Goal: Task Accomplishment & Management: Manage account settings

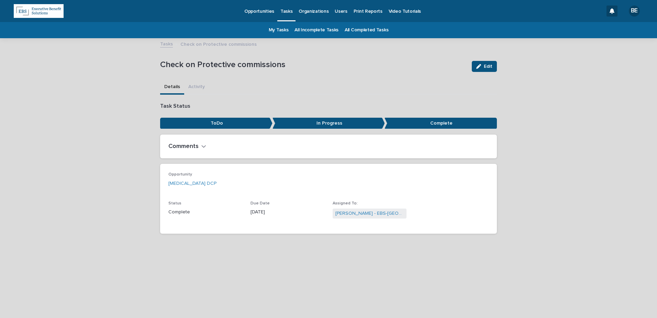
click at [282, 29] on link "My Tasks" at bounding box center [279, 30] width 20 height 16
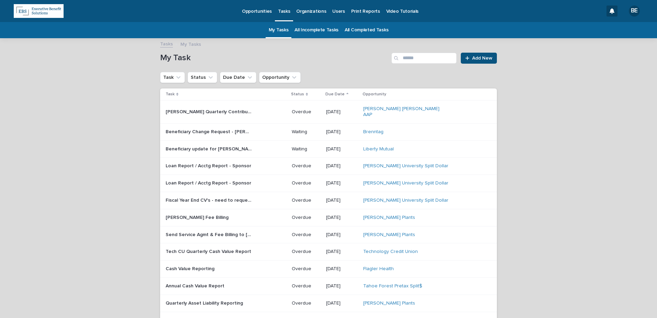
click at [311, 29] on link "All Incomplete Tasks" at bounding box center [317, 30] width 44 height 16
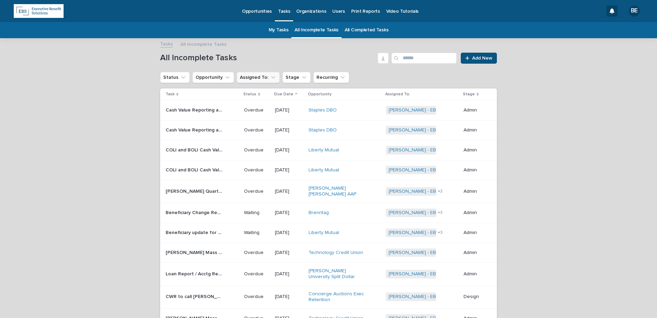
click at [270, 77] on icon "Assigned To:" at bounding box center [273, 77] width 7 height 7
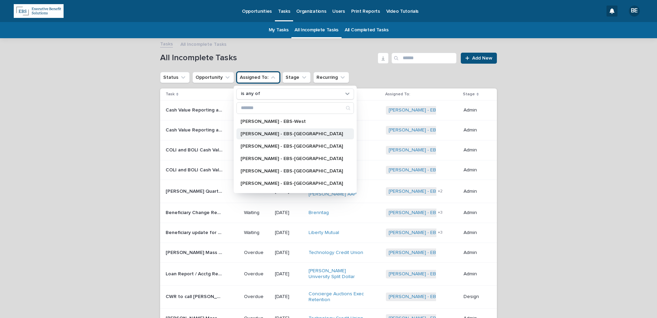
click at [260, 133] on p "[PERSON_NAME] - EBS-[GEOGRAPHIC_DATA]" at bounding box center [292, 133] width 102 height 5
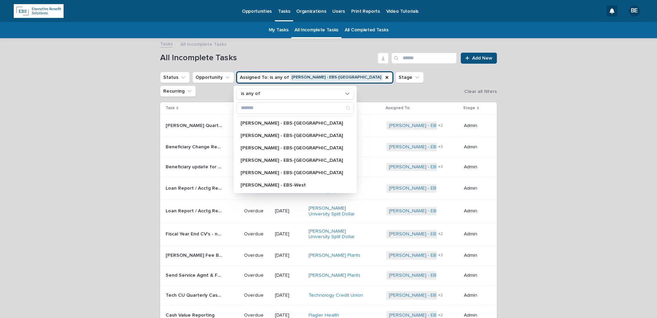
scroll to position [34, 0]
click at [264, 161] on p "[PERSON_NAME] - EBS-[GEOGRAPHIC_DATA]" at bounding box center [292, 161] width 102 height 5
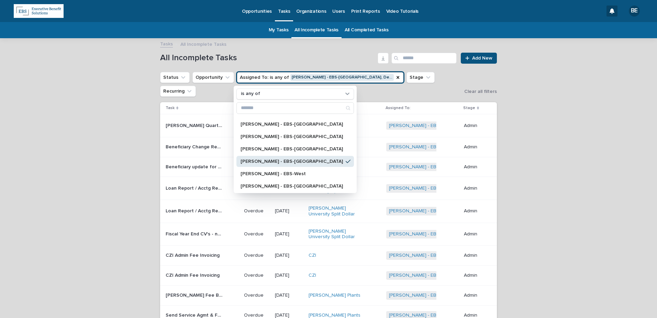
scroll to position [69, 0]
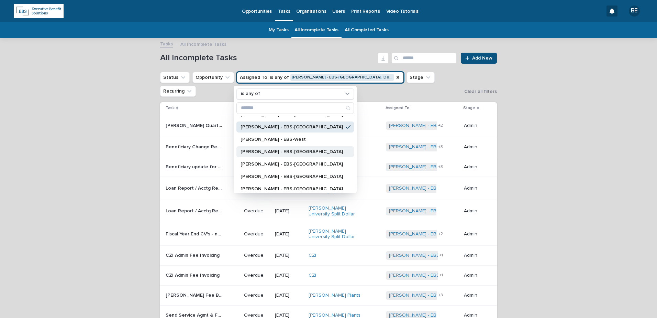
click at [269, 152] on p "[PERSON_NAME] - EBS-[GEOGRAPHIC_DATA]" at bounding box center [292, 151] width 102 height 5
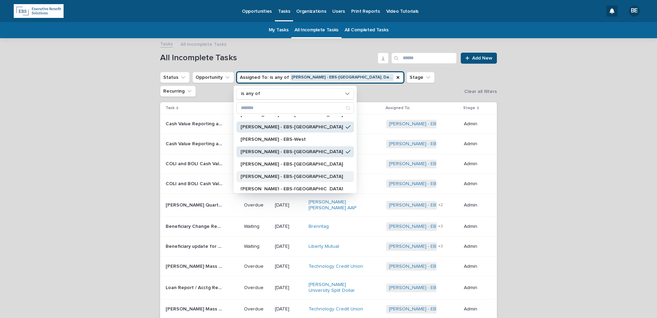
click at [259, 175] on p "[PERSON_NAME] - EBS-[GEOGRAPHIC_DATA]" at bounding box center [292, 176] width 102 height 5
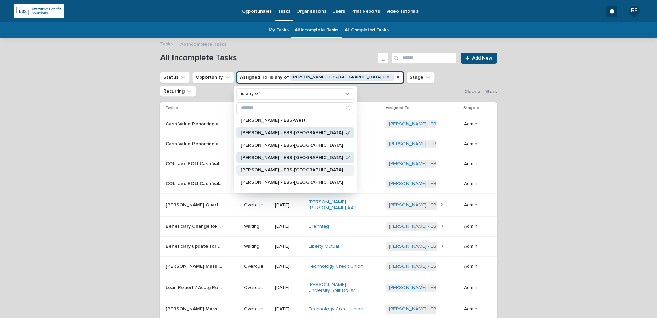
scroll to position [98, 0]
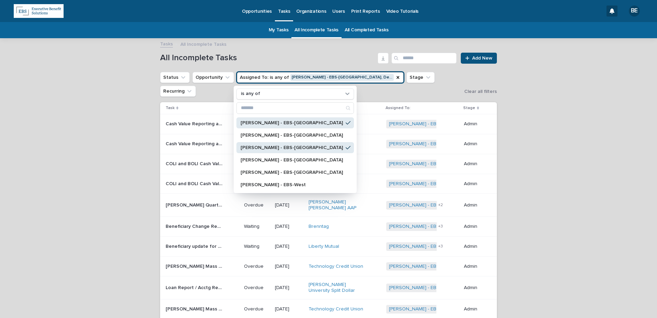
click at [329, 55] on h1 "All Incomplete Tasks" at bounding box center [267, 58] width 215 height 10
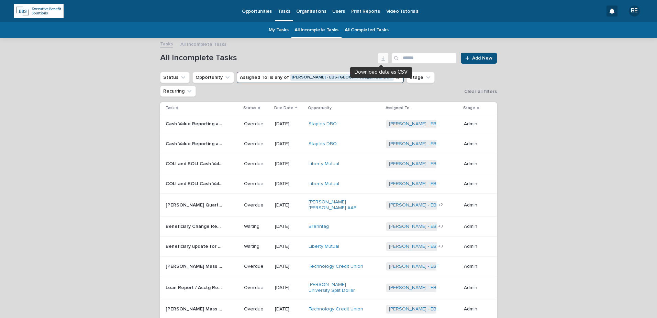
click at [382, 58] on icon "button" at bounding box center [383, 58] width 3 height 4
click at [194, 120] on p "Cash Value Reporting and Monthly Roll Forward" at bounding box center [195, 123] width 59 height 7
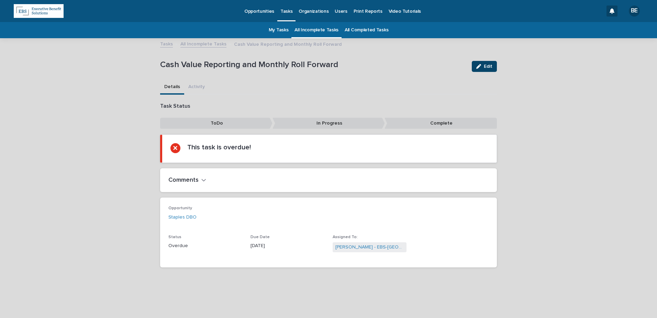
click at [487, 66] on span "Edit" at bounding box center [488, 66] width 9 height 5
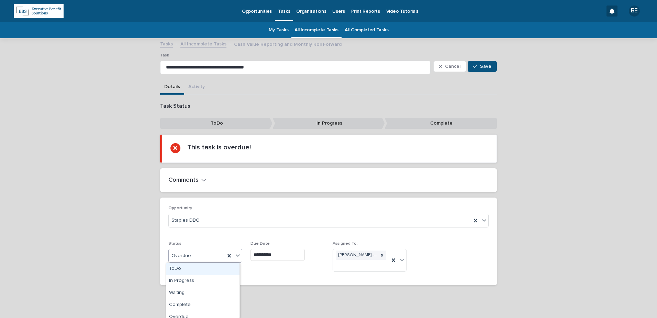
click at [235, 253] on icon at bounding box center [237, 255] width 7 height 7
click at [191, 305] on div "Complete" at bounding box center [202, 305] width 73 height 12
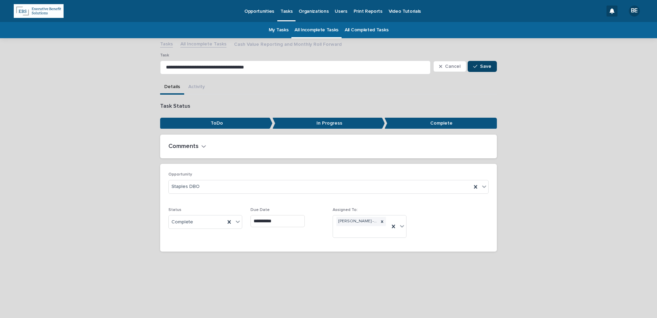
click at [487, 65] on span "Save" at bounding box center [485, 66] width 11 height 5
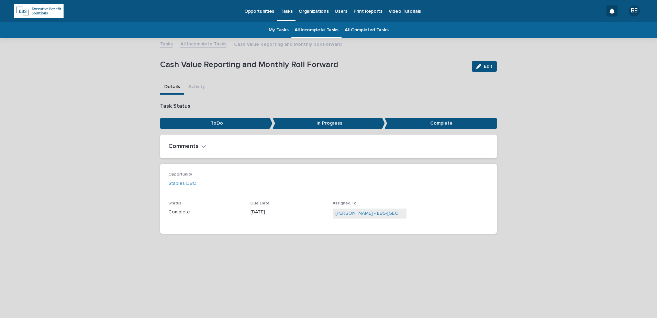
click at [198, 42] on link "All Incomplete Tasks" at bounding box center [203, 44] width 46 height 8
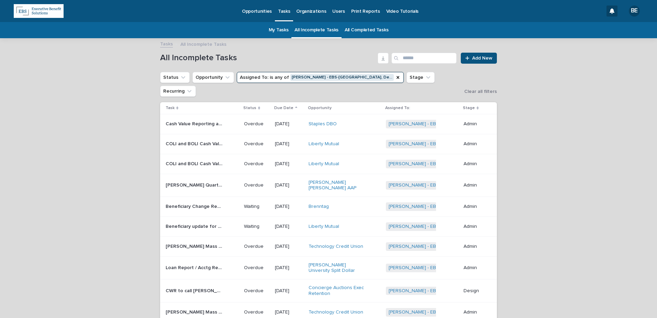
scroll to position [22, 0]
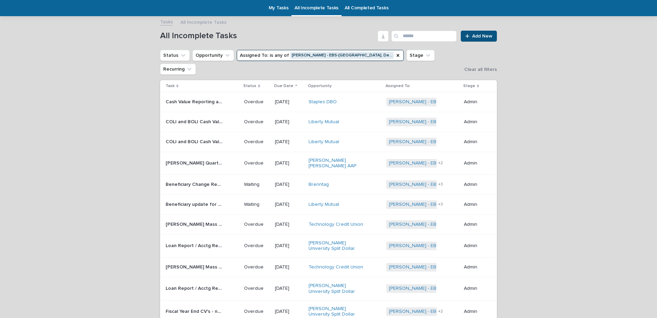
click at [195, 98] on p "Cash Value Reporting and Monthly Roll Forward" at bounding box center [195, 101] width 59 height 7
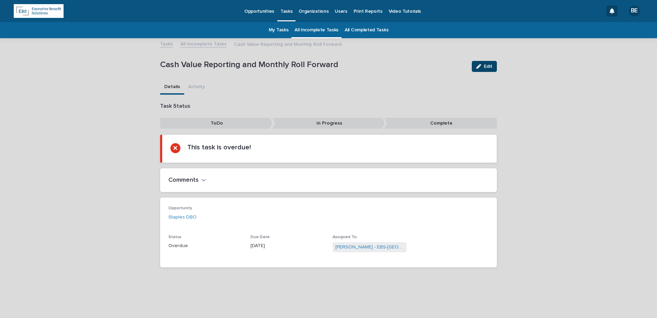
click at [491, 64] on span "Edit" at bounding box center [488, 66] width 9 height 5
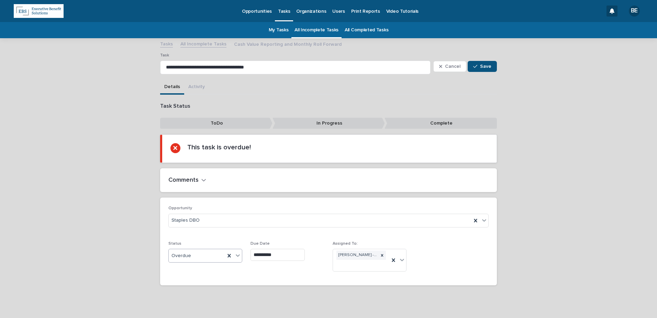
click at [236, 254] on icon at bounding box center [237, 255] width 7 height 7
click at [187, 307] on div "Complete" at bounding box center [202, 305] width 73 height 12
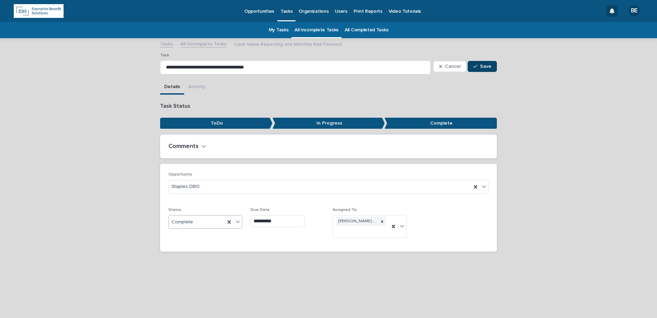
drag, startPoint x: 491, startPoint y: 64, endPoint x: 486, endPoint y: 65, distance: 4.9
click at [491, 64] on span "Save" at bounding box center [485, 66] width 11 height 5
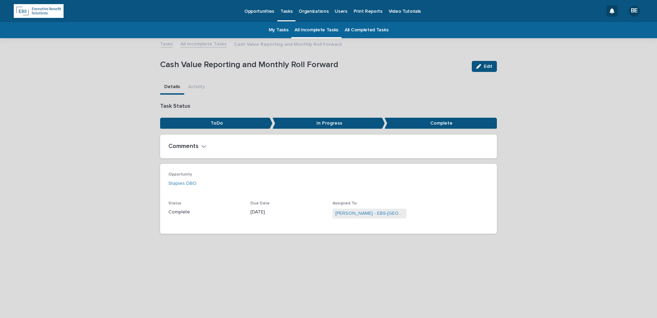
click at [201, 44] on link "All Incomplete Tasks" at bounding box center [203, 44] width 46 height 8
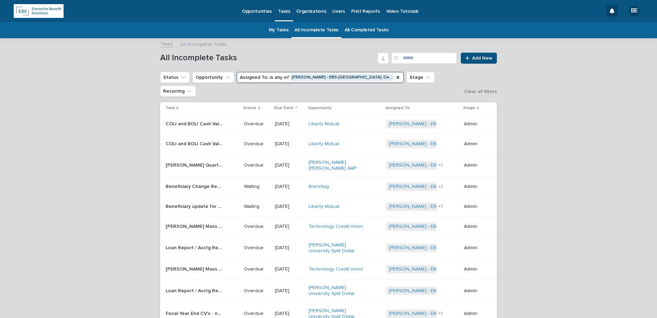
scroll to position [22, 0]
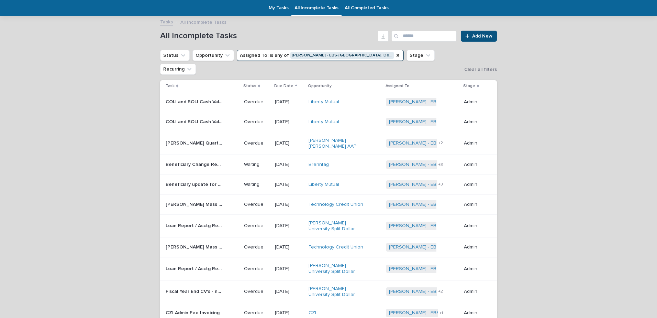
click at [197, 98] on p "COLI and BOLI Cash Value Reporting" at bounding box center [195, 101] width 59 height 7
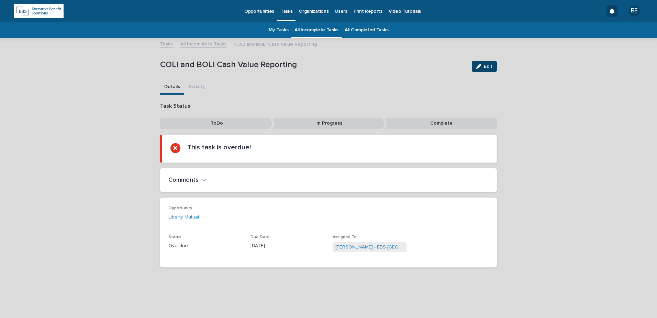
click at [485, 66] on span "Edit" at bounding box center [488, 66] width 9 height 5
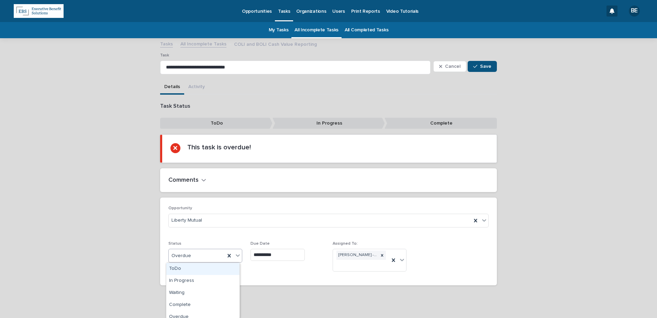
click at [235, 255] on icon at bounding box center [237, 255] width 7 height 7
drag, startPoint x: 200, startPoint y: 297, endPoint x: 196, endPoint y: 307, distance: 10.5
click at [195, 307] on div "Complete" at bounding box center [202, 305] width 73 height 12
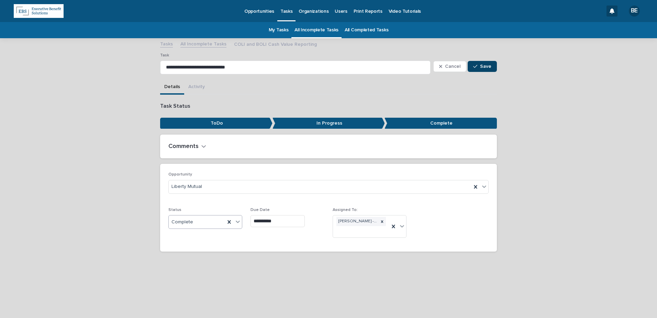
click at [489, 67] on span "Save" at bounding box center [485, 66] width 11 height 5
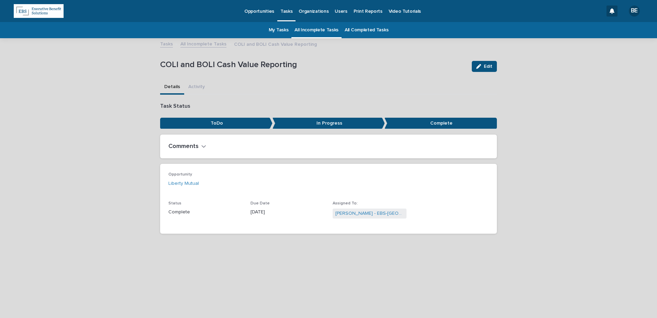
click at [200, 43] on link "All Incomplete Tasks" at bounding box center [203, 44] width 46 height 8
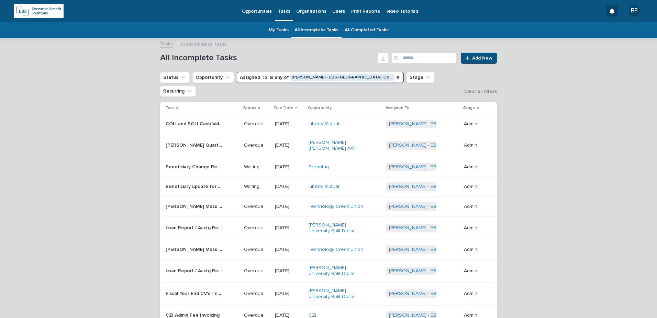
scroll to position [22, 0]
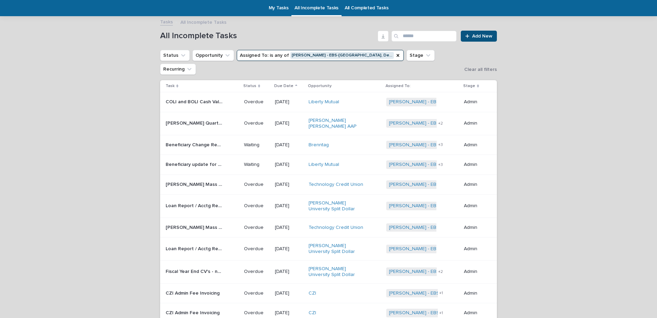
click at [204, 98] on p "COLI and BOLI Cash Value Reporting" at bounding box center [195, 101] width 59 height 7
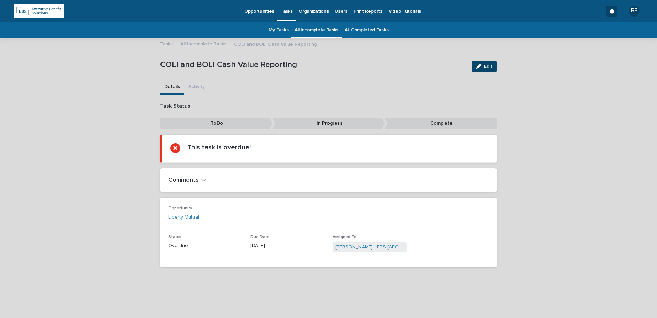
click at [488, 66] on span "Edit" at bounding box center [488, 66] width 9 height 5
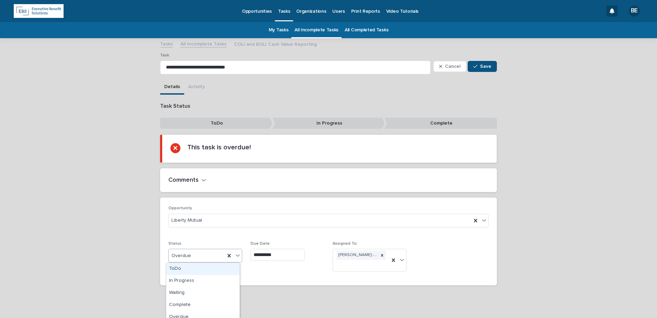
click at [240, 255] on div "Overdue" at bounding box center [205, 256] width 74 height 14
click at [193, 307] on div "Complete" at bounding box center [202, 305] width 73 height 12
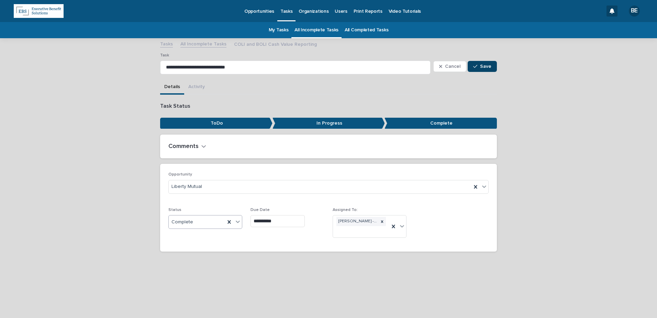
click at [484, 66] on span "Save" at bounding box center [485, 66] width 11 height 5
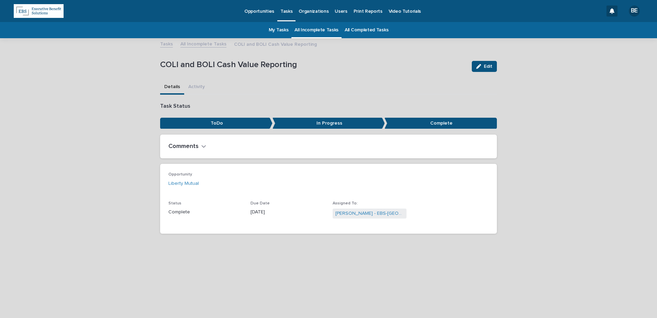
click at [197, 44] on link "All Incomplete Tasks" at bounding box center [203, 44] width 46 height 8
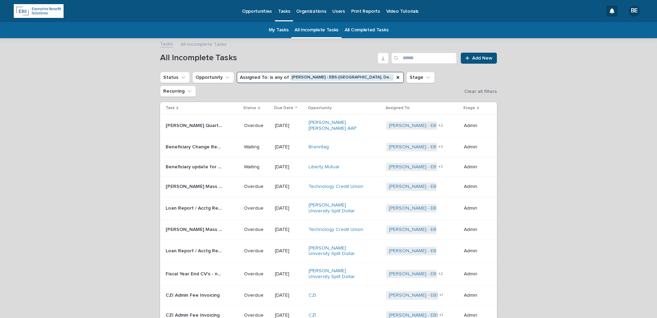
scroll to position [22, 0]
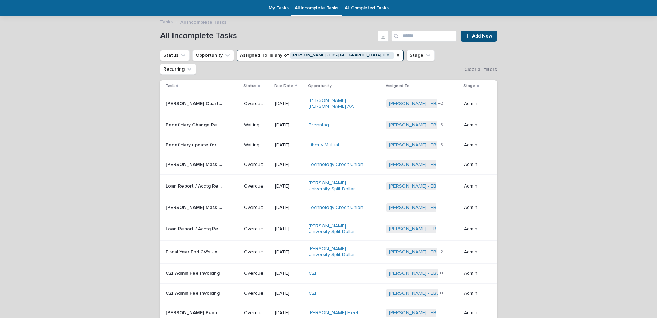
click at [185, 99] on p "Graham Pitt Quarterly Contribution - Capacity Check" at bounding box center [195, 102] width 59 height 7
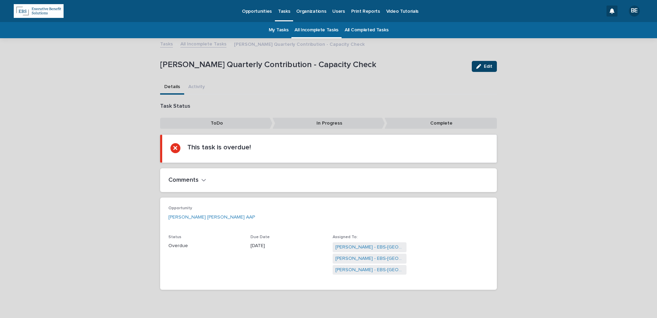
click at [484, 66] on span "Edit" at bounding box center [488, 66] width 9 height 5
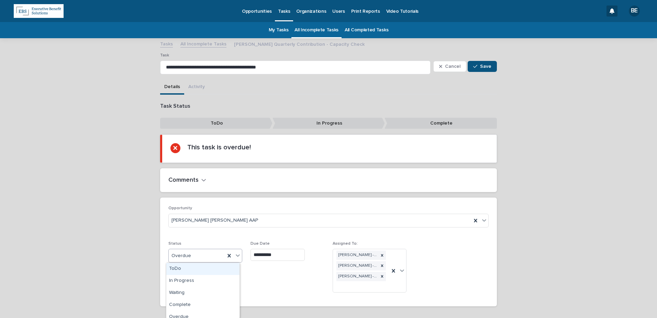
click at [234, 254] on icon at bounding box center [237, 255] width 7 height 7
drag, startPoint x: 224, startPoint y: 284, endPoint x: 209, endPoint y: 301, distance: 22.2
click at [197, 301] on div "Complete" at bounding box center [202, 305] width 73 height 12
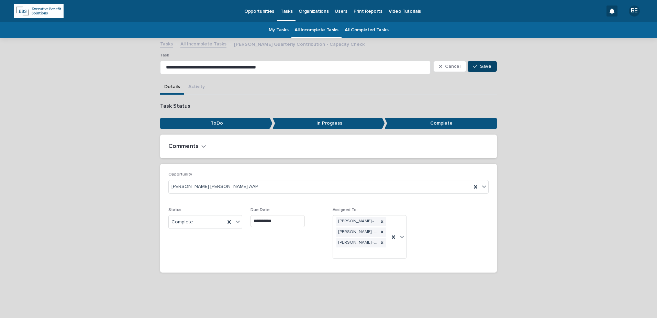
click at [485, 64] on span "Save" at bounding box center [485, 66] width 11 height 5
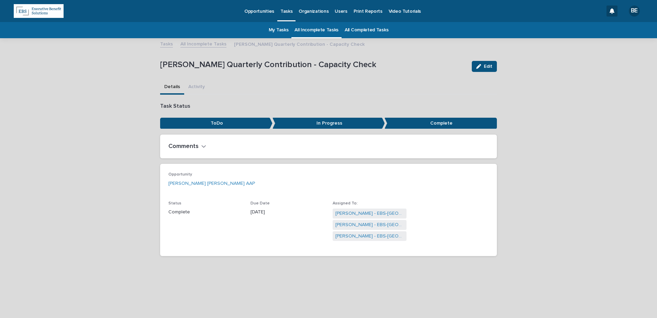
click at [200, 42] on link "All Incomplete Tasks" at bounding box center [203, 44] width 46 height 8
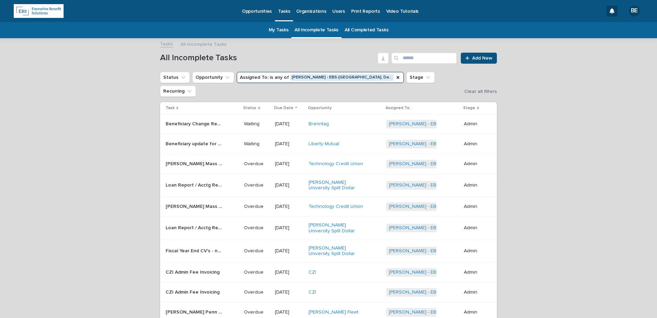
scroll to position [22, 0]
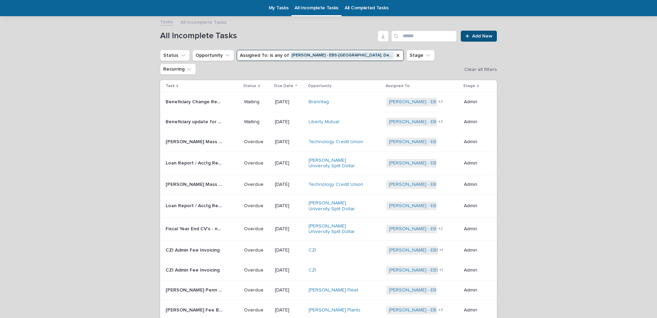
click at [201, 98] on p "Beneficiary Change Request - Joel Hopper" at bounding box center [195, 101] width 59 height 7
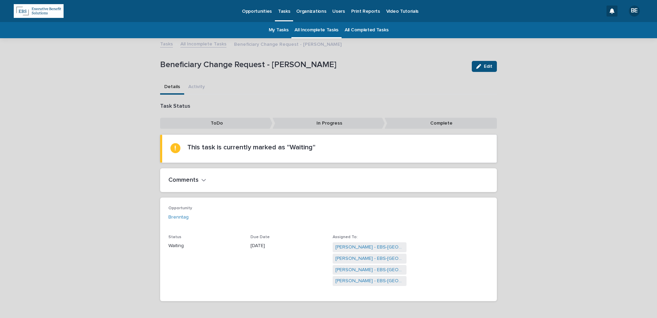
drag, startPoint x: 485, startPoint y: 67, endPoint x: 488, endPoint y: 92, distance: 25.7
click at [484, 67] on span "Edit" at bounding box center [488, 66] width 9 height 5
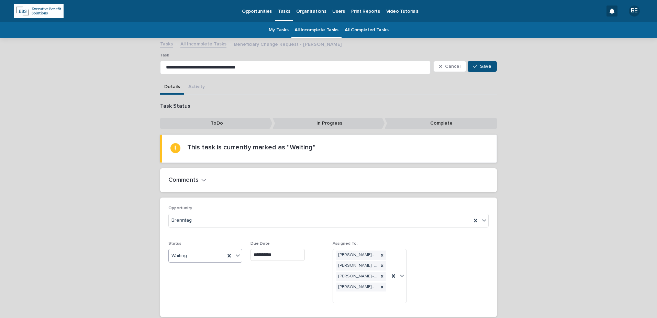
click at [237, 255] on icon at bounding box center [238, 255] width 4 height 2
click at [191, 302] on div "Complete" at bounding box center [202, 305] width 73 height 12
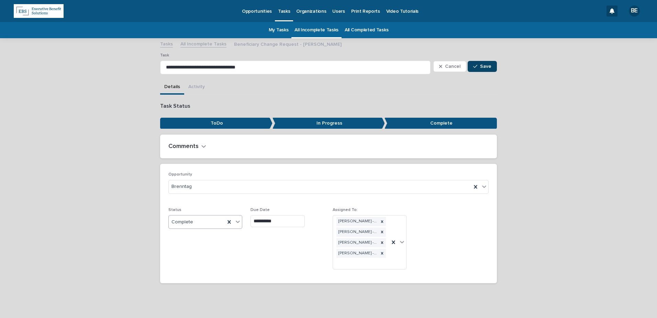
click at [484, 64] on span "Save" at bounding box center [485, 66] width 11 height 5
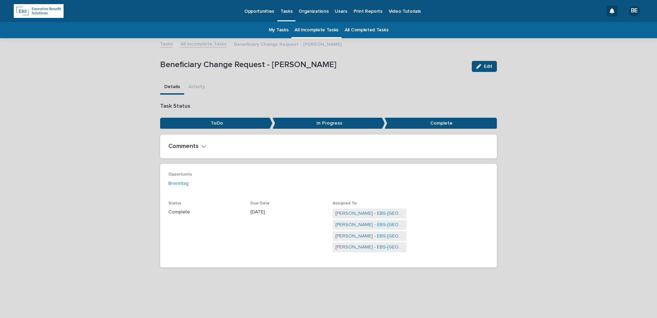
click at [204, 45] on link "All Incomplete Tasks" at bounding box center [203, 44] width 46 height 8
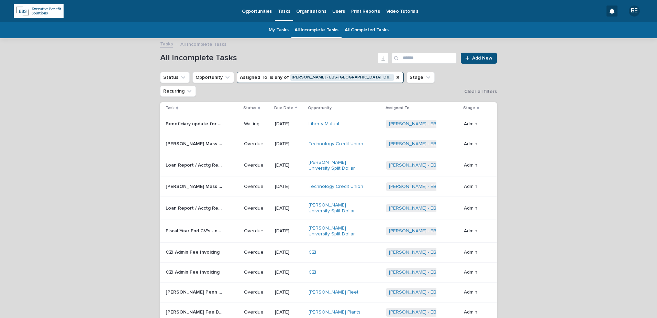
scroll to position [22, 0]
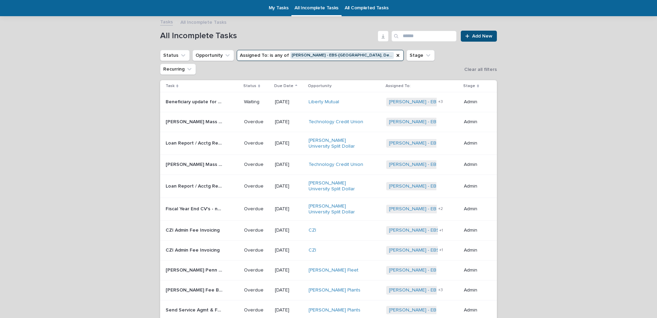
click at [196, 98] on p "Beneficiary update for [PERSON_NAME]" at bounding box center [195, 101] width 59 height 7
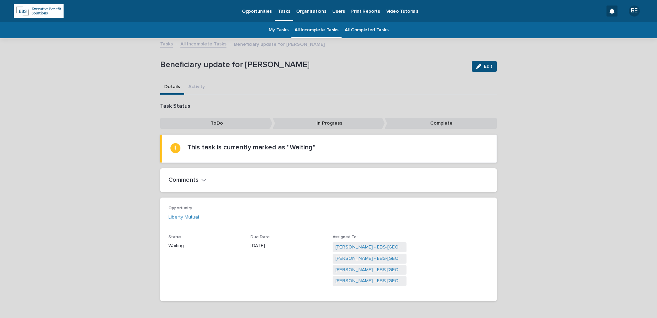
click at [192, 180] on h2 "Comments" at bounding box center [183, 180] width 30 height 8
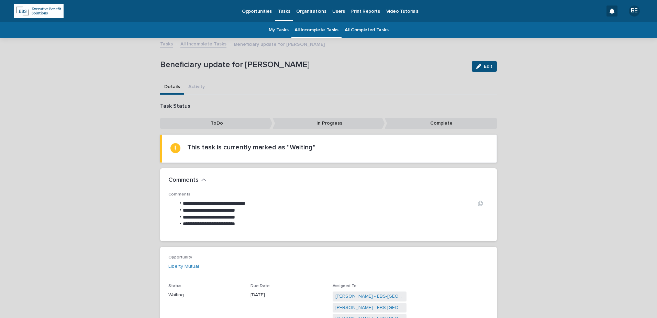
scroll to position [34, 0]
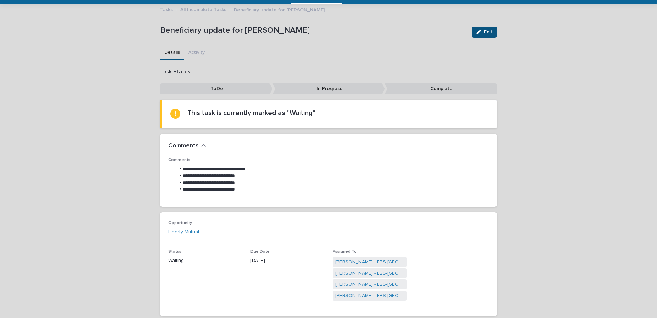
click at [192, 9] on link "All Incomplete Tasks" at bounding box center [203, 9] width 46 height 8
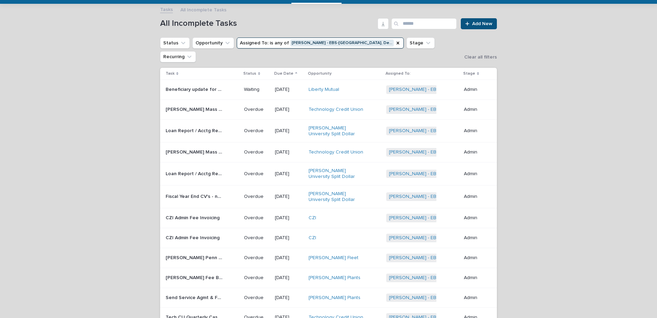
scroll to position [22, 0]
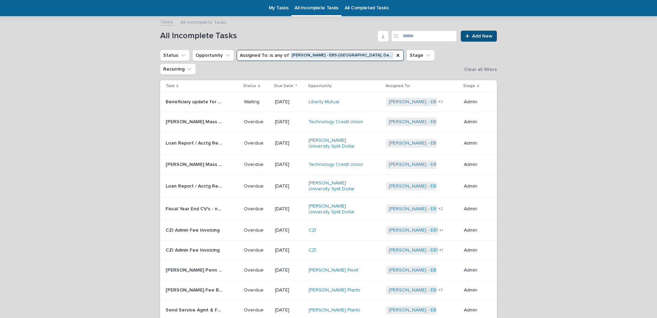
click at [197, 118] on p "Robert Reed Mass Mutual Premium Invoice" at bounding box center [195, 121] width 59 height 7
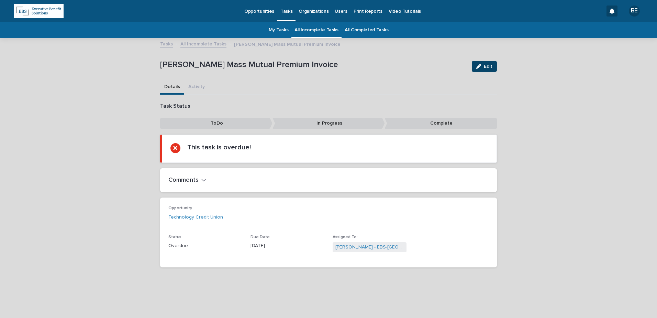
click at [493, 65] on button "Edit" at bounding box center [484, 66] width 25 height 11
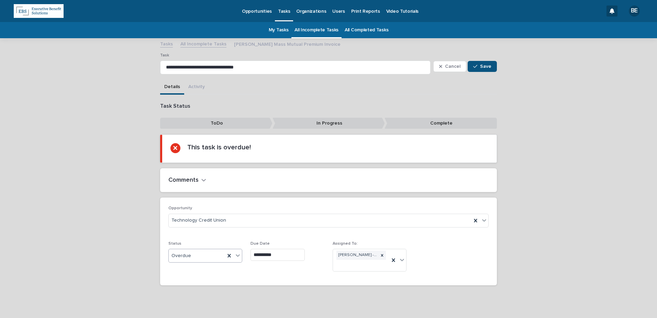
click at [236, 253] on icon at bounding box center [237, 255] width 7 height 7
click at [193, 307] on div "Complete" at bounding box center [202, 305] width 73 height 12
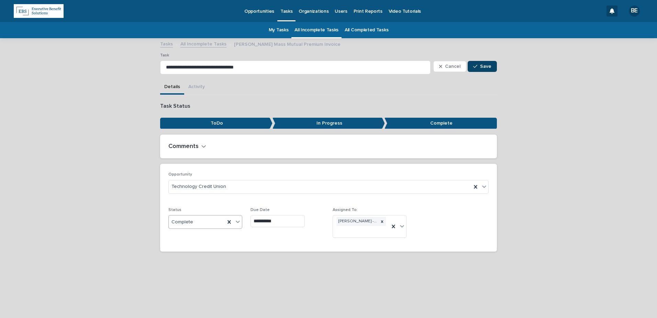
click at [488, 64] on span "Save" at bounding box center [485, 66] width 11 height 5
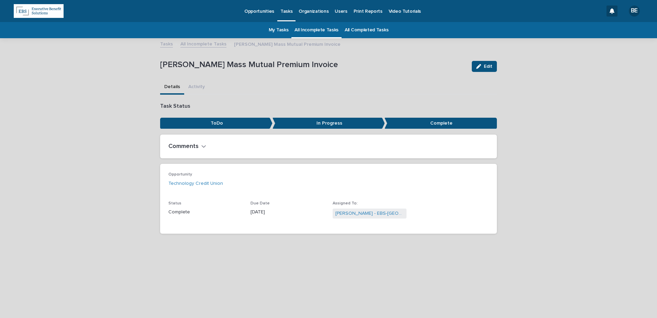
click at [200, 42] on link "All Incomplete Tasks" at bounding box center [203, 44] width 46 height 8
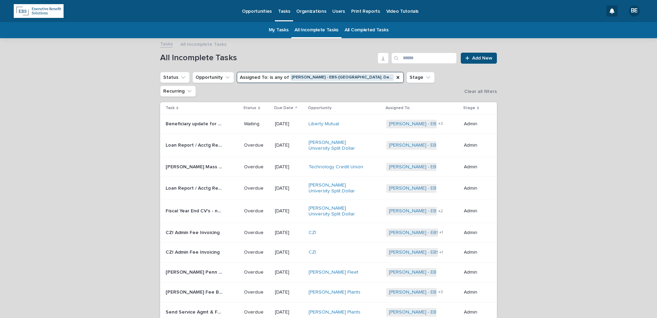
scroll to position [22, 0]
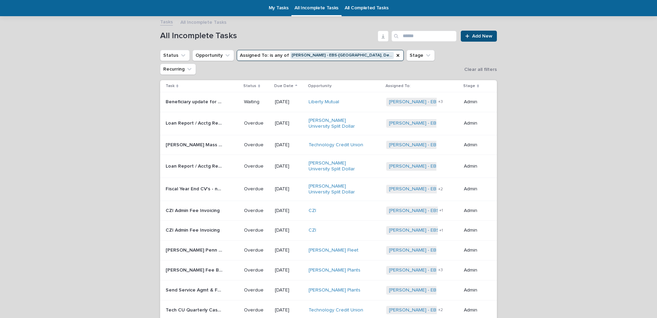
click at [200, 141] on p "Richard Hanz Mass Mutual Premium Invoice" at bounding box center [195, 144] width 59 height 7
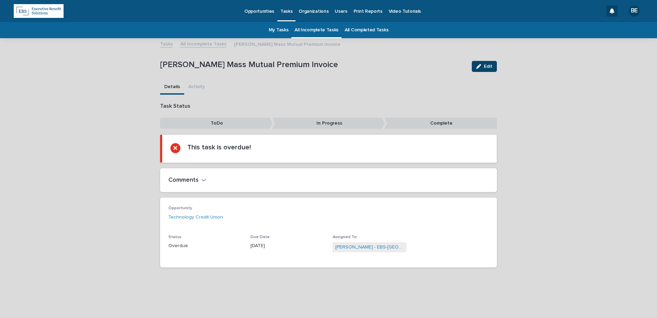
click at [492, 67] on span "Edit" at bounding box center [488, 66] width 9 height 5
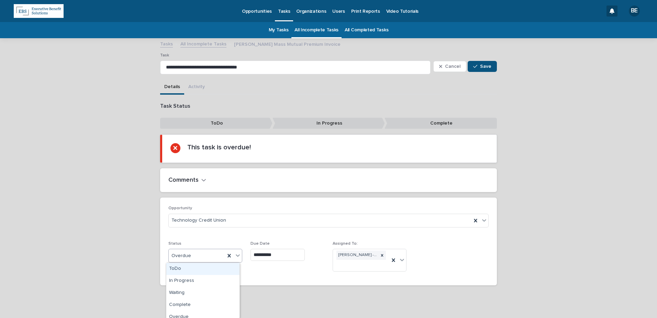
click at [239, 256] on div at bounding box center [238, 255] width 8 height 12
drag, startPoint x: 201, startPoint y: 303, endPoint x: 236, endPoint y: 295, distance: 35.7
click at [200, 303] on div "Complete" at bounding box center [202, 305] width 73 height 12
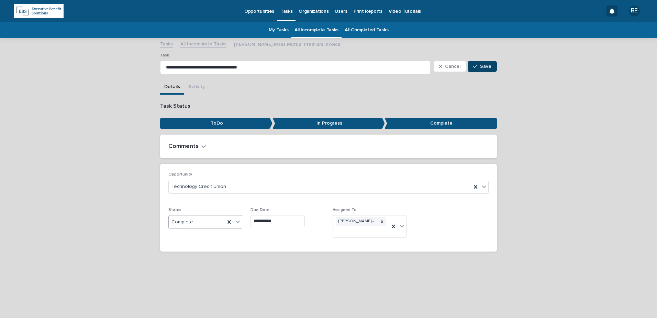
click at [479, 65] on div "button" at bounding box center [476, 66] width 7 height 5
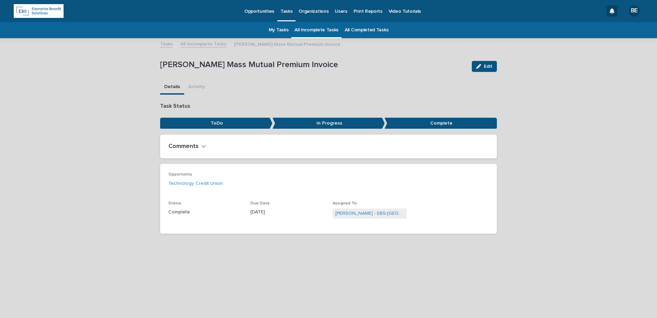
click at [196, 42] on link "All Incomplete Tasks" at bounding box center [203, 44] width 46 height 8
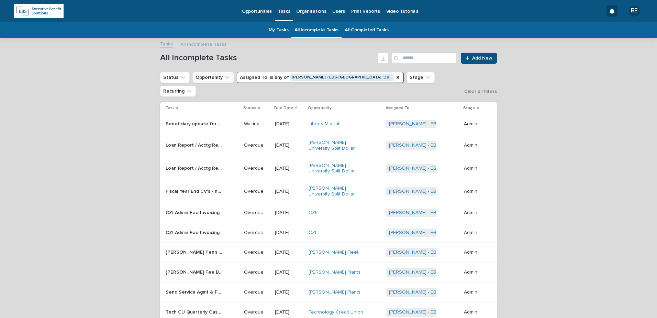
scroll to position [22, 0]
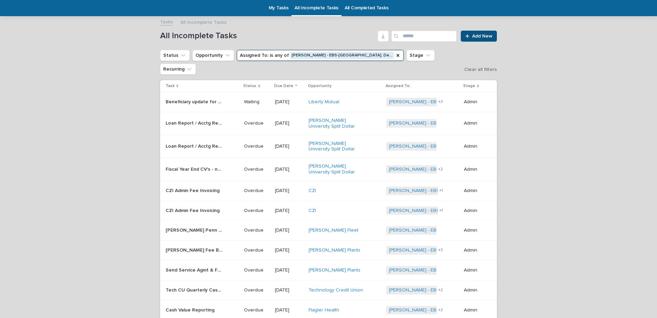
click at [206, 119] on p "Loan Report / Acctg Report - Sponsor" at bounding box center [195, 122] width 59 height 7
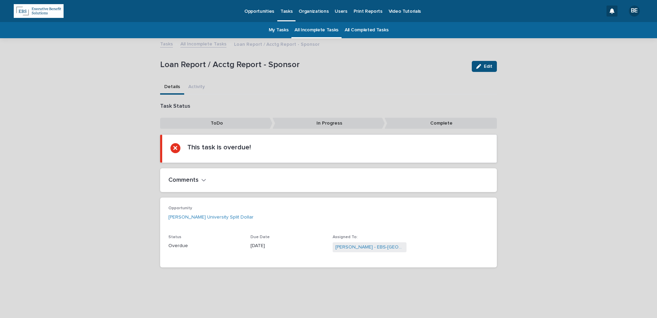
click at [204, 44] on link "All Incomplete Tasks" at bounding box center [203, 44] width 46 height 8
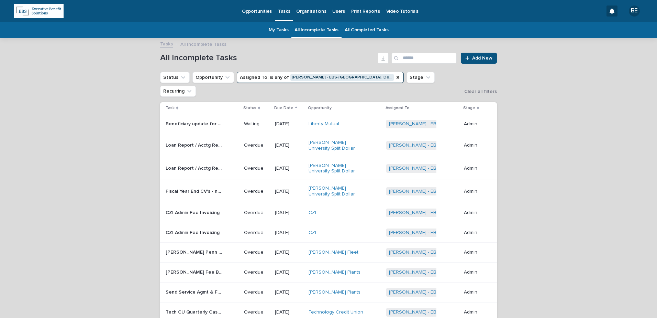
scroll to position [22, 0]
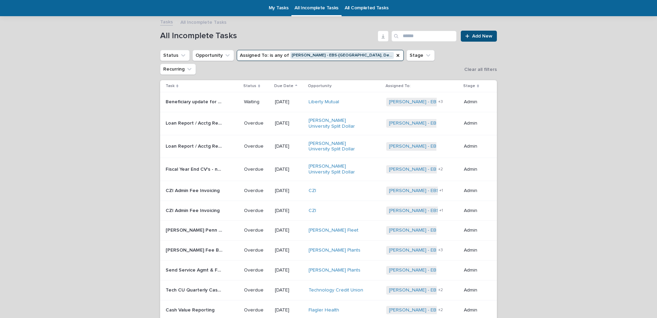
click at [189, 165] on p "Fiscal Year End CV's - need to request from Nationwide" at bounding box center [195, 168] width 59 height 7
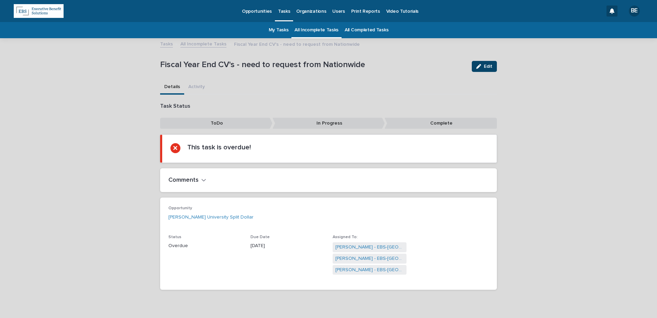
click at [487, 67] on span "Edit" at bounding box center [488, 66] width 9 height 5
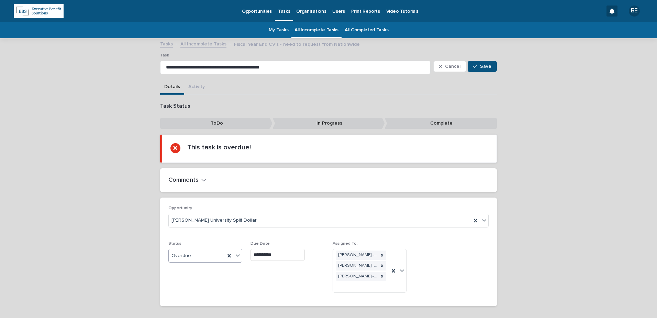
click at [234, 254] on icon at bounding box center [237, 255] width 7 height 7
click at [187, 305] on div "Complete" at bounding box center [202, 305] width 73 height 12
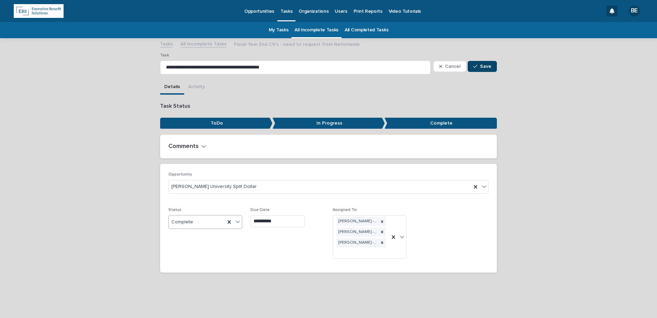
click at [481, 63] on button "Save" at bounding box center [482, 66] width 29 height 11
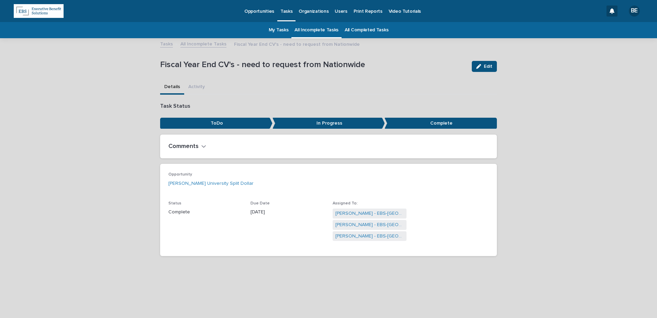
click at [198, 42] on link "All Incomplete Tasks" at bounding box center [203, 44] width 46 height 8
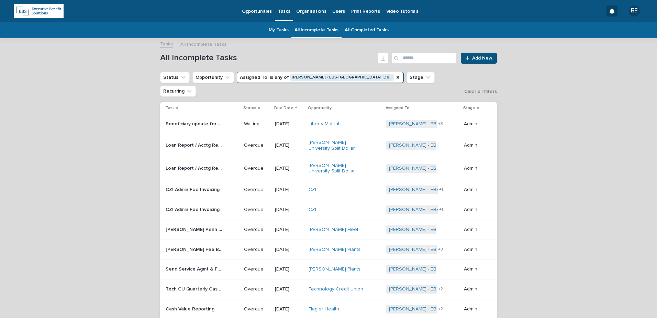
scroll to position [22, 0]
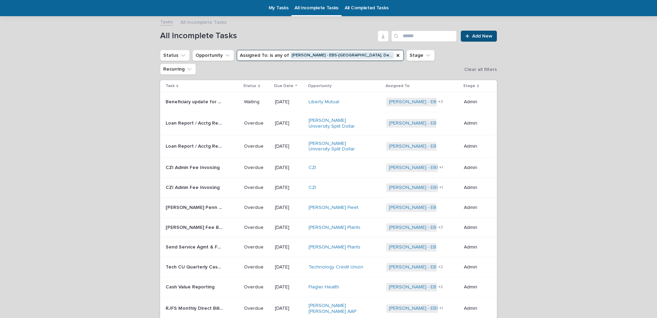
click at [199, 119] on p "Loan Report / Acctg Report - Sponsor" at bounding box center [195, 122] width 59 height 7
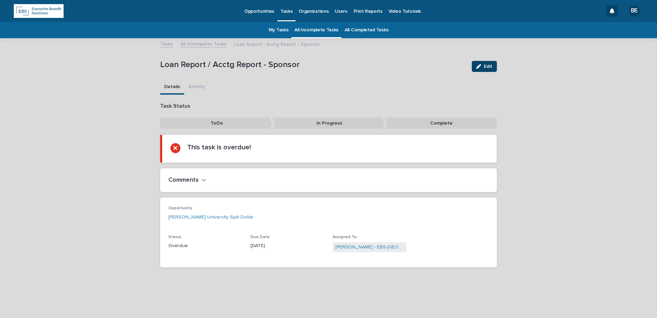
click at [486, 65] on span "Edit" at bounding box center [488, 66] width 9 height 5
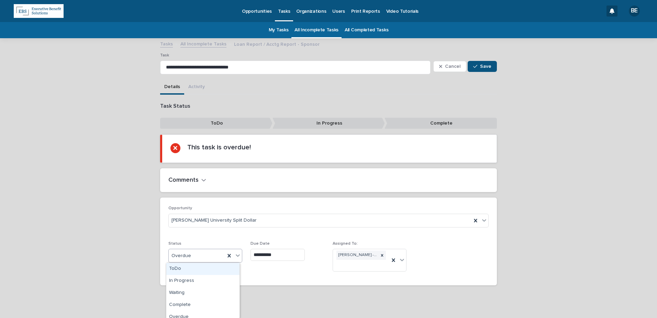
click at [236, 253] on icon at bounding box center [237, 255] width 7 height 7
click at [194, 304] on div "Complete" at bounding box center [202, 305] width 73 height 12
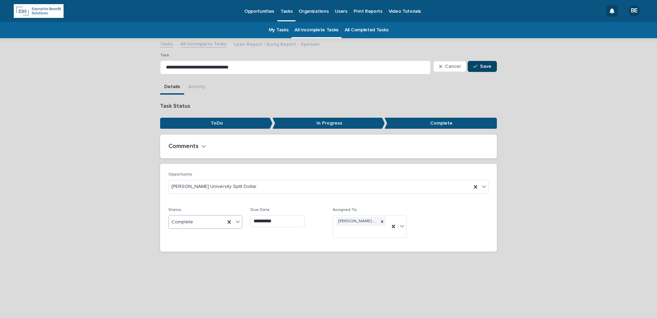
click at [484, 64] on span "Save" at bounding box center [485, 66] width 11 height 5
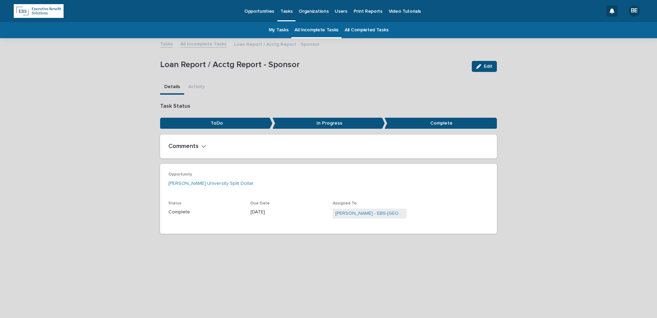
click at [195, 44] on link "All Incomplete Tasks" at bounding box center [203, 44] width 46 height 8
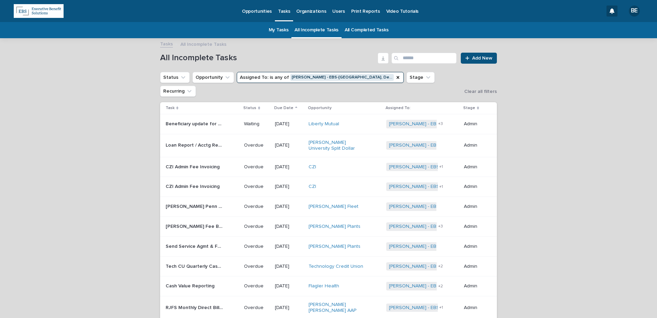
scroll to position [22, 0]
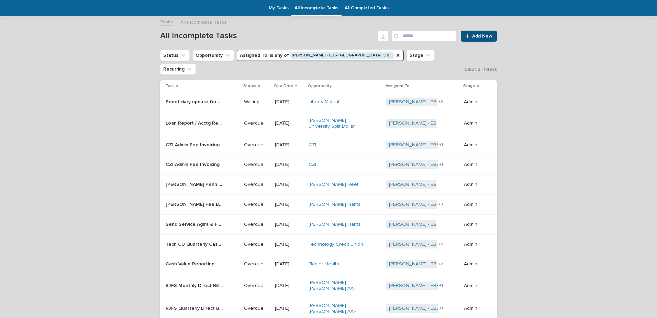
click at [196, 119] on p "Loan Report / Acctg Report - Sponsor" at bounding box center [195, 122] width 59 height 7
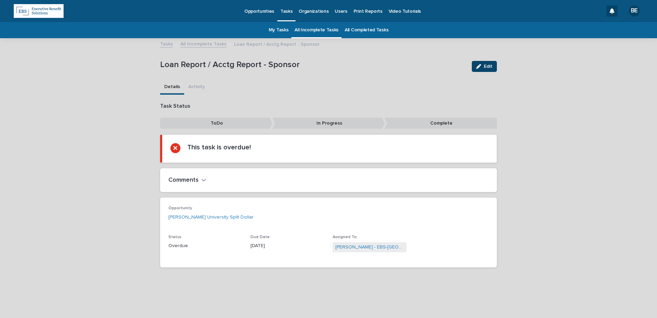
click at [485, 65] on span "Edit" at bounding box center [488, 66] width 9 height 5
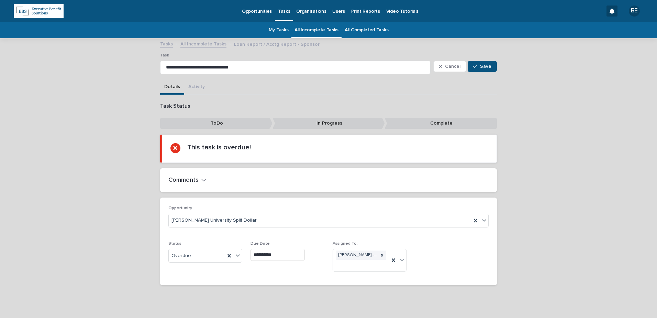
click at [195, 177] on h2 "Comments" at bounding box center [183, 180] width 30 height 8
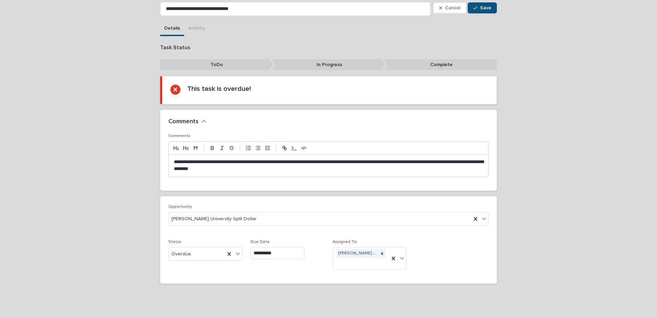
scroll to position [64, 0]
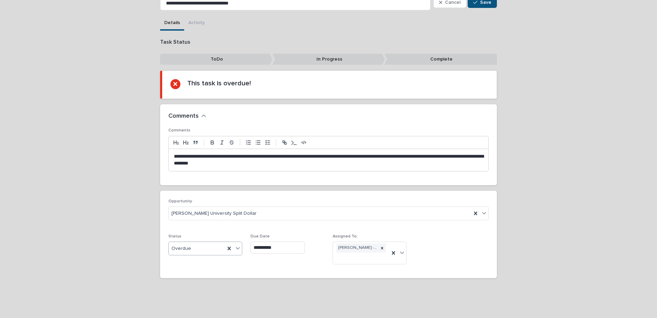
click at [235, 246] on icon at bounding box center [237, 247] width 7 height 7
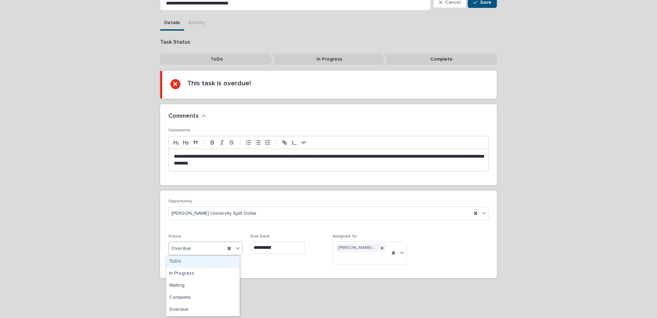
click at [173, 261] on div "ToDo" at bounding box center [202, 261] width 73 height 12
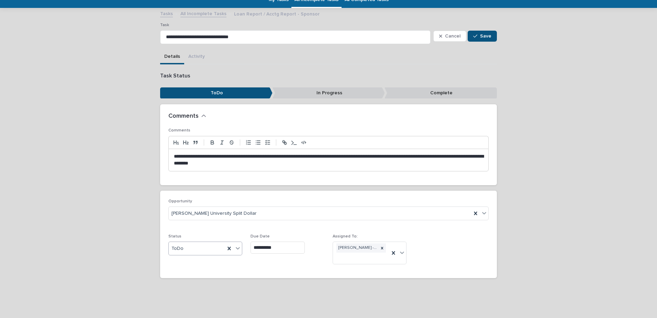
scroll to position [30, 0]
click at [284, 248] on input "**********" at bounding box center [278, 247] width 54 height 12
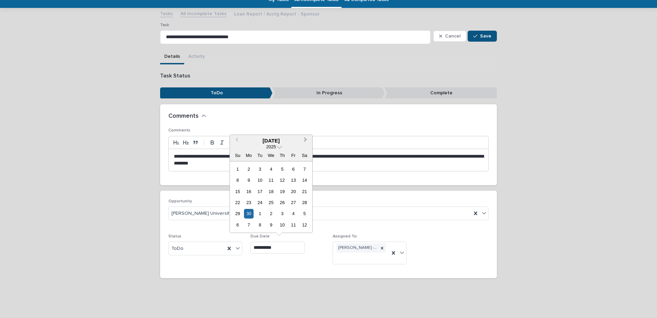
click at [306, 140] on span "Next Month" at bounding box center [306, 140] width 0 height 9
click at [249, 179] on div "8" at bounding box center [248, 179] width 9 height 9
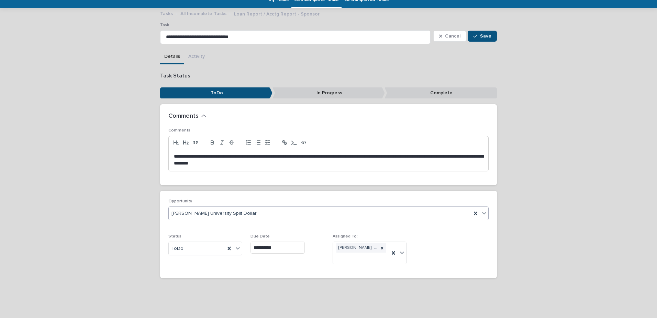
type input "**********"
click at [484, 34] on span "Save" at bounding box center [485, 36] width 11 height 5
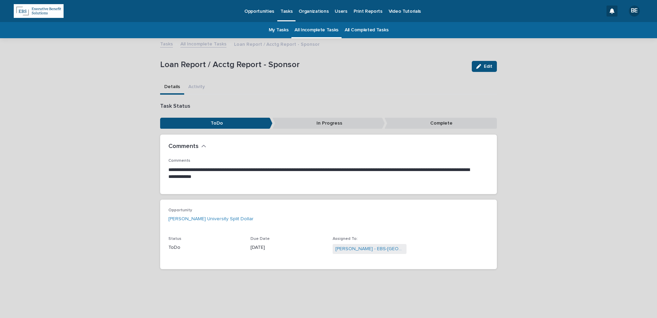
scroll to position [0, 0]
click at [202, 45] on link "All Incomplete Tasks" at bounding box center [203, 44] width 46 height 8
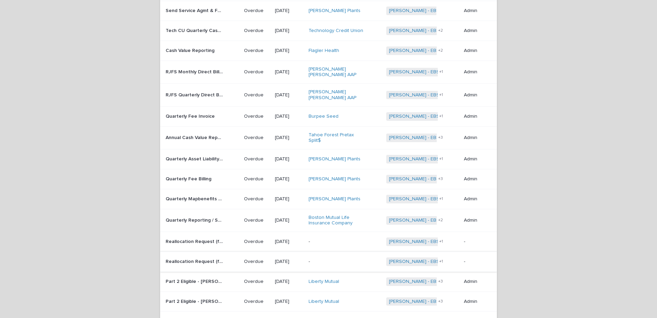
scroll to position [228, 0]
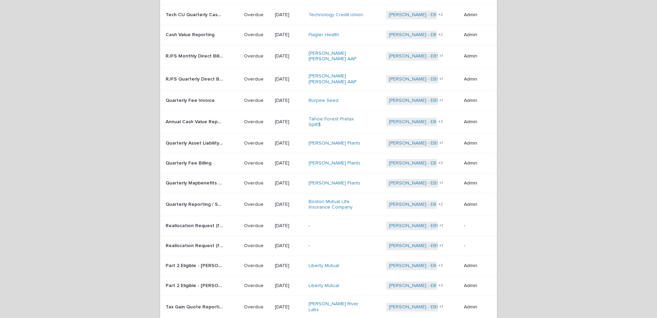
click at [201, 221] on p "Reallocation Request (from Monthly Rpt)" at bounding box center [195, 224] width 59 height 7
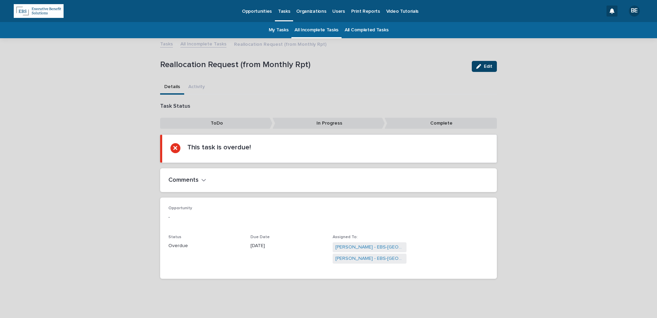
click at [484, 67] on span "Edit" at bounding box center [488, 66] width 9 height 5
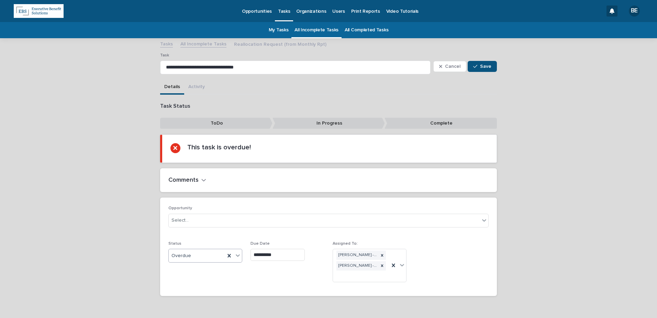
click at [235, 255] on icon at bounding box center [237, 255] width 7 height 7
drag, startPoint x: 224, startPoint y: 273, endPoint x: 218, endPoint y: 305, distance: 32.4
click at [197, 305] on div "Complete" at bounding box center [202, 305] width 73 height 12
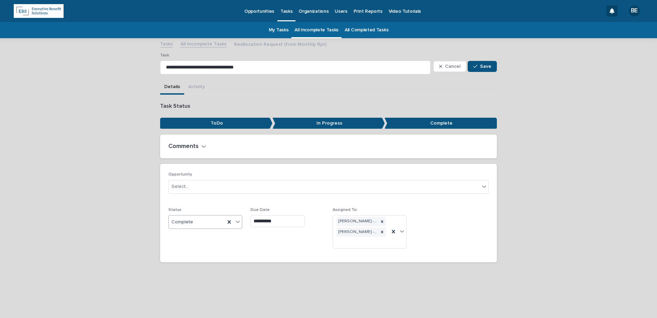
drag, startPoint x: 488, startPoint y: 67, endPoint x: 510, endPoint y: 100, distance: 39.4
click at [488, 67] on span "Save" at bounding box center [485, 66] width 11 height 5
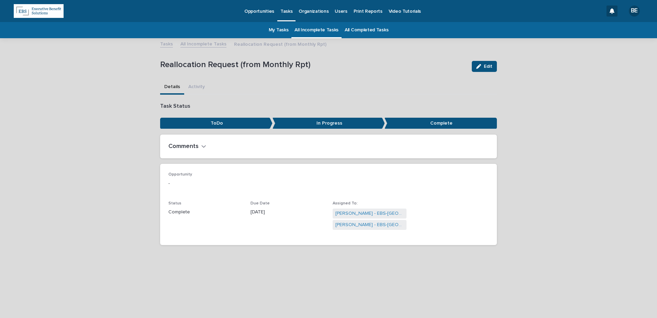
click at [198, 41] on link "All Incomplete Tasks" at bounding box center [203, 44] width 46 height 8
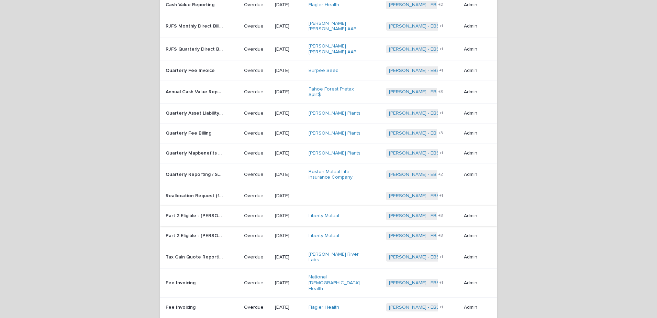
scroll to position [263, 0]
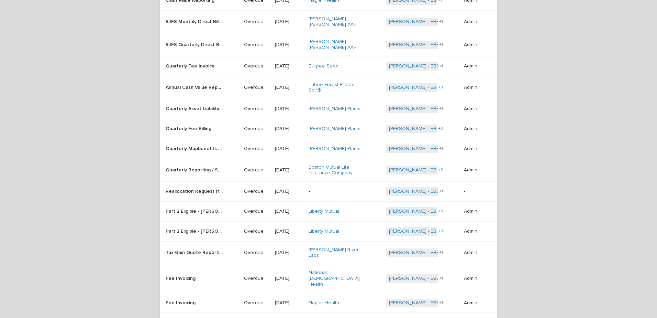
click at [202, 187] on p "Reallocation Request (from Monthly Rpt)" at bounding box center [195, 190] width 59 height 7
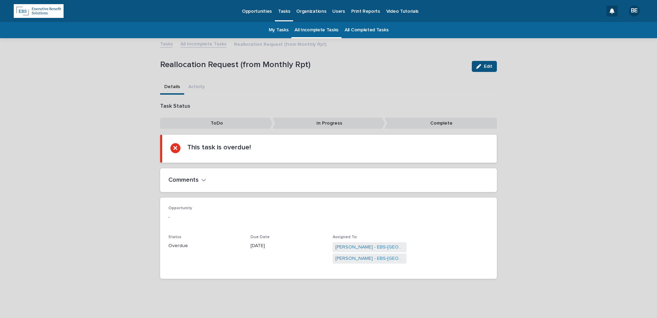
click at [484, 67] on span "Edit" at bounding box center [488, 66] width 9 height 5
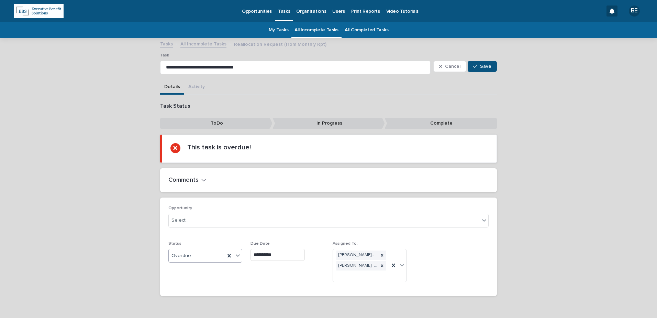
click at [235, 255] on icon at bounding box center [237, 255] width 7 height 7
click at [184, 305] on div "Complete" at bounding box center [202, 305] width 73 height 12
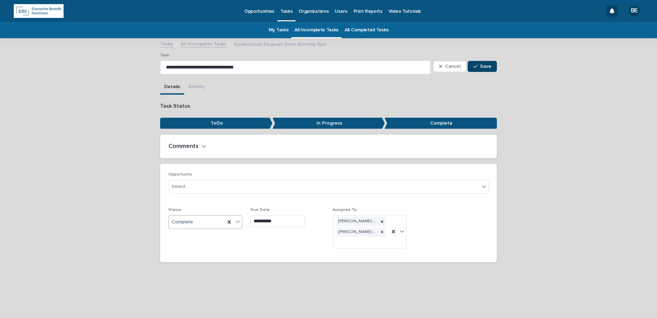
click at [484, 67] on span "Save" at bounding box center [485, 66] width 11 height 5
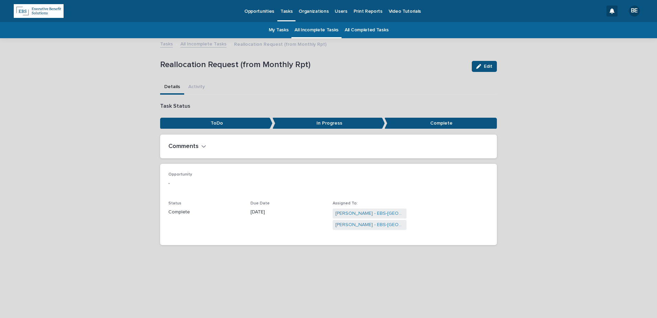
click at [201, 42] on link "All Incomplete Tasks" at bounding box center [203, 44] width 46 height 8
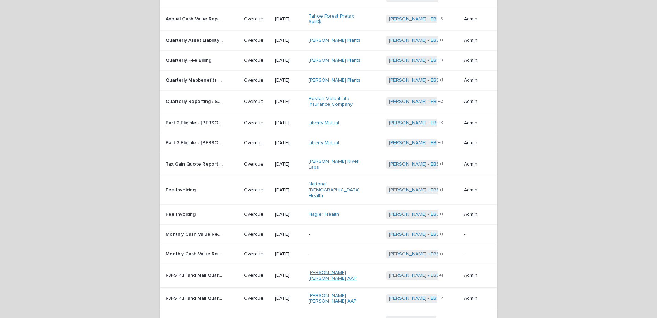
scroll to position [331, 0]
click at [198, 244] on td "Monthly Cash Value Reporting Monthly Cash Value Reporting" at bounding box center [200, 254] width 81 height 20
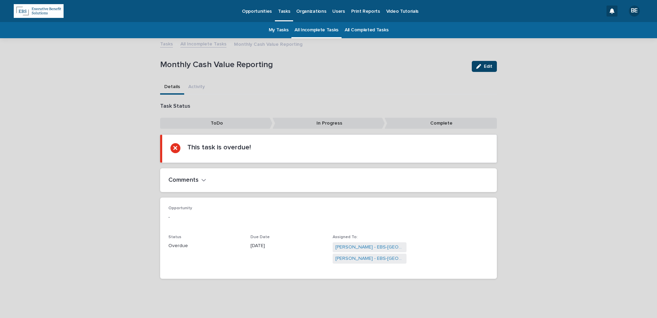
click at [488, 66] on span "Edit" at bounding box center [488, 66] width 9 height 5
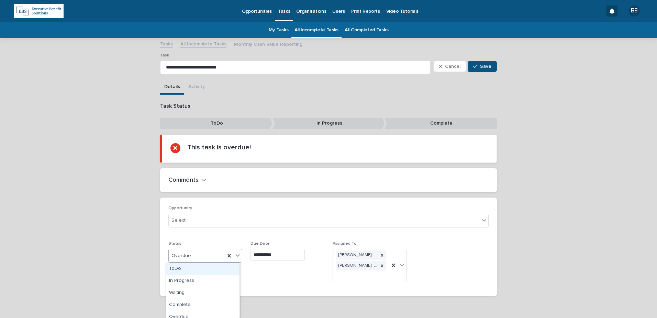
click at [234, 258] on icon at bounding box center [237, 255] width 7 height 7
drag, startPoint x: 200, startPoint y: 303, endPoint x: 282, endPoint y: 283, distance: 84.0
click at [200, 303] on div "Complete" at bounding box center [202, 305] width 73 height 12
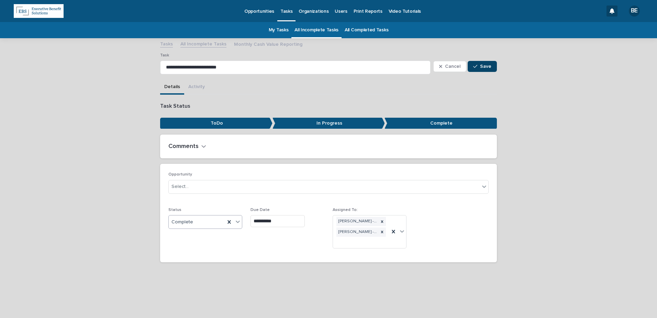
click at [490, 67] on span "Save" at bounding box center [485, 66] width 11 height 5
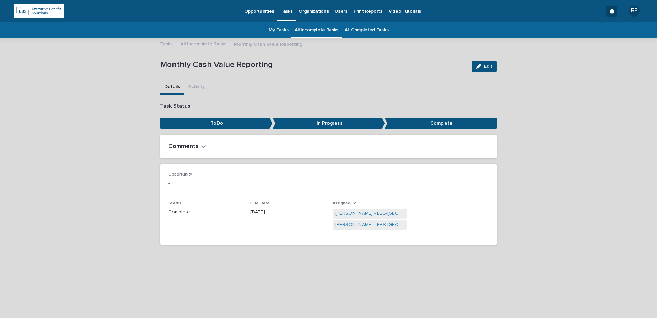
click at [201, 43] on link "All Incomplete Tasks" at bounding box center [203, 44] width 46 height 8
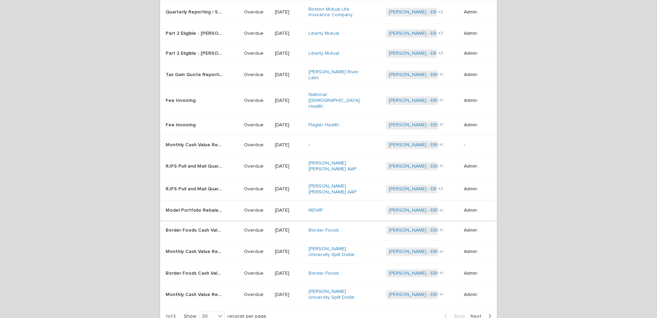
scroll to position [386, 0]
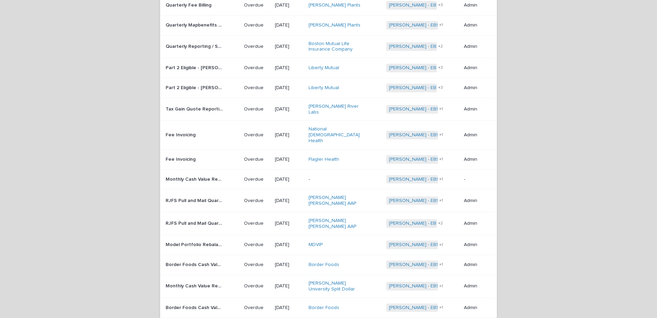
click at [279, 176] on p "[DATE]" at bounding box center [289, 179] width 28 height 6
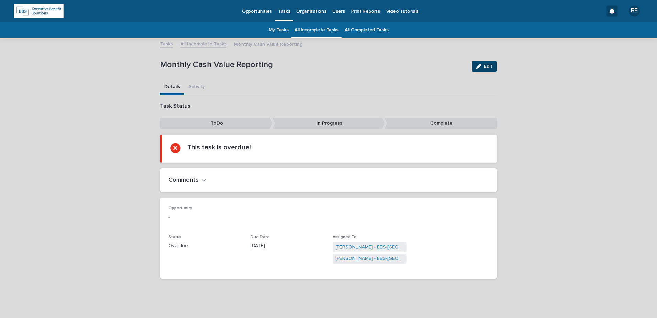
click at [487, 63] on button "Edit" at bounding box center [484, 66] width 25 height 11
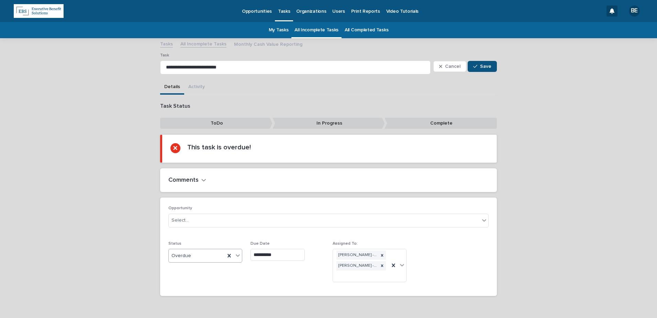
click at [236, 256] on icon at bounding box center [238, 255] width 4 height 2
click at [192, 304] on div "Complete" at bounding box center [202, 305] width 73 height 12
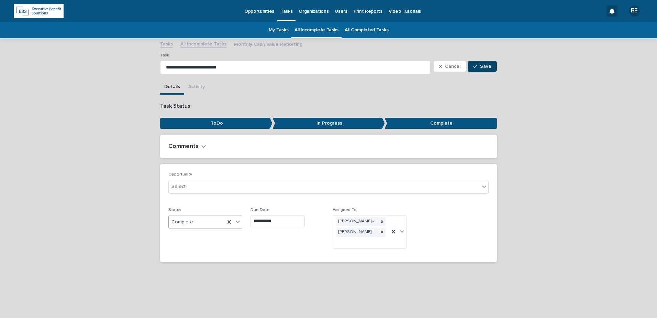
drag, startPoint x: 481, startPoint y: 64, endPoint x: 516, endPoint y: 99, distance: 49.8
click at [481, 64] on span "Save" at bounding box center [485, 66] width 11 height 5
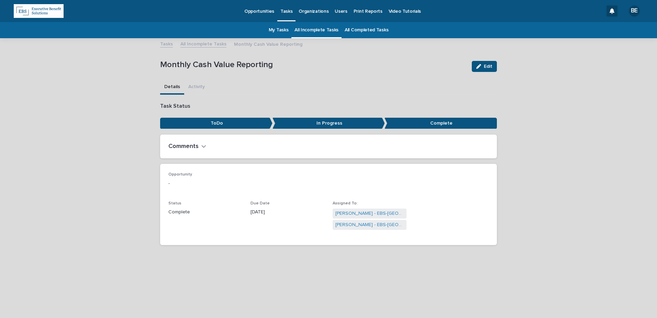
click at [196, 45] on link "All Incomplete Tasks" at bounding box center [203, 44] width 46 height 8
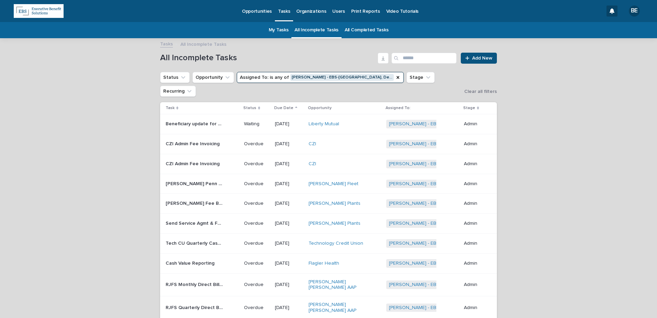
scroll to position [22, 0]
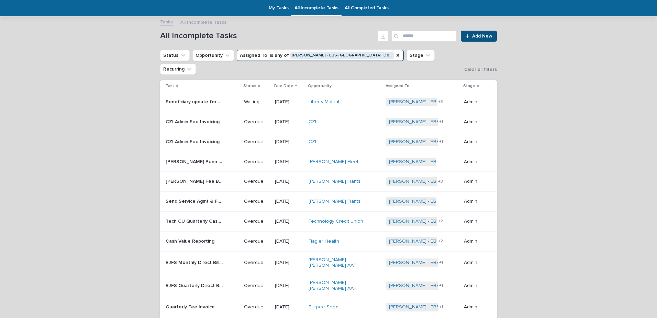
click at [186, 177] on p "[PERSON_NAME] Fee Billing" at bounding box center [195, 180] width 59 height 7
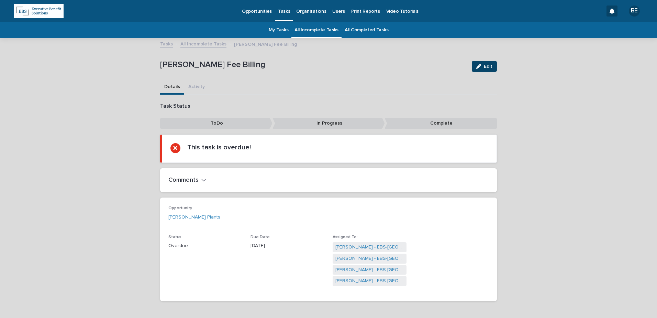
click at [492, 65] on button "Edit" at bounding box center [484, 66] width 25 height 11
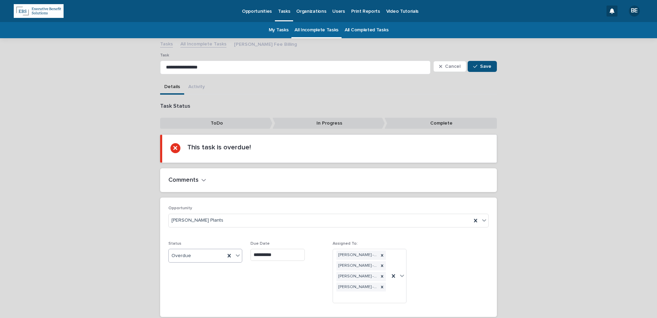
click at [237, 256] on icon at bounding box center [237, 255] width 7 height 7
click at [189, 281] on div "In Progress" at bounding box center [202, 281] width 73 height 12
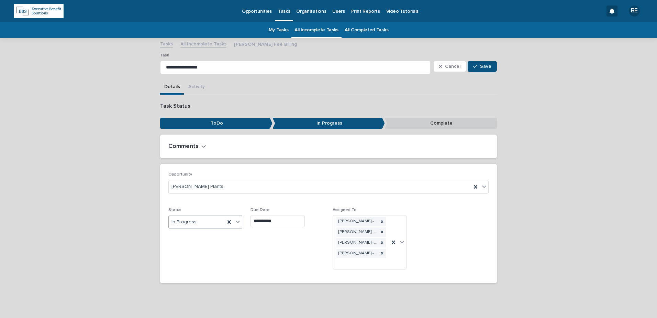
drag, startPoint x: 294, startPoint y: 220, endPoint x: 286, endPoint y: 222, distance: 8.2
click at [294, 220] on input "**********" at bounding box center [278, 221] width 54 height 12
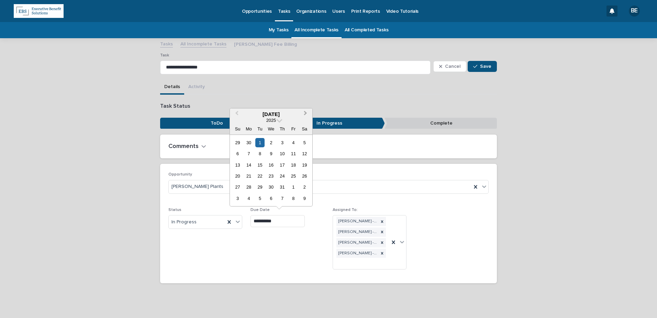
click at [306, 114] on span "Next Month" at bounding box center [306, 113] width 0 height 9
click at [250, 141] on div "1" at bounding box center [248, 142] width 9 height 9
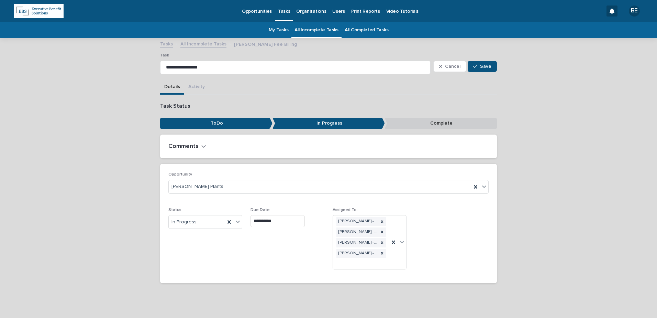
type input "**********"
click at [481, 68] on span "Save" at bounding box center [485, 66] width 11 height 5
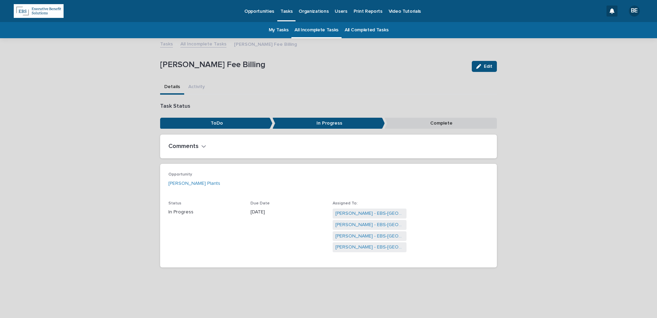
click at [200, 45] on link "All Incomplete Tasks" at bounding box center [203, 44] width 46 height 8
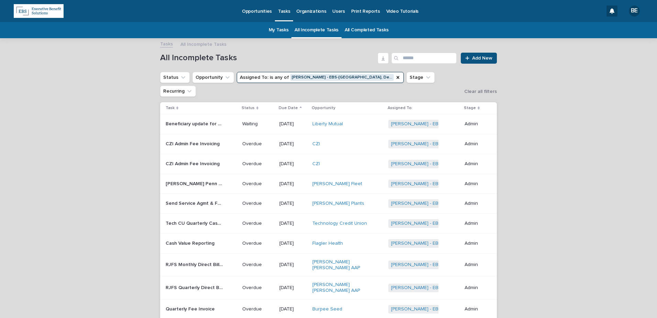
scroll to position [22, 0]
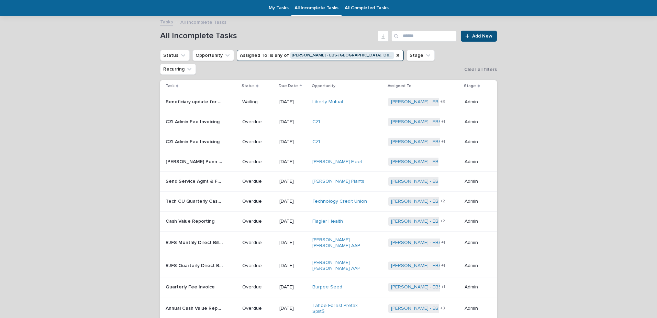
click at [195, 177] on p "Send Service Agmt & Fee Billing to [PERSON_NAME] for signature" at bounding box center [195, 180] width 59 height 7
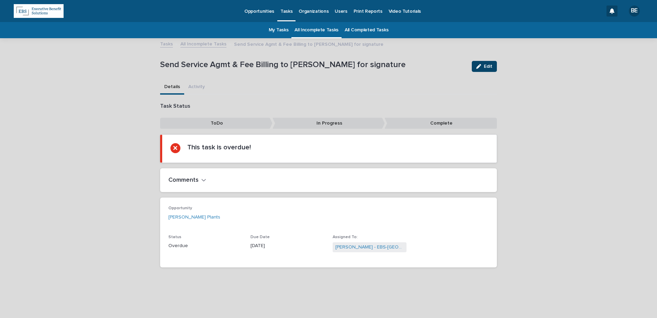
click at [488, 67] on span "Edit" at bounding box center [488, 66] width 9 height 5
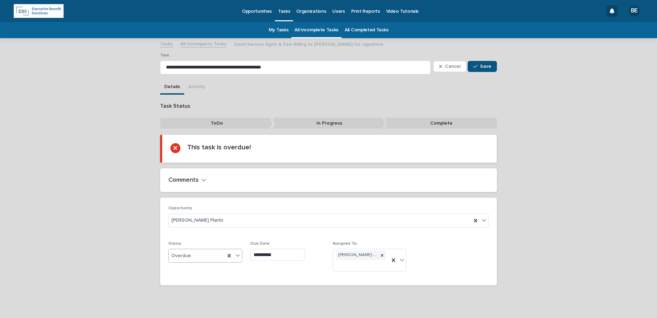
click at [239, 254] on icon at bounding box center [237, 255] width 7 height 7
click at [186, 289] on div "Waiting" at bounding box center [202, 293] width 73 height 12
click at [278, 255] on input "**********" at bounding box center [278, 255] width 54 height 12
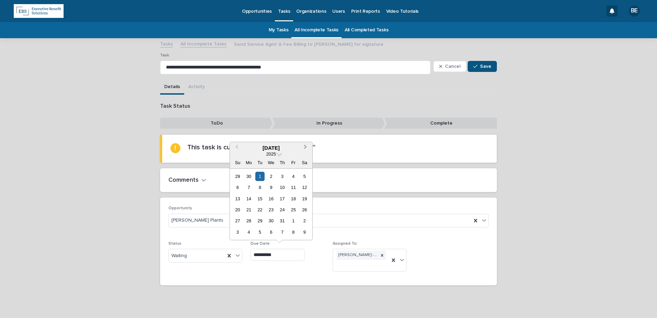
click at [306, 146] on span "Next Month" at bounding box center [306, 147] width 0 height 9
click at [250, 176] on div "1" at bounding box center [248, 176] width 9 height 9
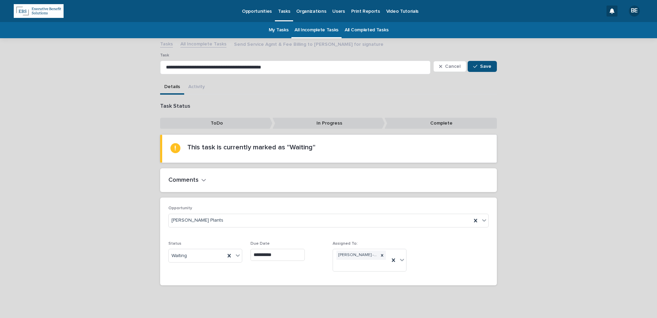
type input "**********"
click at [476, 65] on div "button" at bounding box center [476, 66] width 7 height 5
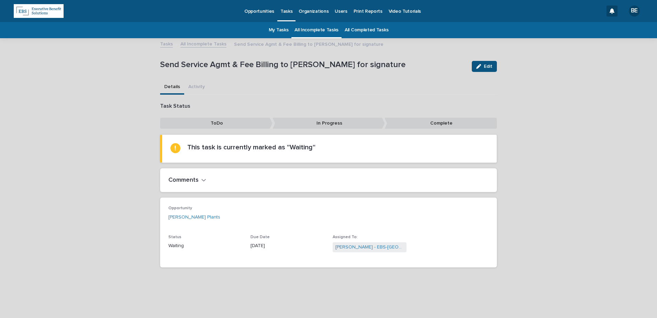
click at [211, 46] on link "All Incomplete Tasks" at bounding box center [203, 44] width 46 height 8
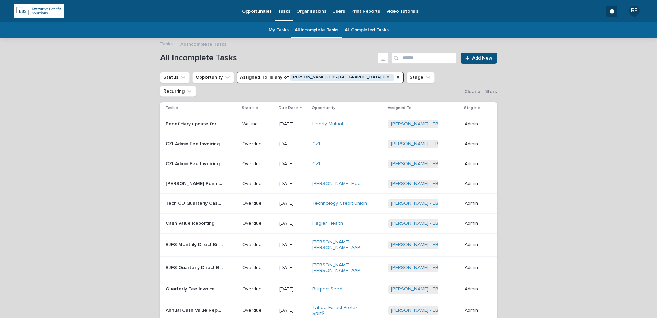
scroll to position [22, 0]
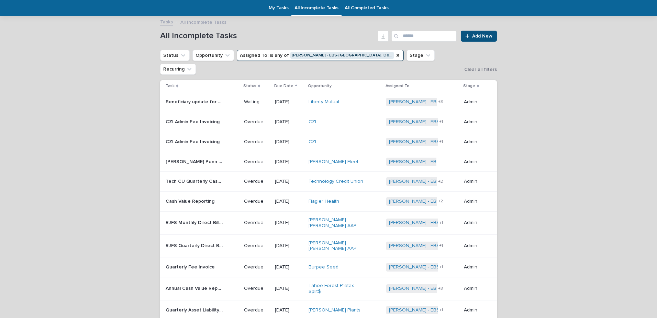
click at [190, 118] on p "CZI Admin Fee Invoicing" at bounding box center [193, 121] width 55 height 7
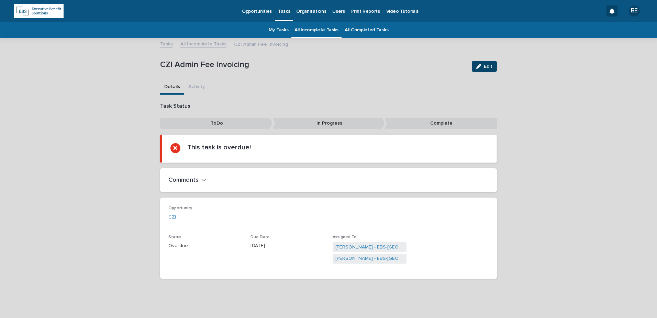
click at [487, 66] on span "Edit" at bounding box center [488, 66] width 9 height 5
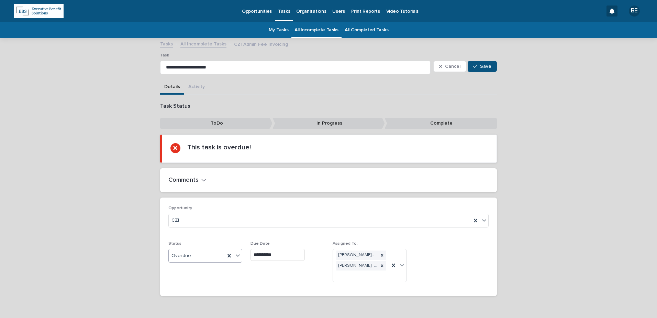
click at [235, 252] on icon at bounding box center [237, 255] width 7 height 7
click at [187, 303] on div "Complete" at bounding box center [202, 305] width 73 height 12
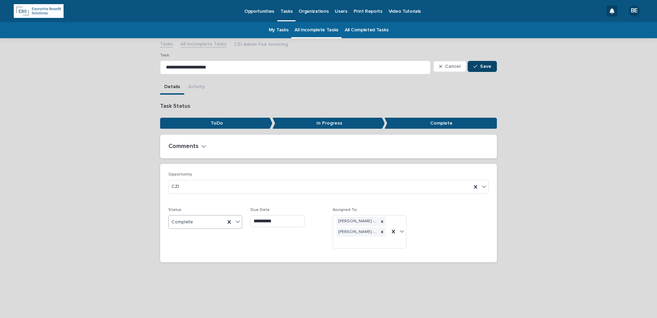
click at [485, 64] on span "Save" at bounding box center [485, 66] width 11 height 5
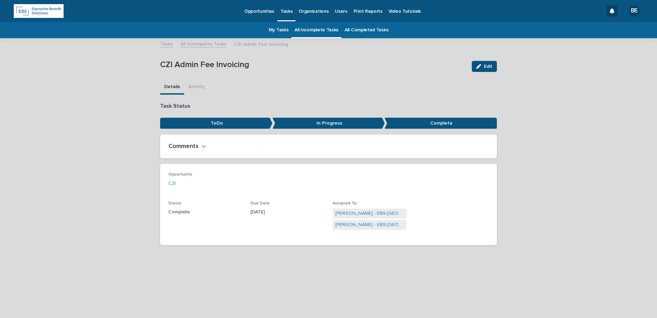
click at [194, 43] on link "All Incomplete Tasks" at bounding box center [203, 44] width 46 height 8
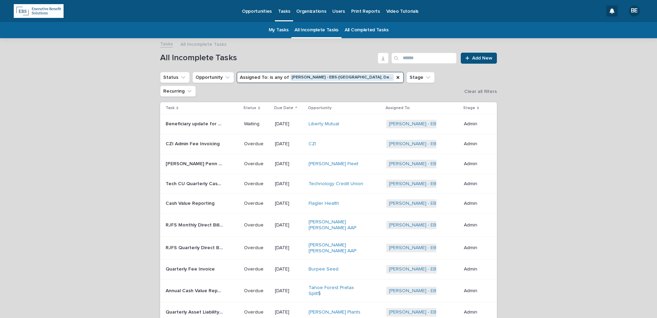
scroll to position [22, 0]
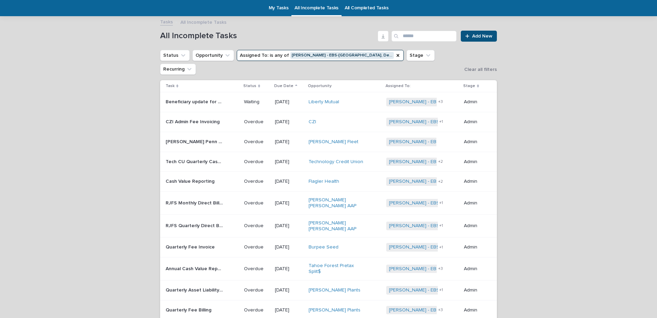
click at [188, 118] on p "CZI Admin Fee Invoicing" at bounding box center [193, 121] width 55 height 7
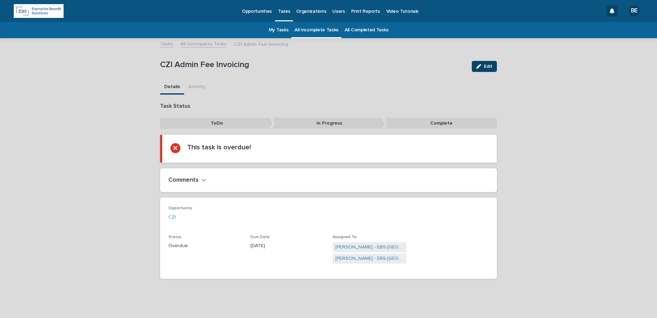
click at [484, 66] on span "Edit" at bounding box center [488, 66] width 9 height 5
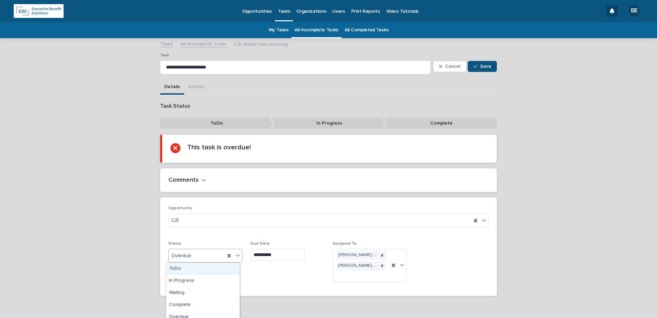
click at [235, 255] on icon at bounding box center [237, 255] width 7 height 7
drag, startPoint x: 214, startPoint y: 298, endPoint x: 211, endPoint y: 303, distance: 5.1
click at [211, 303] on div "Complete" at bounding box center [202, 305] width 73 height 12
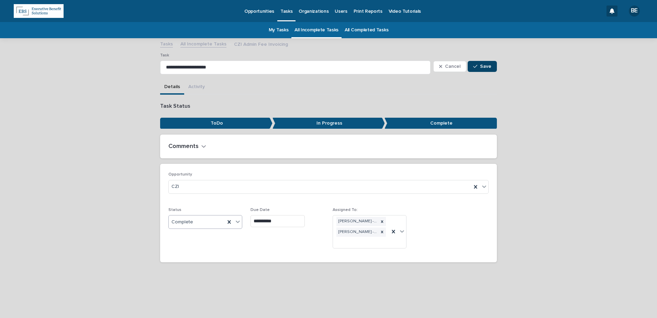
click at [483, 64] on span "Save" at bounding box center [485, 66] width 11 height 5
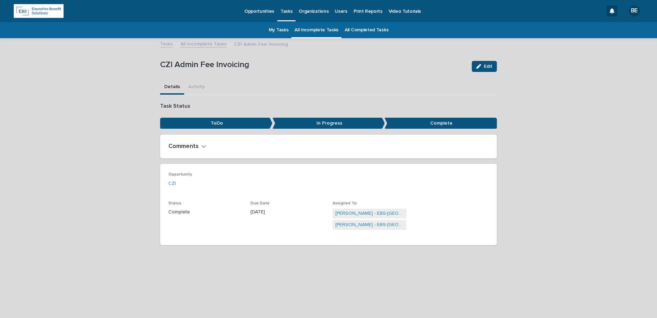
click at [206, 43] on link "All Incomplete Tasks" at bounding box center [203, 44] width 46 height 8
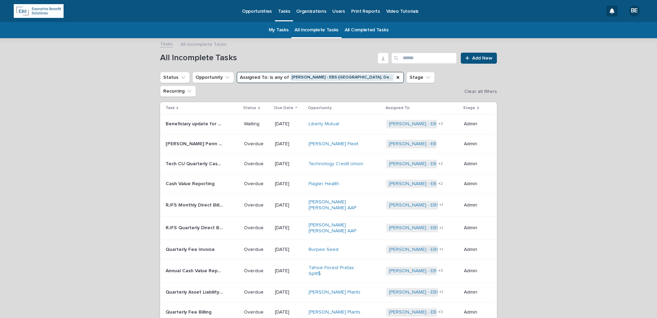
scroll to position [22, 0]
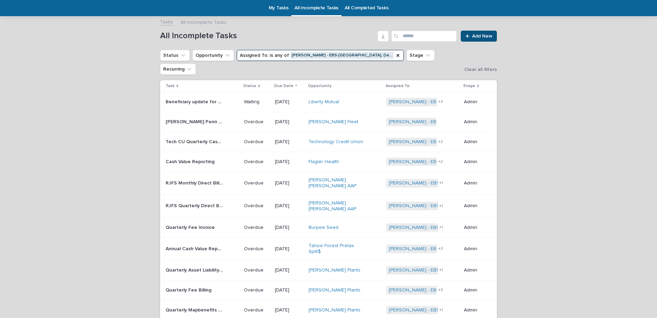
click at [178, 116] on div "Snider Penn Mutual Premium Invoice - 7/1 policies Snider Penn Mutual Premium In…" at bounding box center [202, 121] width 73 height 11
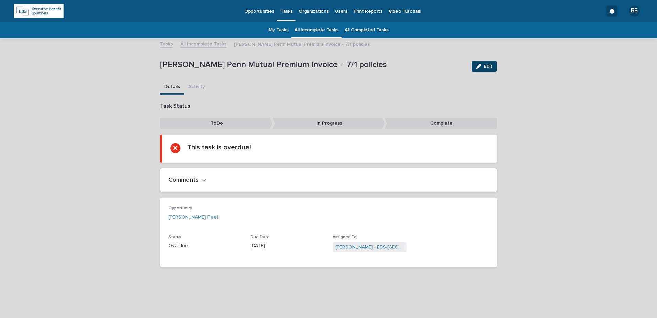
click at [488, 66] on span "Edit" at bounding box center [488, 66] width 9 height 5
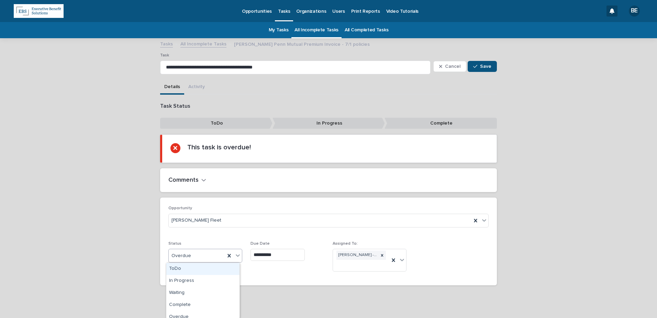
click at [235, 253] on icon at bounding box center [237, 255] width 7 height 7
drag, startPoint x: 211, startPoint y: 297, endPoint x: 238, endPoint y: 304, distance: 27.5
click at [198, 304] on div "Complete" at bounding box center [202, 305] width 73 height 12
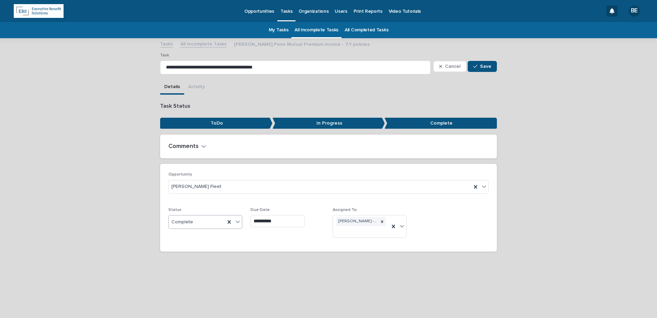
click at [483, 64] on span "Save" at bounding box center [485, 66] width 11 height 5
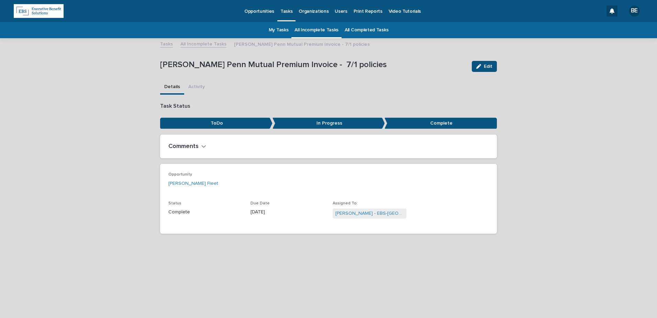
click at [198, 44] on link "All Incomplete Tasks" at bounding box center [203, 44] width 46 height 8
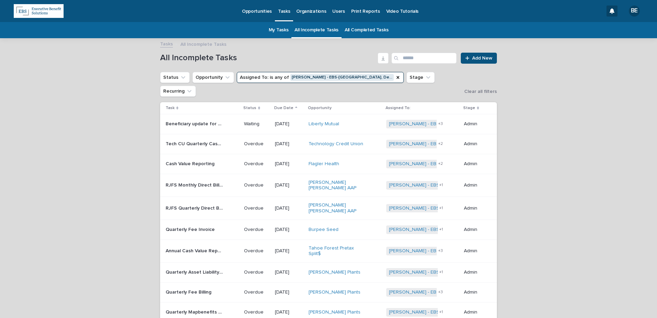
scroll to position [22, 0]
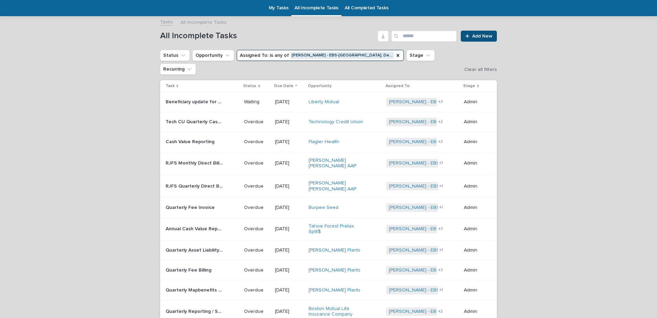
click at [192, 118] on p "Tech CU Quarterly Cash Value Report" at bounding box center [195, 121] width 59 height 7
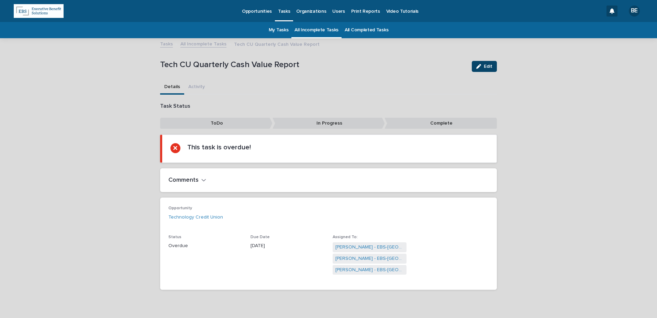
click at [484, 66] on span "Edit" at bounding box center [488, 66] width 9 height 5
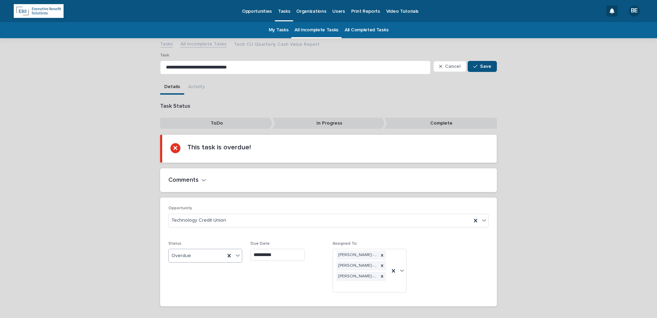
click at [234, 253] on icon at bounding box center [237, 255] width 7 height 7
drag, startPoint x: 179, startPoint y: 305, endPoint x: 211, endPoint y: 306, distance: 32.0
click at [180, 305] on div "Complete" at bounding box center [202, 305] width 73 height 12
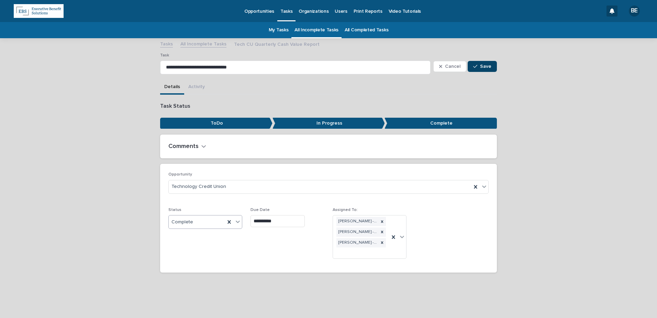
click at [490, 65] on span "Save" at bounding box center [485, 66] width 11 height 5
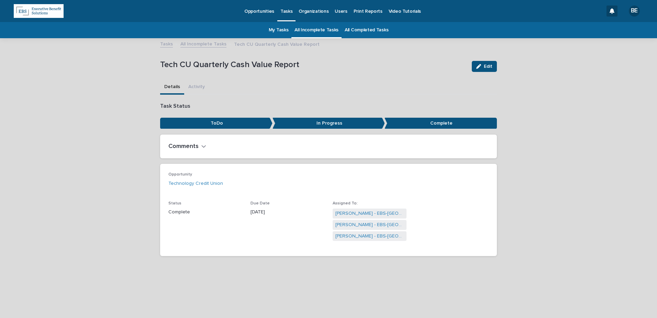
click at [196, 43] on link "All Incomplete Tasks" at bounding box center [203, 44] width 46 height 8
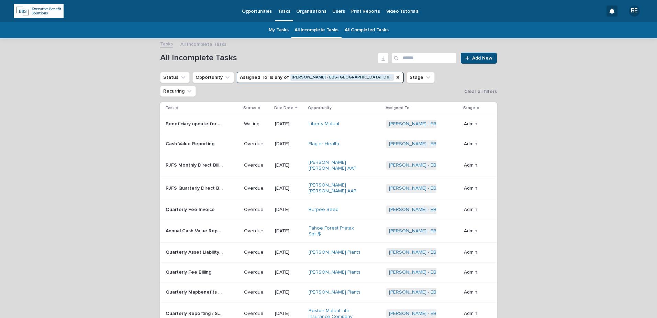
scroll to position [22, 0]
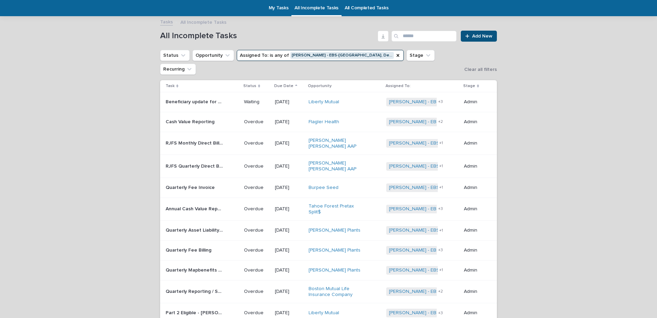
click at [202, 118] on p "Cash Value Reporting" at bounding box center [191, 121] width 50 height 7
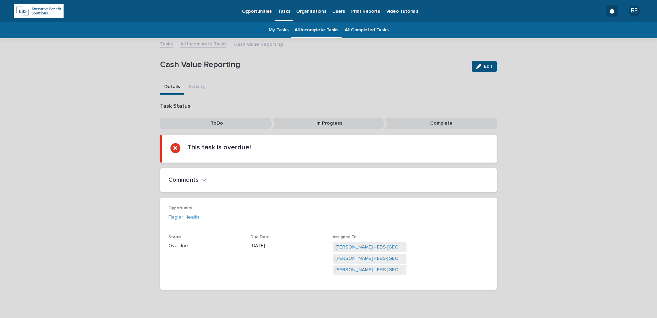
click at [191, 178] on h2 "Comments" at bounding box center [183, 180] width 30 height 8
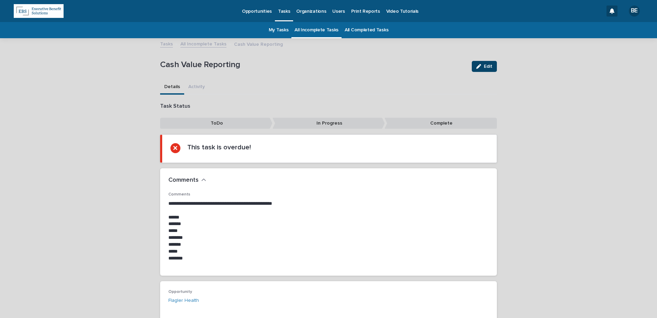
click at [481, 69] on button "Edit" at bounding box center [484, 66] width 25 height 11
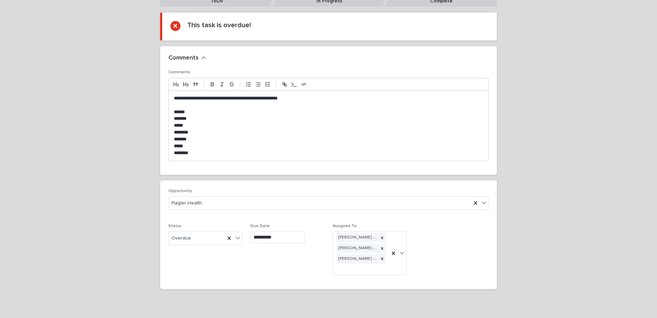
scroll to position [133, 0]
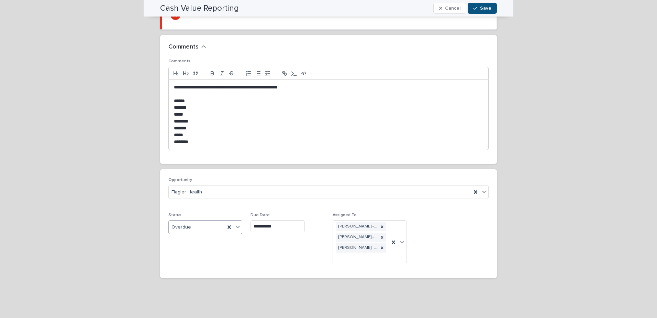
click at [237, 226] on icon at bounding box center [237, 226] width 7 height 7
click at [188, 277] on div "Complete" at bounding box center [202, 276] width 73 height 12
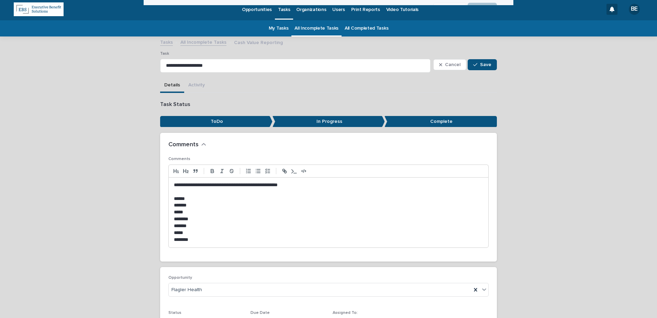
scroll to position [0, 0]
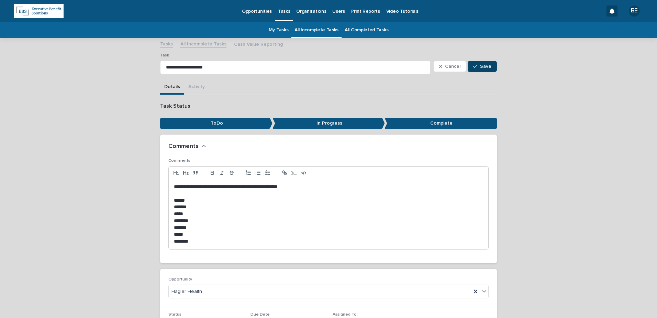
click at [481, 65] on span "Save" at bounding box center [485, 66] width 11 height 5
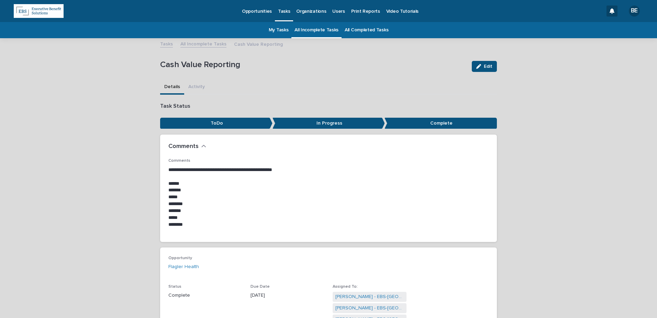
click at [194, 43] on link "All Incomplete Tasks" at bounding box center [203, 44] width 46 height 8
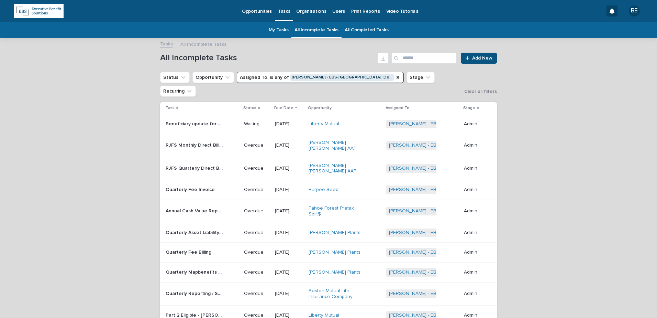
scroll to position [22, 0]
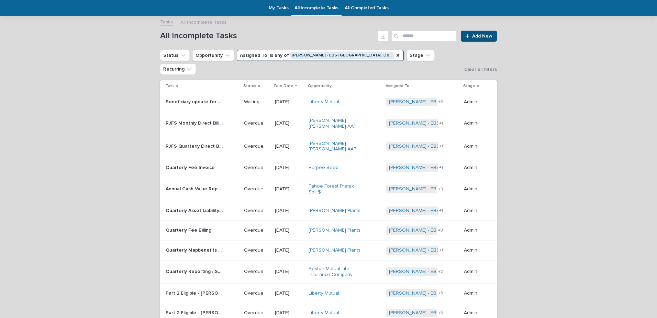
click at [185, 119] on p "RJFS Monthly Direct Bill Invoicing" at bounding box center [195, 122] width 59 height 7
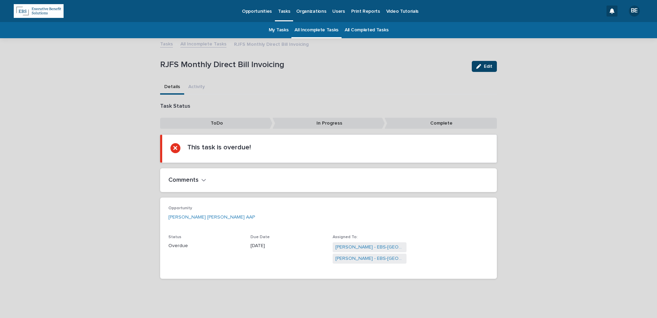
click at [484, 66] on span "Edit" at bounding box center [488, 66] width 9 height 5
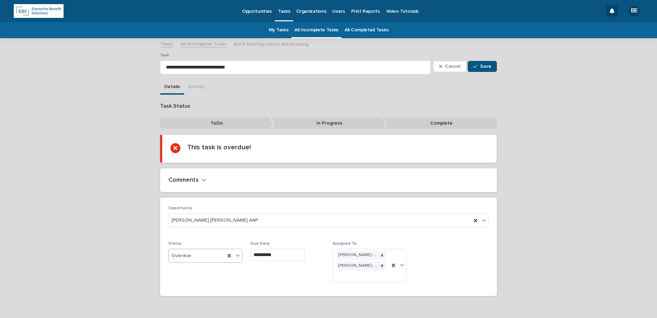
click at [234, 256] on icon at bounding box center [237, 255] width 7 height 7
click at [195, 306] on div "Complete" at bounding box center [202, 305] width 73 height 12
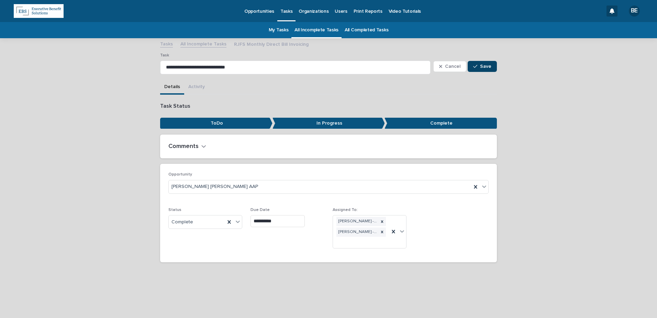
click at [483, 65] on span "Save" at bounding box center [485, 66] width 11 height 5
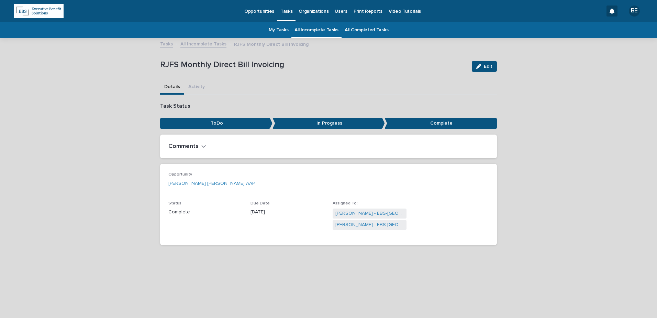
click at [198, 44] on link "All Incomplete Tasks" at bounding box center [203, 44] width 46 height 8
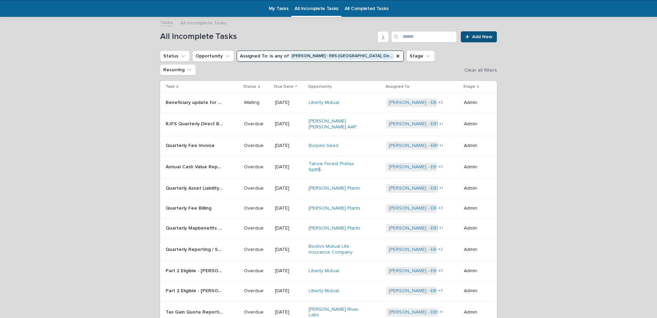
scroll to position [22, 0]
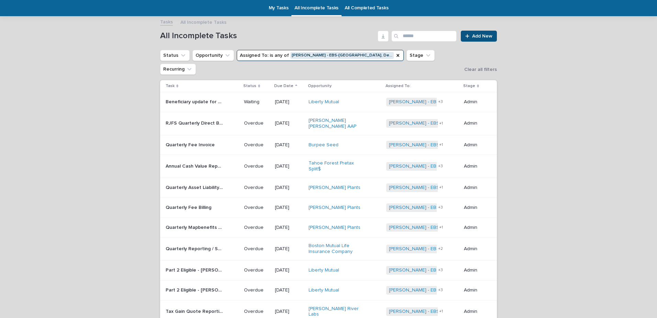
click at [188, 119] on p "RJFS Quarterly Direct Bill Invoicing" at bounding box center [195, 122] width 59 height 7
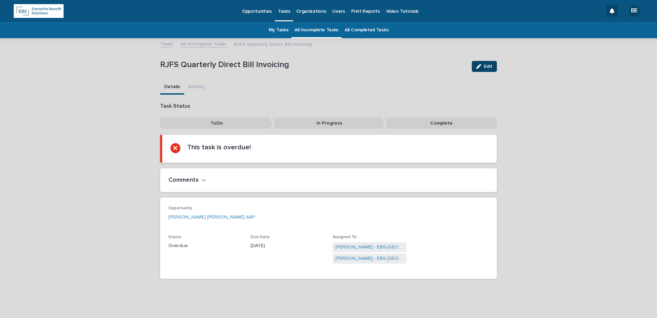
click at [484, 67] on span "Edit" at bounding box center [488, 66] width 9 height 5
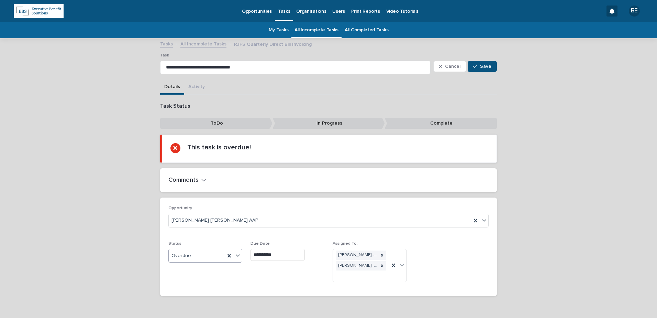
click at [234, 254] on icon at bounding box center [237, 255] width 7 height 7
click at [193, 305] on div "Complete" at bounding box center [202, 305] width 73 height 12
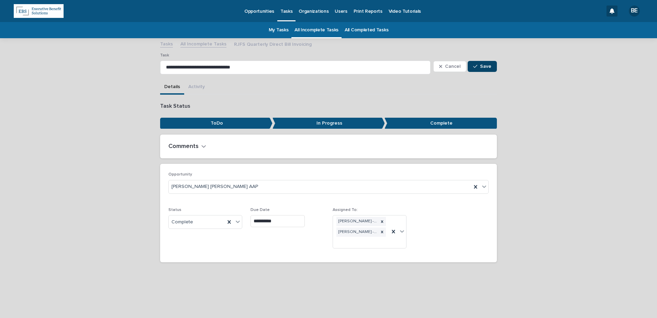
click at [485, 65] on span "Save" at bounding box center [485, 66] width 11 height 5
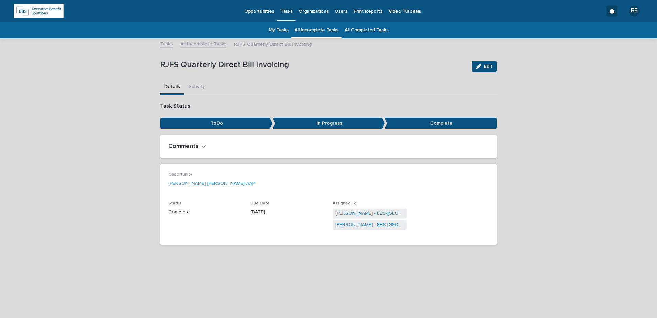
click at [199, 42] on link "All Incomplete Tasks" at bounding box center [203, 44] width 46 height 8
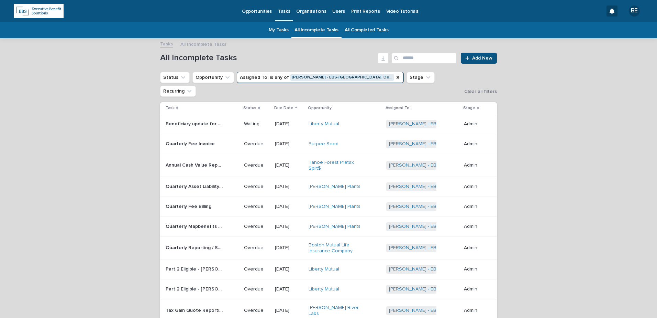
scroll to position [22, 0]
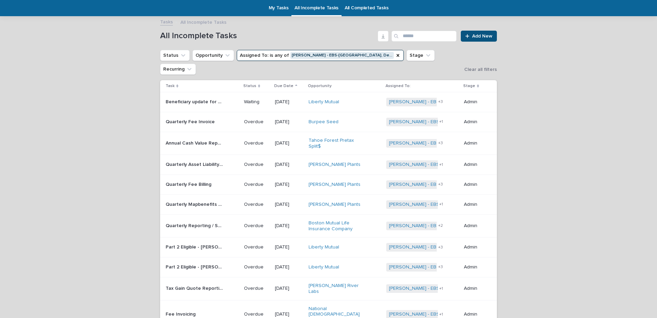
click at [188, 160] on p "Quarterly Asset Liability Reporting" at bounding box center [195, 163] width 59 height 7
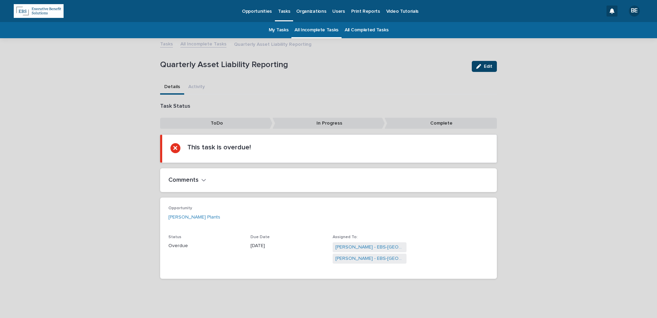
click at [485, 66] on span "Edit" at bounding box center [488, 66] width 9 height 5
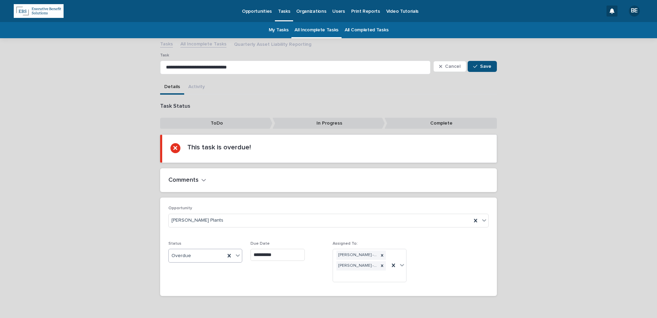
click at [235, 254] on icon at bounding box center [237, 255] width 7 height 7
click at [182, 304] on div "Complete" at bounding box center [202, 305] width 73 height 12
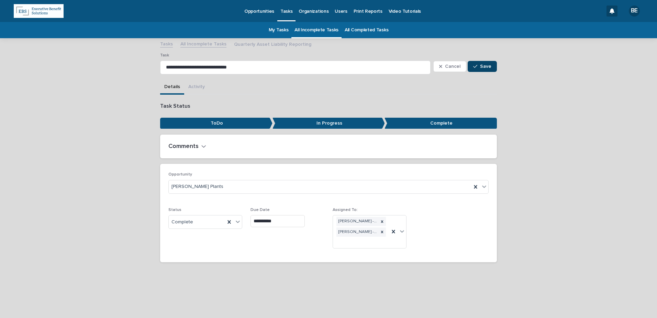
click at [483, 65] on span "Save" at bounding box center [485, 66] width 11 height 5
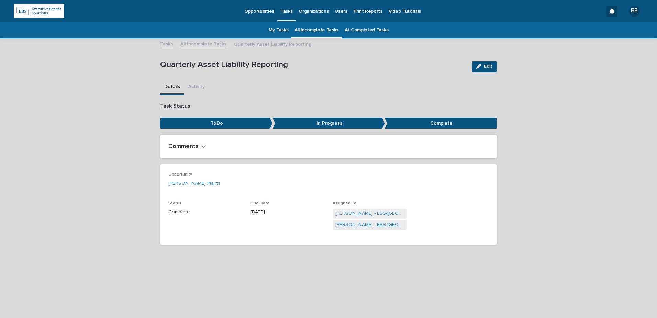
click at [200, 44] on link "All Incomplete Tasks" at bounding box center [203, 44] width 46 height 8
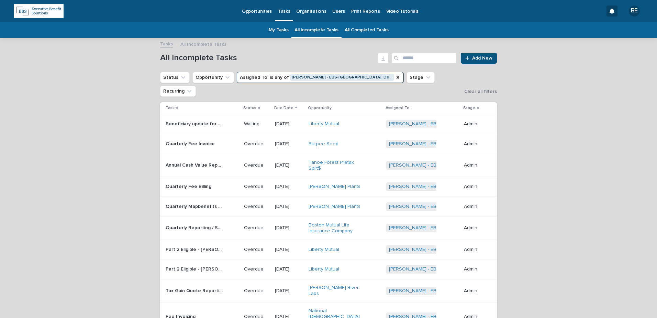
scroll to position [22, 0]
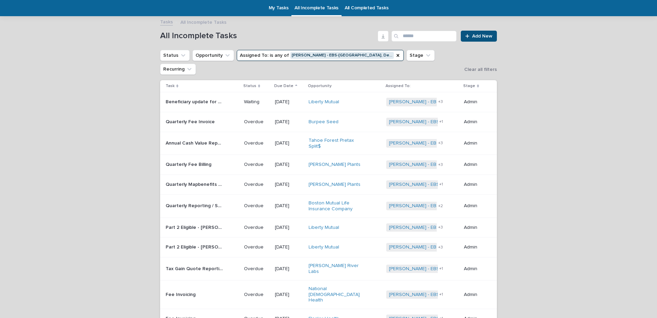
click at [198, 118] on p "Quarterly Fee Invoice" at bounding box center [191, 121] width 51 height 7
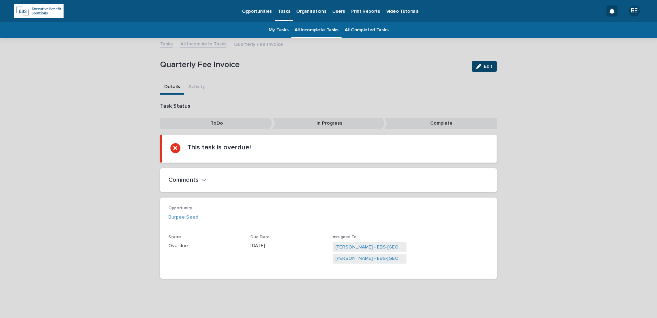
click at [487, 66] on span "Edit" at bounding box center [488, 66] width 9 height 5
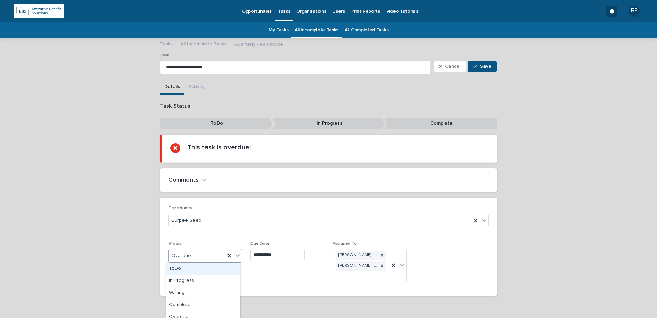
click at [236, 254] on icon at bounding box center [237, 255] width 7 height 7
drag, startPoint x: 179, startPoint y: 293, endPoint x: 183, endPoint y: 291, distance: 3.8
click at [179, 293] on div "Waiting" at bounding box center [202, 293] width 73 height 12
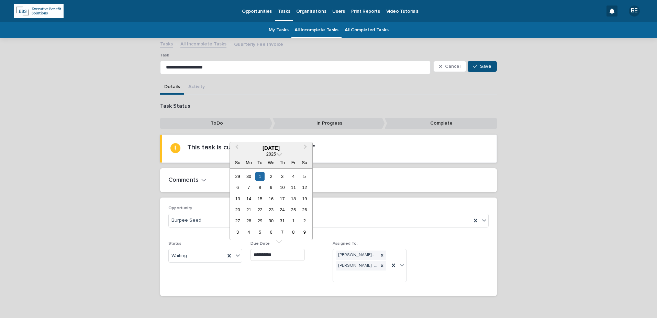
click at [280, 254] on input "**********" at bounding box center [278, 255] width 54 height 12
click at [306, 147] on span "Next Month" at bounding box center [306, 147] width 0 height 9
click at [283, 218] on div "28" at bounding box center [282, 220] width 9 height 9
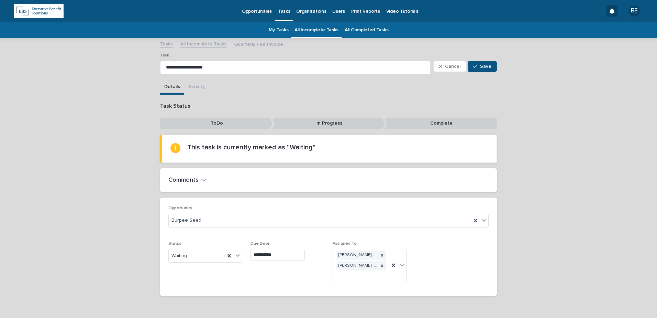
type input "**********"
click at [483, 65] on span "Save" at bounding box center [485, 66] width 11 height 5
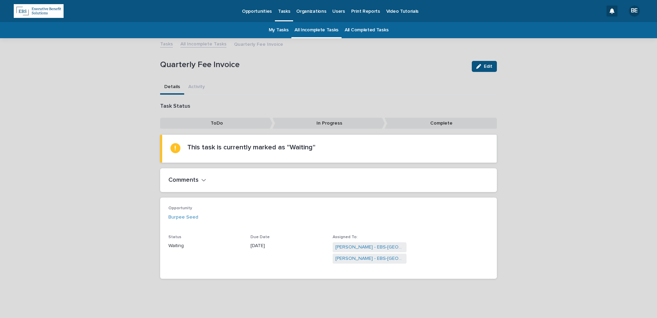
click at [199, 44] on link "All Incomplete Tasks" at bounding box center [203, 44] width 46 height 8
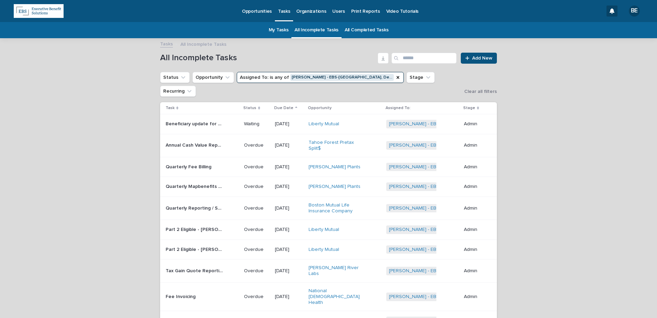
scroll to position [22, 0]
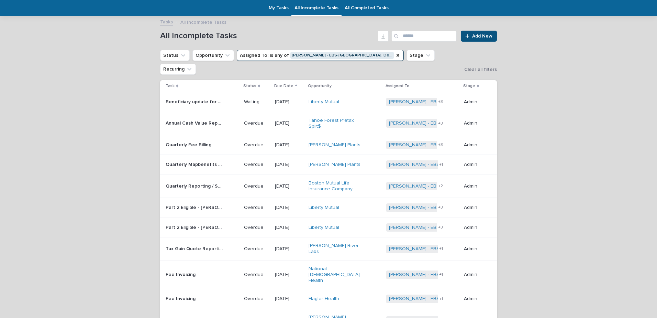
click at [180, 141] on p "Quarterly Fee Billing" at bounding box center [189, 144] width 47 height 7
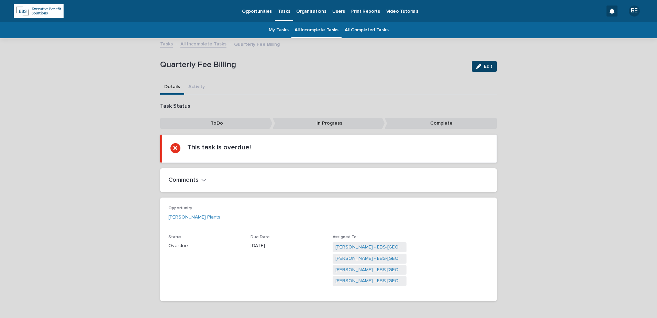
click at [485, 65] on span "Edit" at bounding box center [488, 66] width 9 height 5
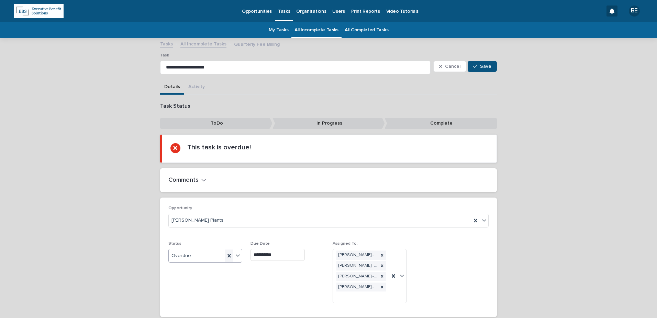
drag, startPoint x: 233, startPoint y: 253, endPoint x: 230, endPoint y: 261, distance: 8.0
click at [234, 253] on icon at bounding box center [237, 255] width 7 height 7
click at [185, 304] on div "Complete" at bounding box center [202, 305] width 73 height 12
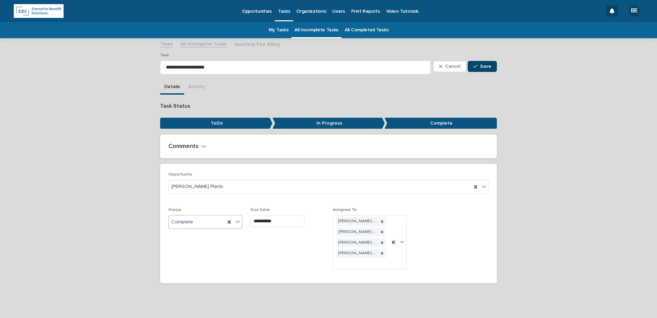
click at [481, 65] on span "Save" at bounding box center [485, 66] width 11 height 5
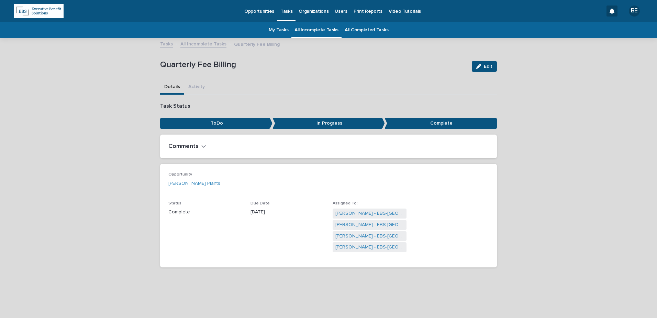
click at [202, 45] on link "All Incomplete Tasks" at bounding box center [203, 44] width 46 height 8
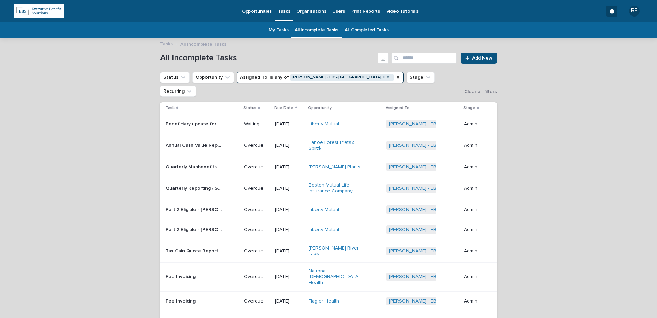
scroll to position [22, 0]
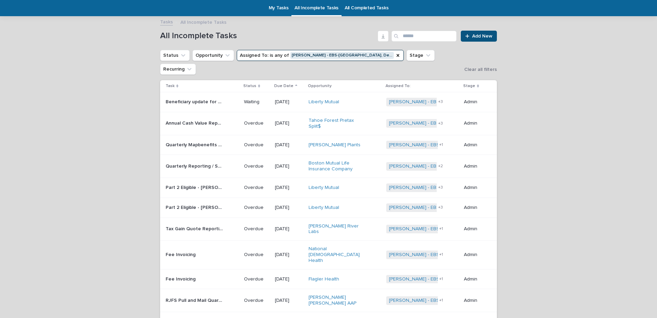
click at [191, 141] on p "Quarterly Mapbenefits statements" at bounding box center [195, 144] width 59 height 7
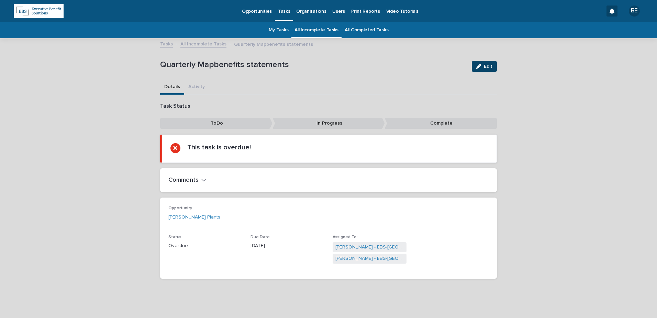
click at [486, 66] on span "Edit" at bounding box center [488, 66] width 9 height 5
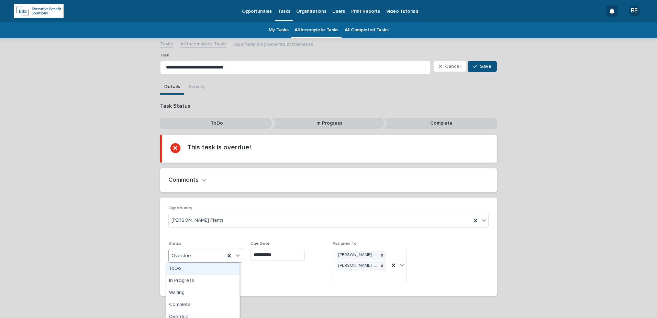
click at [236, 255] on icon at bounding box center [238, 255] width 4 height 2
drag, startPoint x: 194, startPoint y: 300, endPoint x: 212, endPoint y: 301, distance: 17.9
click at [193, 301] on div "Complete" at bounding box center [202, 305] width 73 height 12
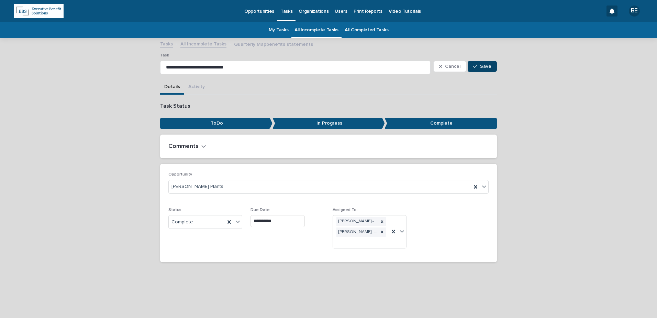
click at [483, 65] on span "Save" at bounding box center [485, 66] width 11 height 5
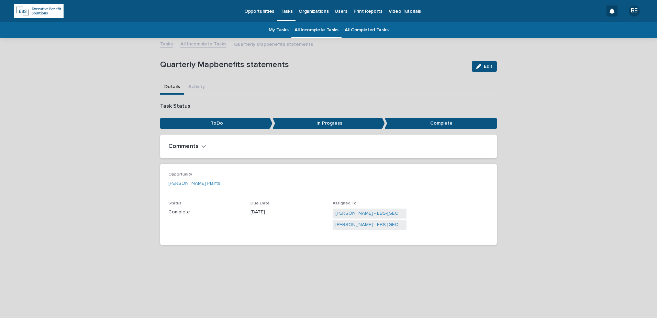
click at [196, 42] on link "All Incomplete Tasks" at bounding box center [203, 44] width 46 height 8
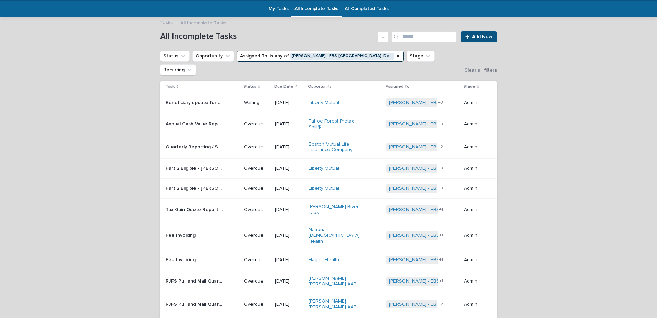
scroll to position [22, 0]
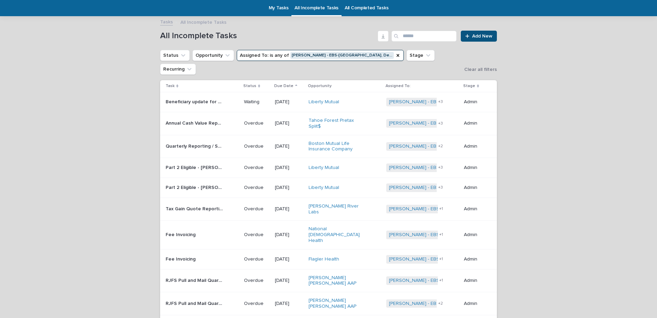
click at [203, 183] on p "Part 2 Eligible - Priscilla Scoggin Bene Adds" at bounding box center [195, 186] width 59 height 7
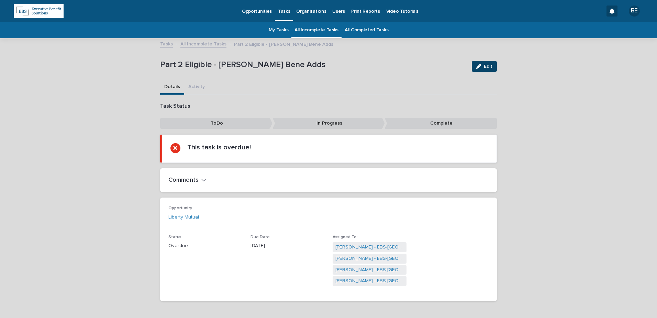
click at [484, 63] on button "Edit" at bounding box center [484, 66] width 25 height 11
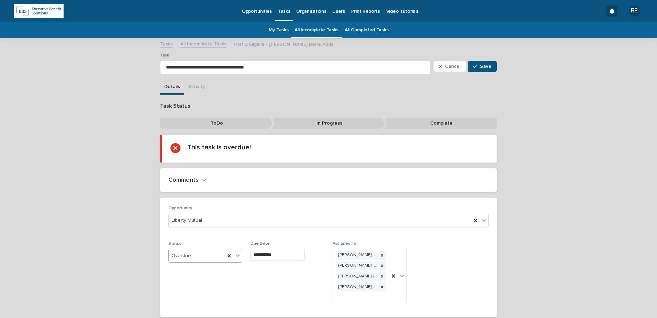
click at [236, 254] on icon at bounding box center [237, 255] width 7 height 7
click at [191, 306] on div "Complete" at bounding box center [202, 305] width 73 height 12
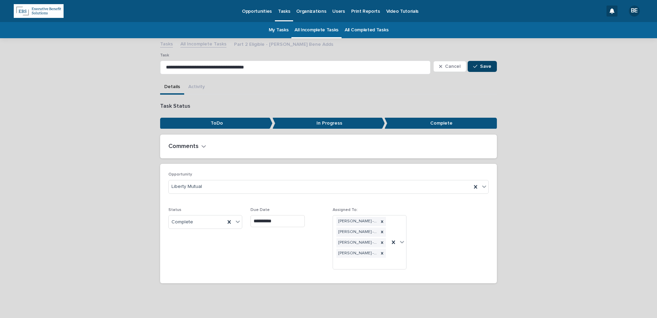
click at [481, 64] on span "Save" at bounding box center [485, 66] width 11 height 5
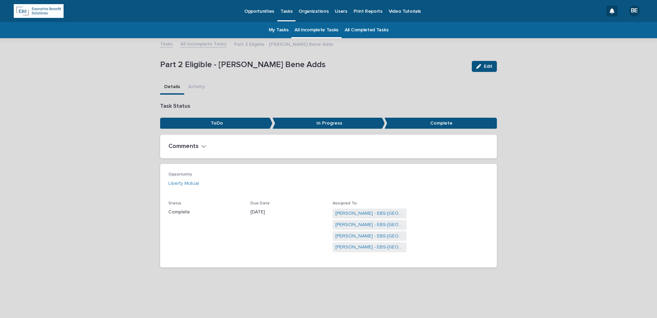
click at [197, 43] on link "All Incomplete Tasks" at bounding box center [203, 44] width 46 height 8
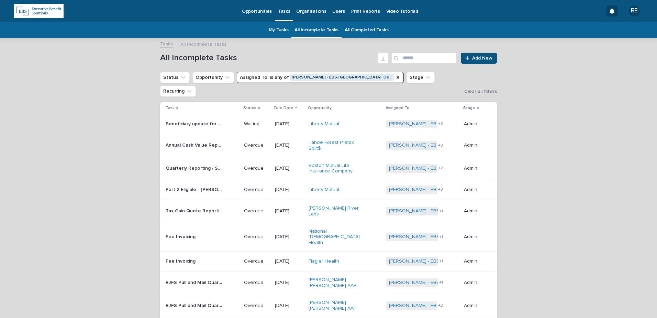
scroll to position [22, 0]
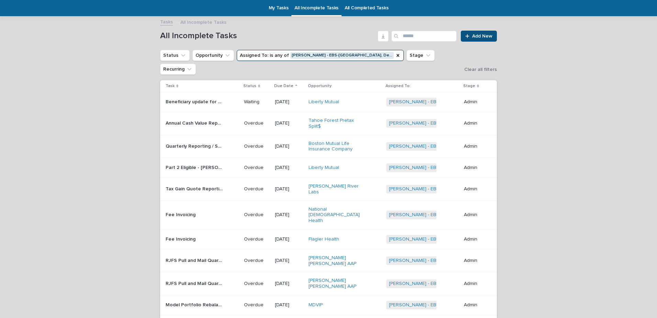
click at [203, 163] on p "Part 2 Eligible - Nicholas Kim Bene Adds" at bounding box center [195, 166] width 59 height 7
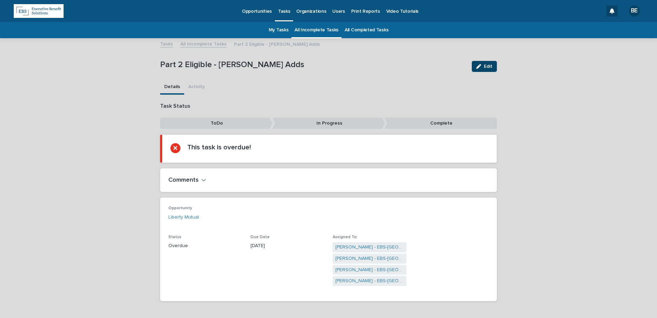
click at [485, 66] on span "Edit" at bounding box center [488, 66] width 9 height 5
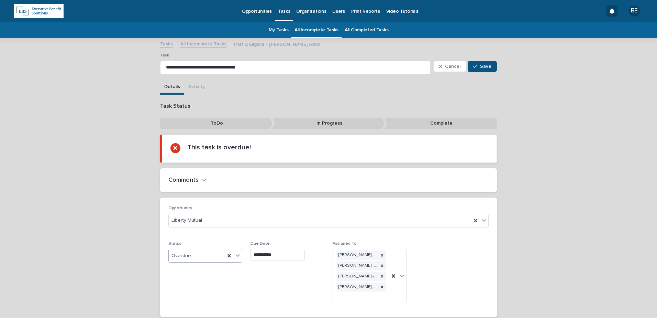
click at [237, 254] on icon at bounding box center [237, 255] width 7 height 7
click at [185, 302] on div "Complete" at bounding box center [202, 305] width 73 height 12
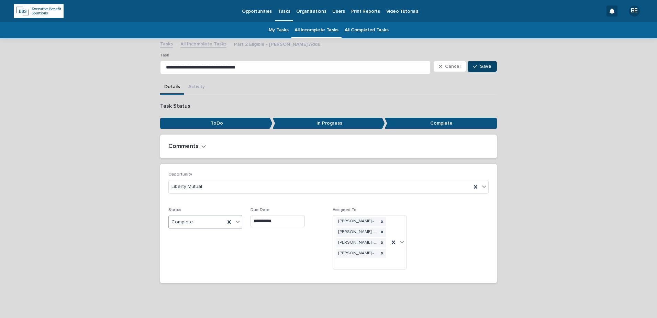
drag, startPoint x: 486, startPoint y: 62, endPoint x: 482, endPoint y: 70, distance: 8.8
click at [484, 66] on button "Save" at bounding box center [482, 66] width 29 height 11
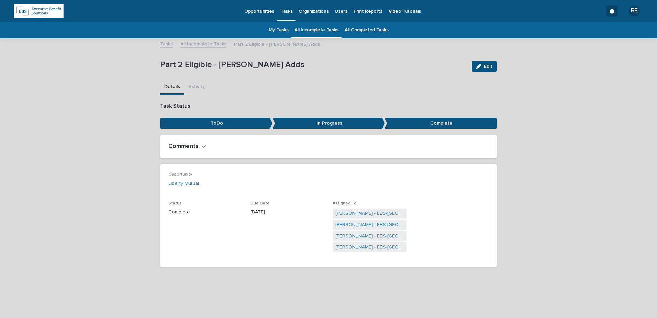
click at [195, 44] on link "All Incomplete Tasks" at bounding box center [203, 44] width 46 height 8
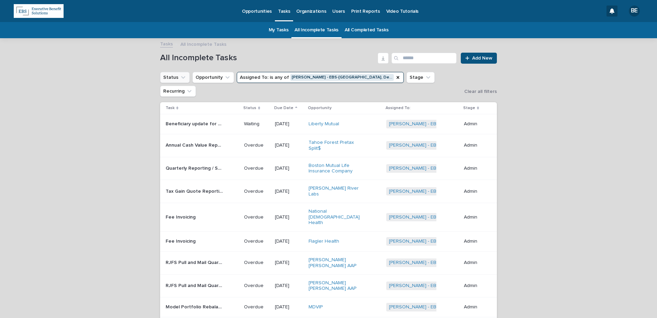
scroll to position [22, 0]
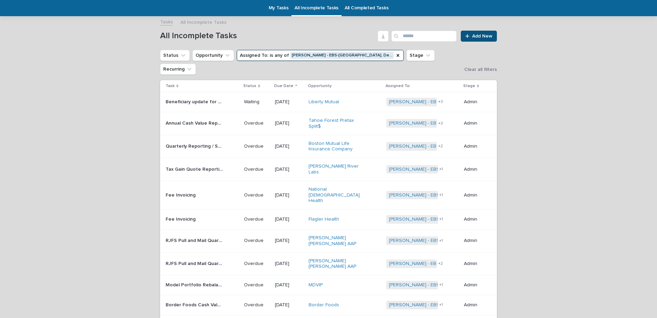
click at [190, 142] on p "Quarterly Reporting / Statements to Joe Izzo" at bounding box center [195, 145] width 59 height 7
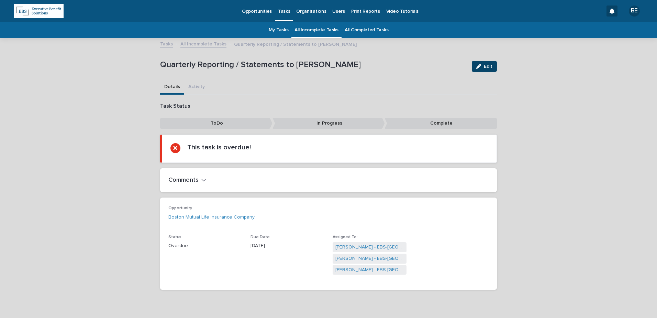
click at [488, 64] on span "Edit" at bounding box center [488, 66] width 9 height 5
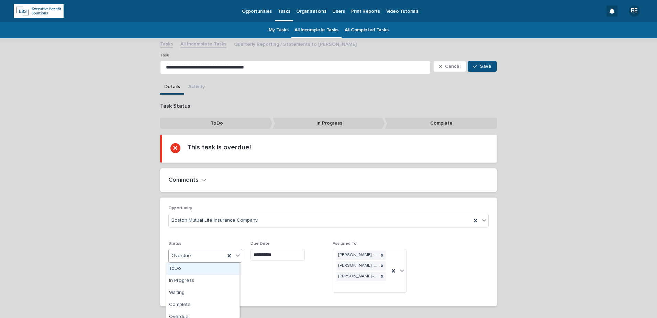
click at [235, 255] on icon at bounding box center [237, 255] width 7 height 7
click at [187, 305] on div "Complete" at bounding box center [202, 305] width 73 height 12
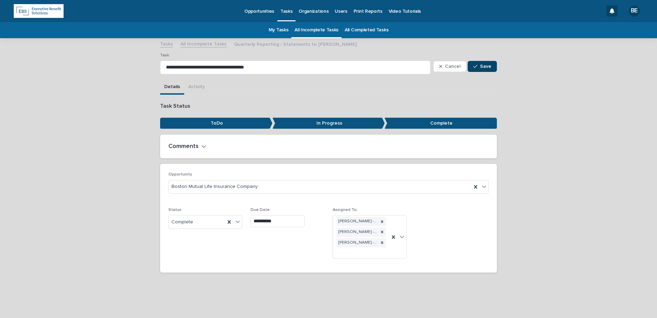
click at [485, 64] on span "Save" at bounding box center [485, 66] width 11 height 5
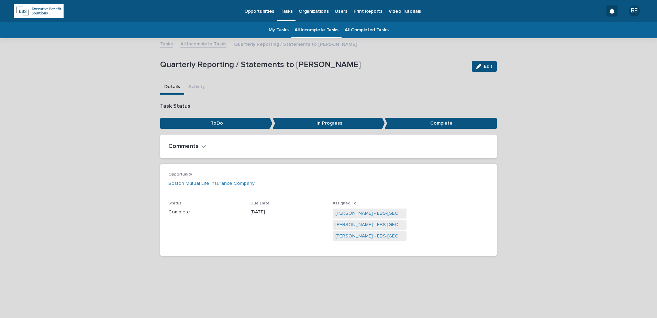
click at [203, 42] on link "All Incomplete Tasks" at bounding box center [203, 44] width 46 height 8
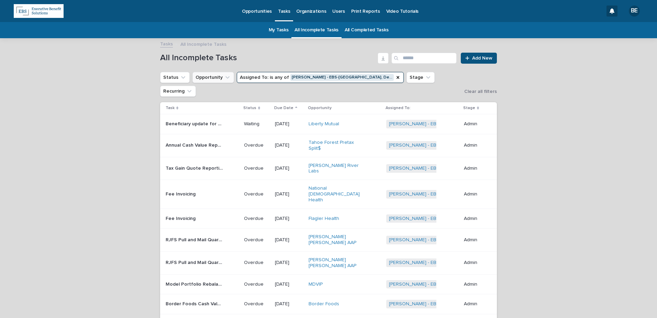
scroll to position [22, 0]
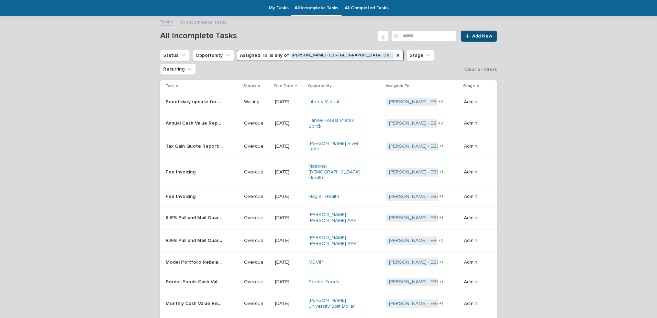
click at [204, 142] on p "Tax Gain Quote Reporting" at bounding box center [195, 145] width 59 height 7
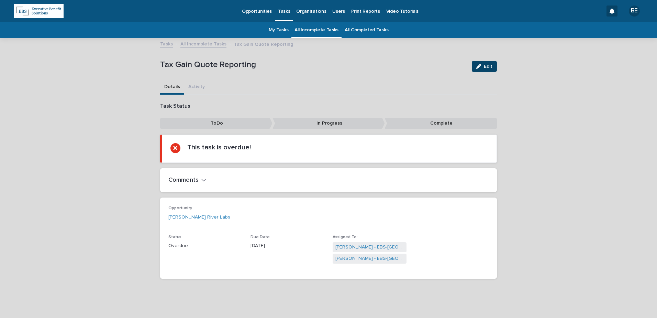
click at [484, 68] on span "Edit" at bounding box center [488, 66] width 9 height 5
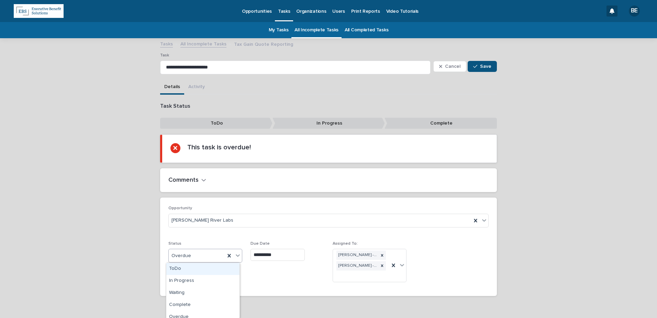
click at [236, 255] on icon at bounding box center [237, 255] width 7 height 7
click at [184, 302] on div "Complete" at bounding box center [202, 305] width 73 height 12
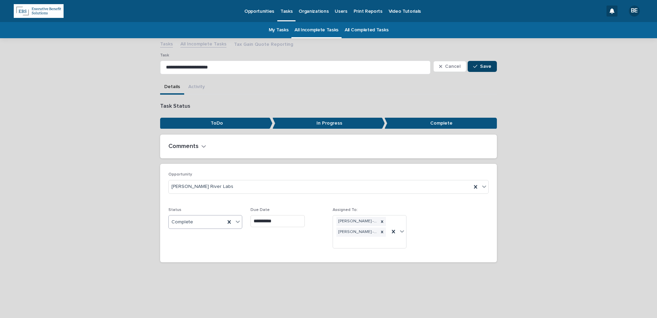
click at [483, 67] on span "Save" at bounding box center [485, 66] width 11 height 5
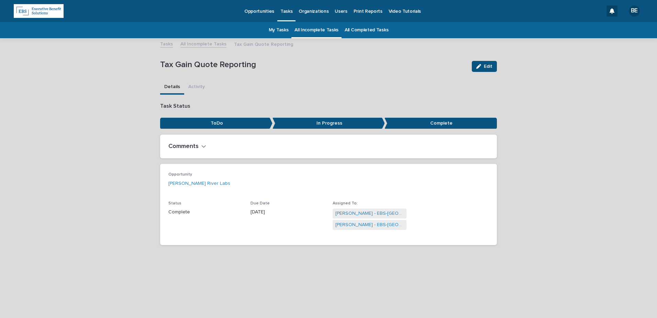
click at [199, 42] on link "All Incomplete Tasks" at bounding box center [203, 44] width 46 height 8
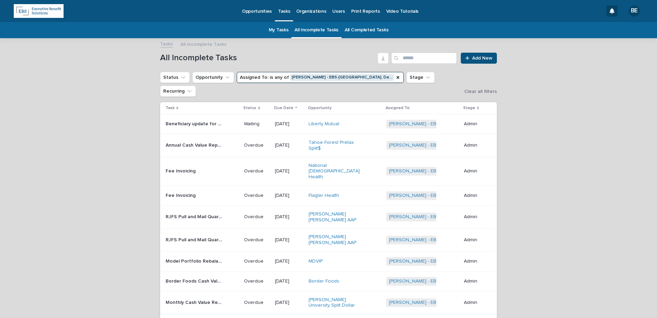
scroll to position [22, 0]
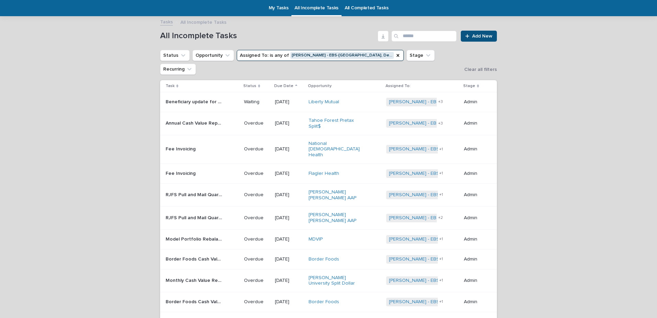
click at [199, 119] on p "Annual Cash Value Report" at bounding box center [195, 122] width 59 height 7
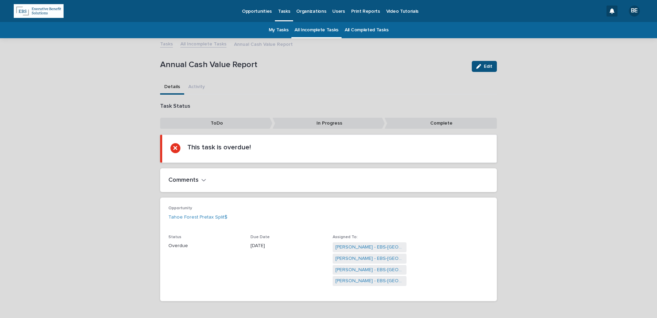
click at [186, 179] on h2 "Comments" at bounding box center [183, 180] width 30 height 8
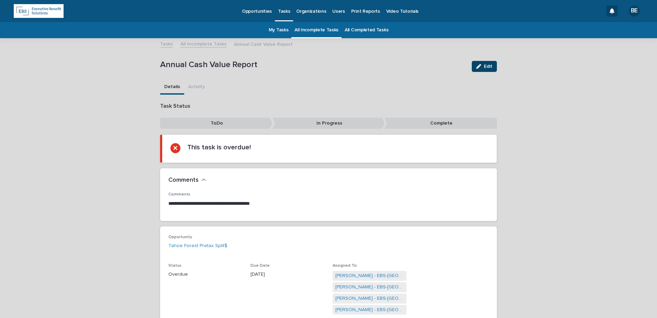
click at [485, 63] on button "Edit" at bounding box center [484, 66] width 25 height 11
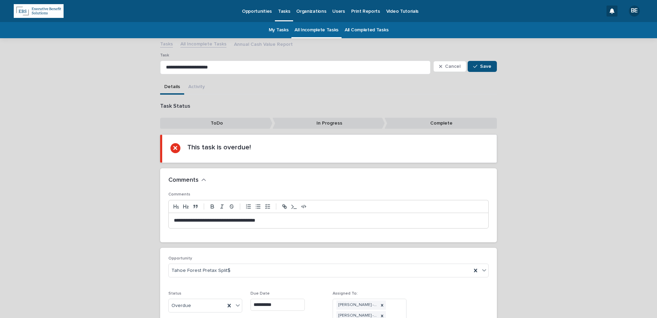
scroll to position [89, 0]
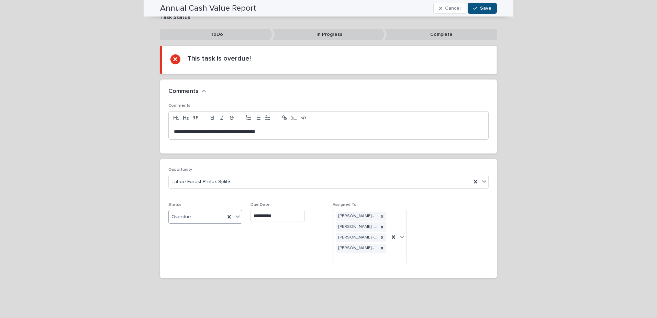
click at [239, 213] on div at bounding box center [238, 216] width 8 height 12
click at [187, 263] on div "Complete" at bounding box center [202, 266] width 73 height 12
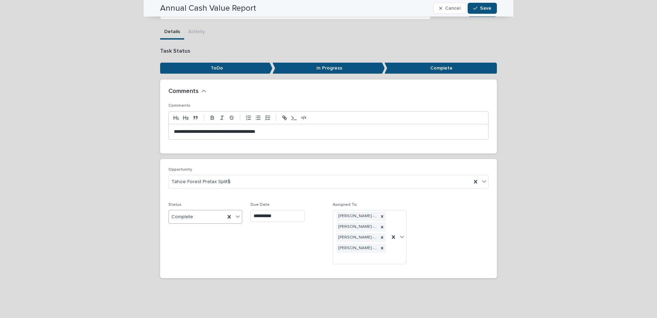
scroll to position [55, 0]
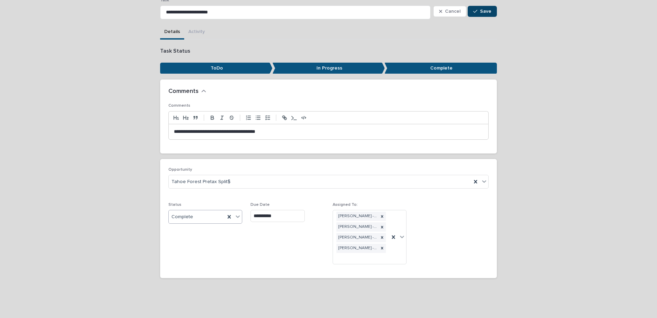
click at [480, 6] on button "Save" at bounding box center [482, 11] width 29 height 11
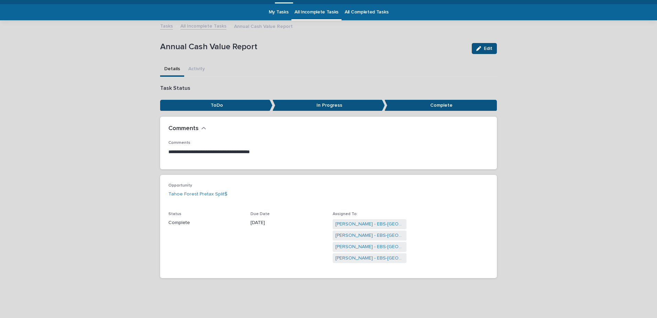
scroll to position [18, 0]
click at [195, 25] on link "All Incomplete Tasks" at bounding box center [203, 26] width 46 height 8
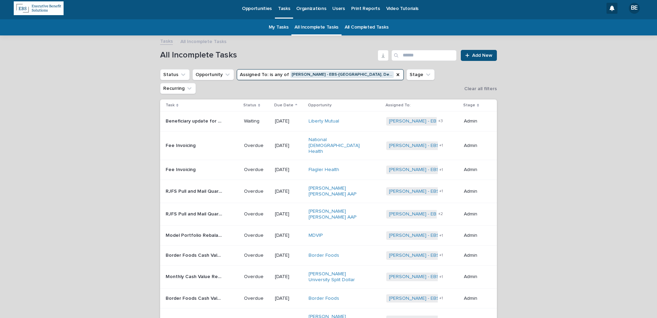
scroll to position [22, 0]
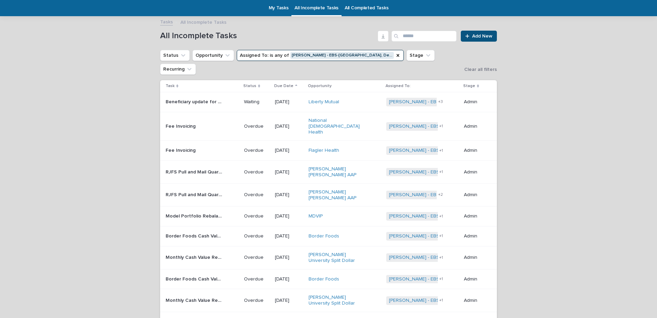
click at [179, 146] on p "Fee Invoicing" at bounding box center [181, 149] width 31 height 7
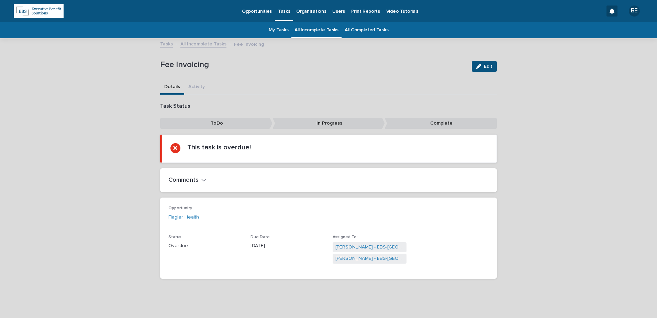
click at [187, 179] on h2 "Comments" at bounding box center [183, 180] width 30 height 8
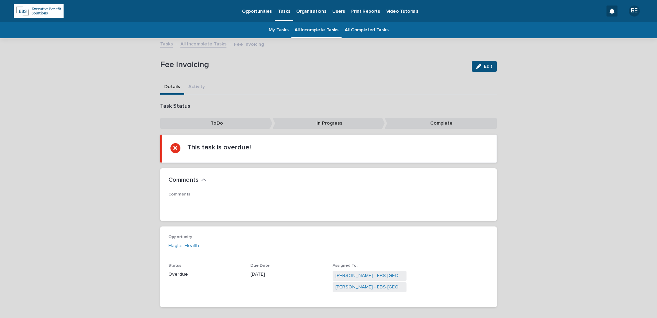
click at [186, 178] on h2 "Comments" at bounding box center [183, 180] width 30 height 8
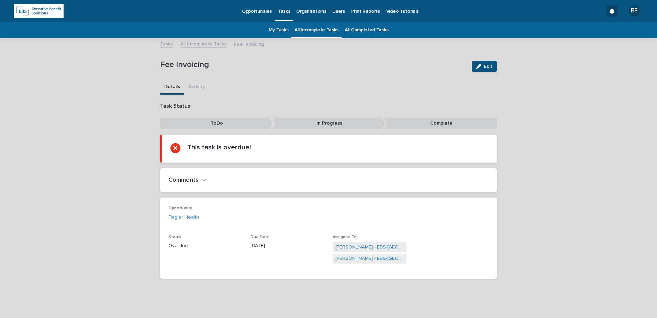
click at [196, 42] on link "All Incomplete Tasks" at bounding box center [203, 44] width 46 height 8
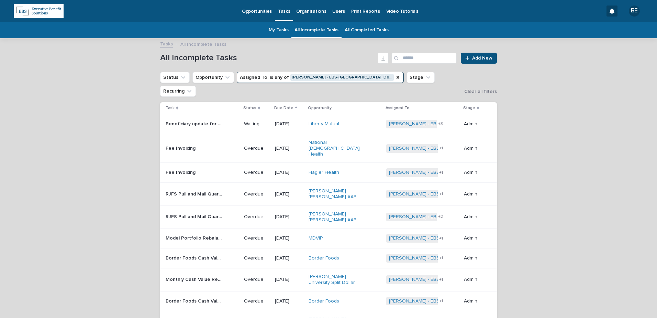
scroll to position [22, 0]
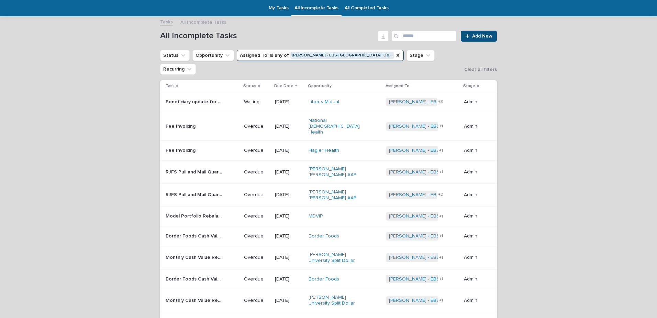
click at [182, 122] on p "Fee Invoicing" at bounding box center [181, 125] width 31 height 7
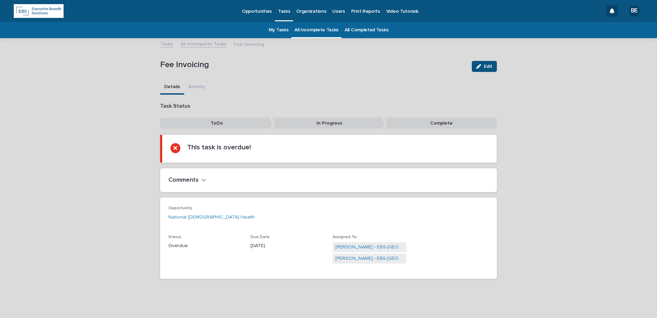
click at [195, 43] on link "All Incomplete Tasks" at bounding box center [203, 44] width 46 height 8
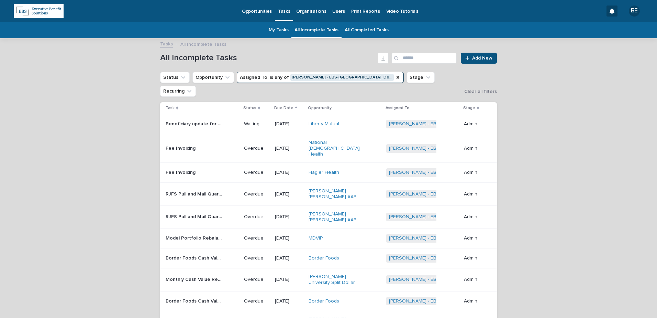
scroll to position [22, 0]
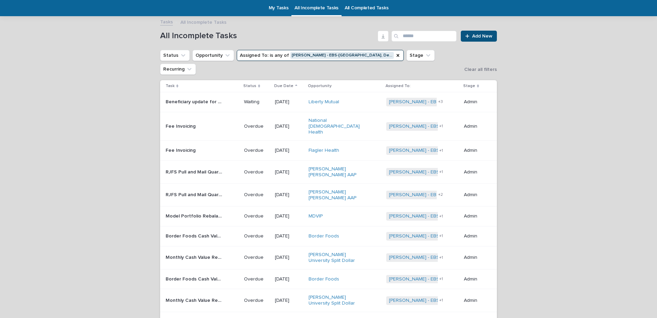
click at [200, 168] on p "RJFS Pull and Mail Quarterly Statements" at bounding box center [195, 171] width 59 height 7
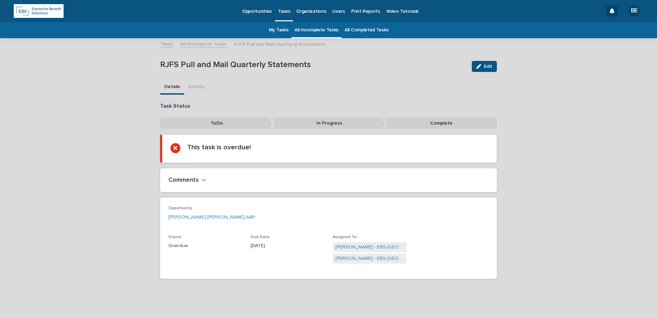
click at [188, 180] on h2 "Comments" at bounding box center [183, 180] width 30 height 8
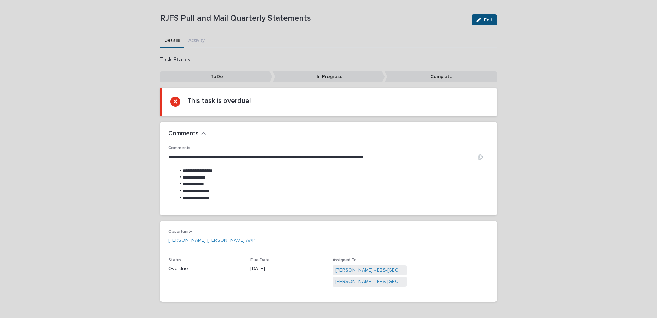
scroll to position [34, 0]
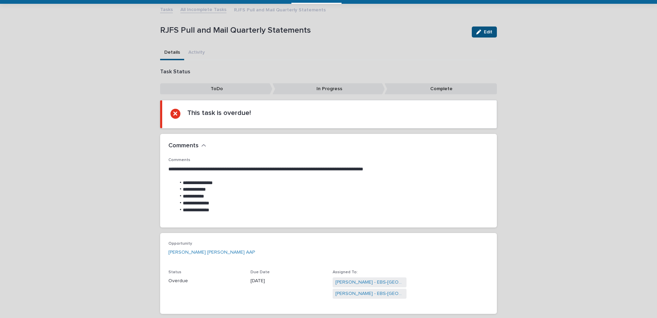
click at [196, 13] on div "Tasks All Incomplete Tasks RJFS Pull and Mail Quarterly Statements" at bounding box center [329, 10] width 344 height 10
click at [196, 8] on link "All Incomplete Tasks" at bounding box center [203, 9] width 46 height 8
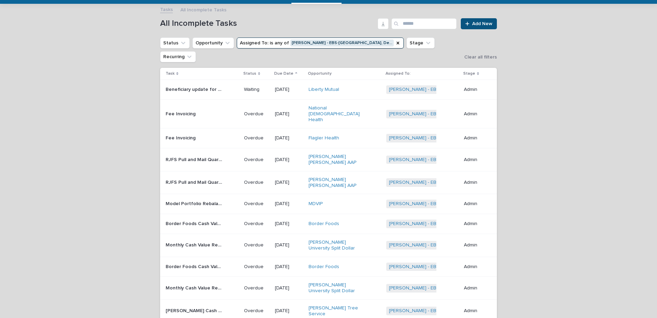
scroll to position [22, 0]
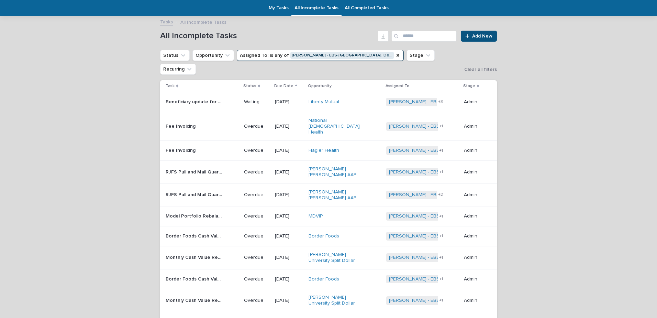
click at [198, 190] on p "RJFS Pull and Mail Quarterly Statements" at bounding box center [195, 193] width 59 height 7
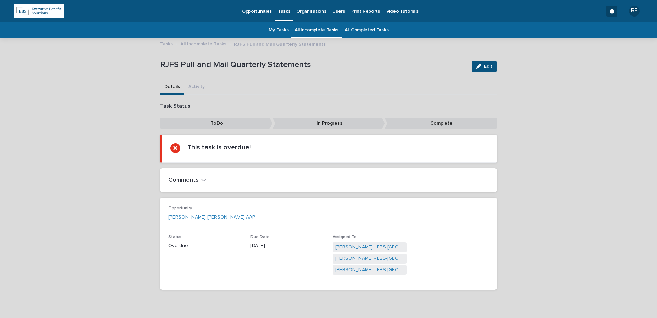
click at [194, 179] on h2 "Comments" at bounding box center [183, 180] width 30 height 8
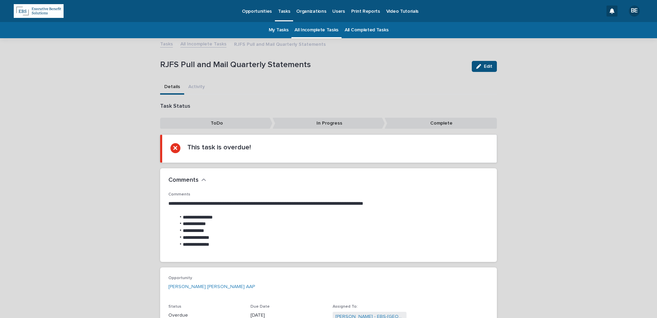
click at [195, 42] on link "All Incomplete Tasks" at bounding box center [203, 44] width 46 height 8
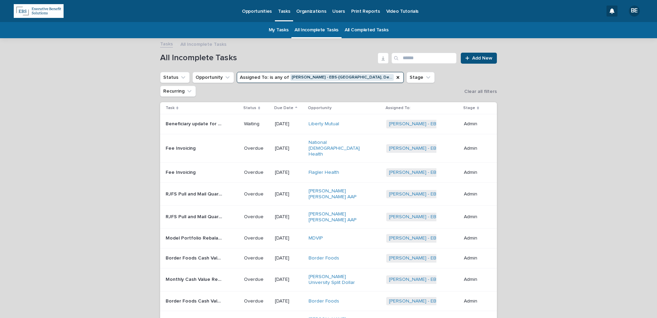
scroll to position [22, 0]
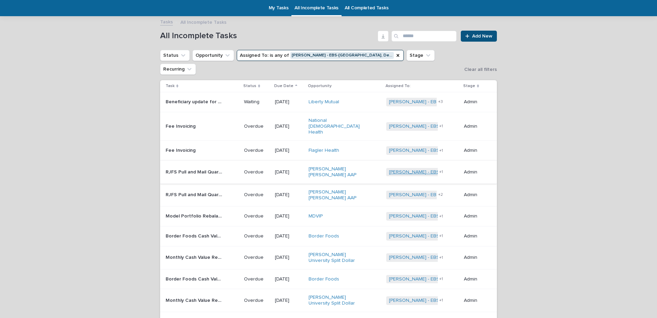
click at [426, 169] on link "[PERSON_NAME] - EBS-[GEOGRAPHIC_DATA]" at bounding box center [438, 172] width 99 height 6
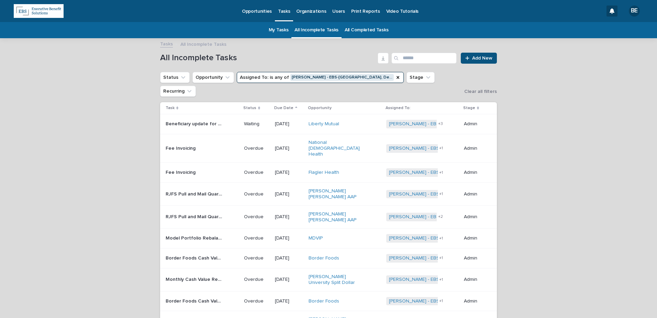
scroll to position [22, 0]
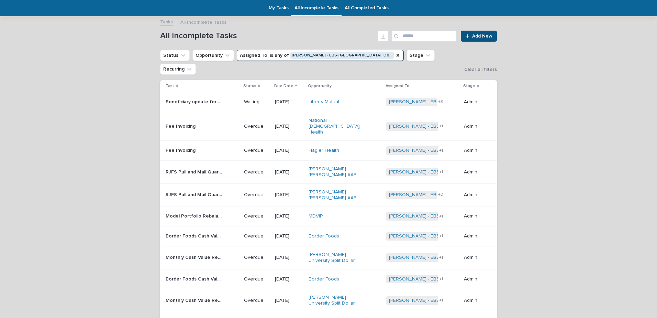
click at [191, 212] on p "Model Portfolio Rebalances - in Mapbenefits" at bounding box center [195, 215] width 59 height 7
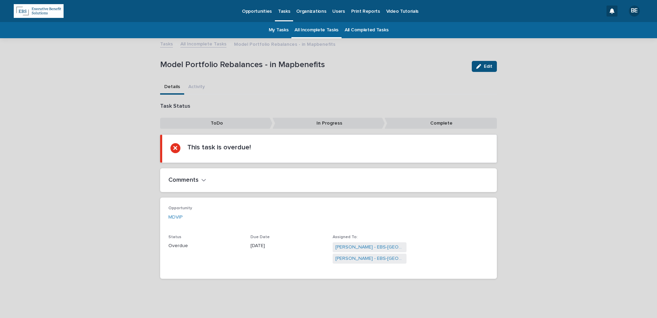
scroll to position [1, 0]
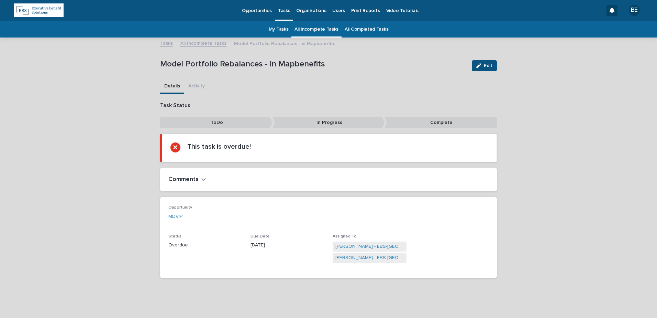
click at [185, 179] on h2 "Comments" at bounding box center [183, 180] width 30 height 8
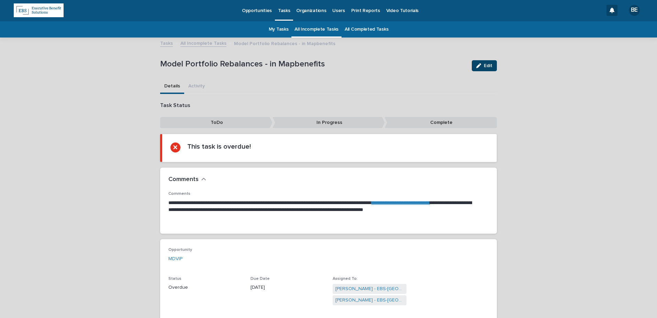
click at [484, 66] on span "Edit" at bounding box center [488, 65] width 9 height 5
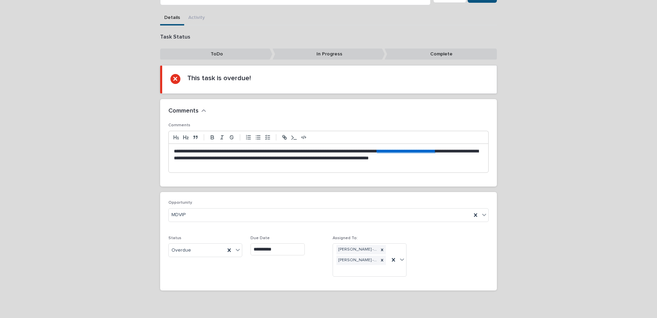
scroll to position [69, 0]
click at [381, 259] on icon at bounding box center [382, 260] width 2 height 2
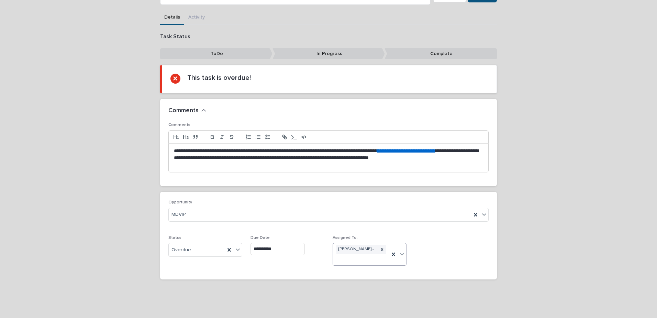
scroll to position [64, 0]
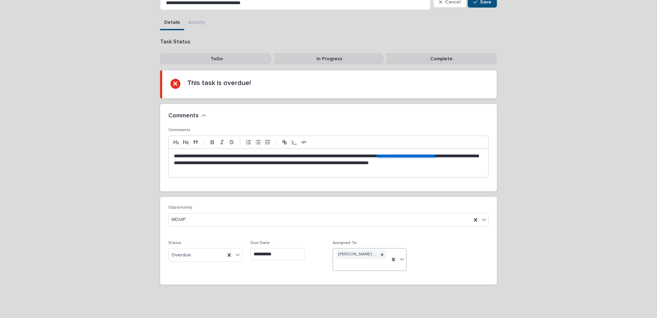
click at [400, 257] on icon at bounding box center [402, 258] width 7 height 7
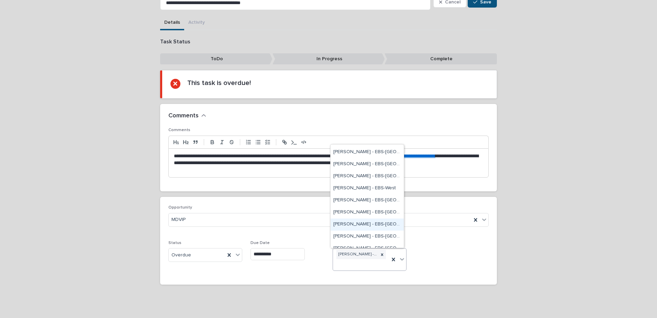
scroll to position [53, 0]
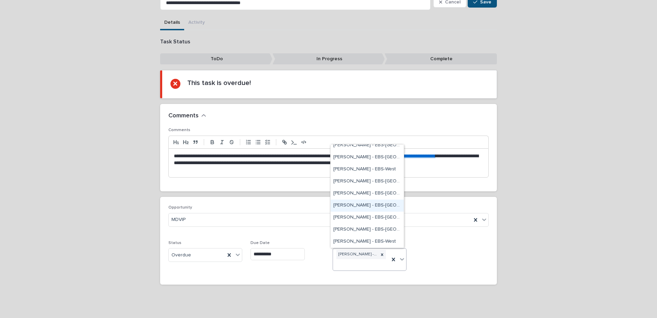
click at [356, 204] on div "[PERSON_NAME] - EBS-[GEOGRAPHIC_DATA]" at bounding box center [367, 205] width 73 height 12
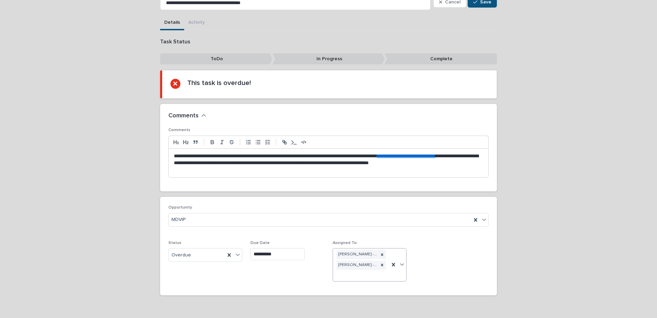
scroll to position [69, 0]
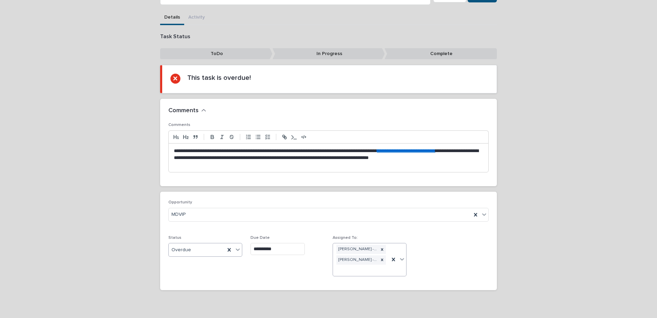
click at [239, 248] on div at bounding box center [238, 249] width 8 height 12
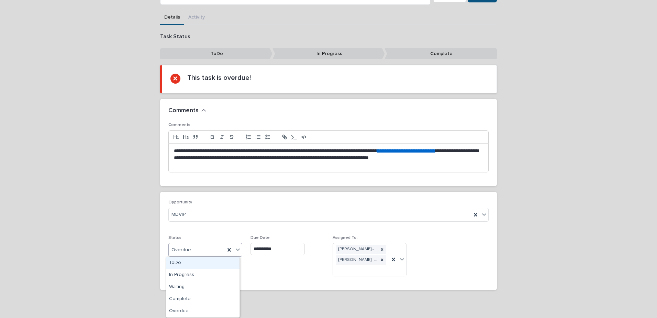
click at [176, 262] on div "ToDo" at bounding box center [202, 263] width 73 height 12
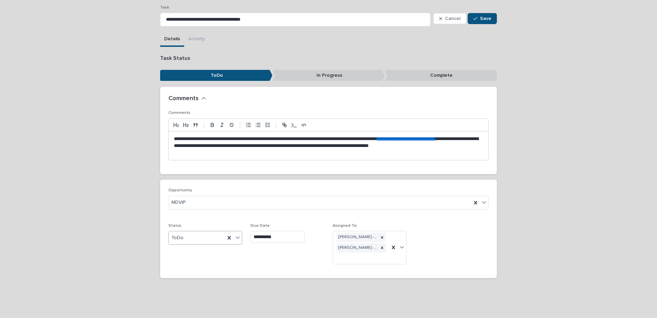
scroll to position [48, 0]
click at [280, 235] on input "**********" at bounding box center [278, 237] width 54 height 12
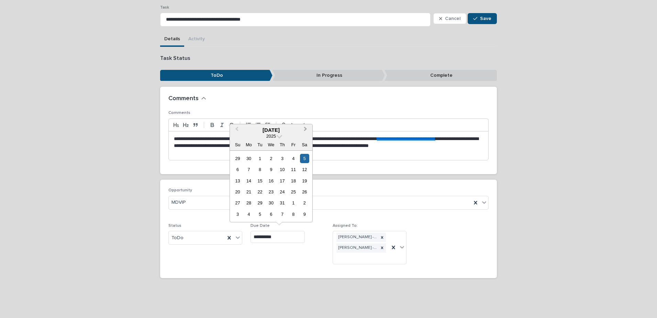
click at [307, 127] on button "Next Month" at bounding box center [306, 130] width 11 height 11
click at [293, 201] on div "29" at bounding box center [293, 202] width 9 height 9
type input "**********"
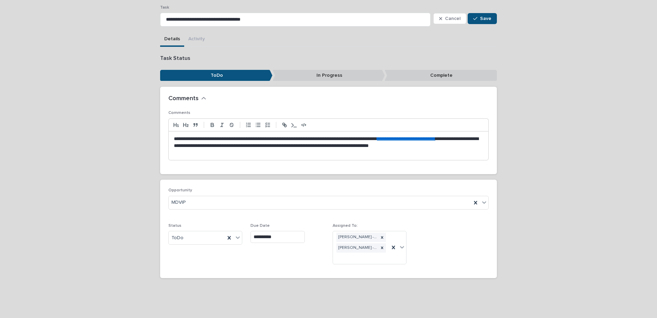
click at [451, 234] on div "**********" at bounding box center [328, 228] width 320 height 81
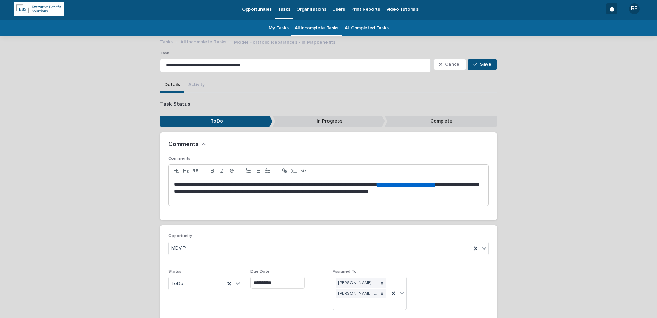
scroll to position [0, 0]
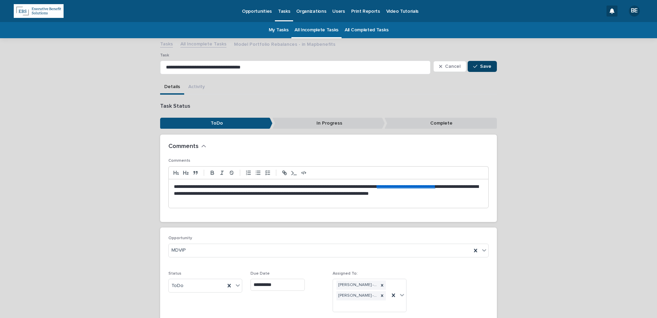
click at [485, 64] on span "Save" at bounding box center [485, 66] width 11 height 5
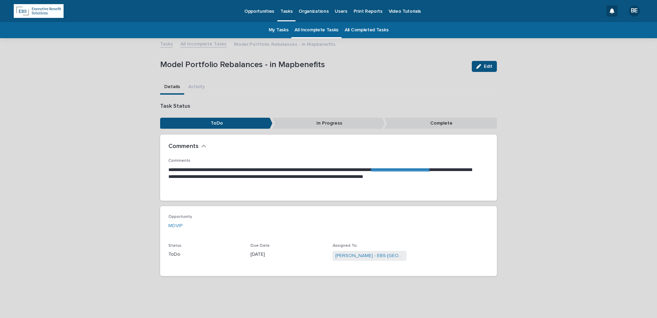
click at [199, 43] on link "All Incomplete Tasks" at bounding box center [203, 44] width 46 height 8
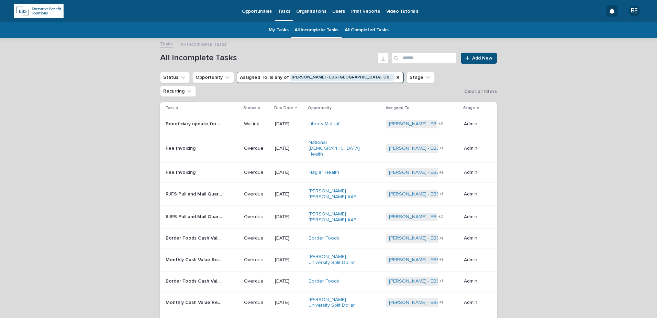
scroll to position [22, 0]
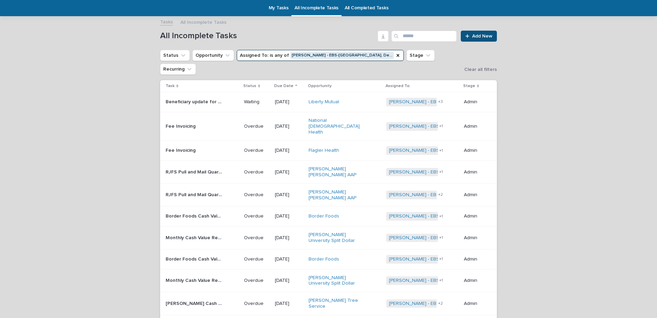
click at [191, 212] on p "Border Foods Cash Value Reporting" at bounding box center [195, 215] width 59 height 7
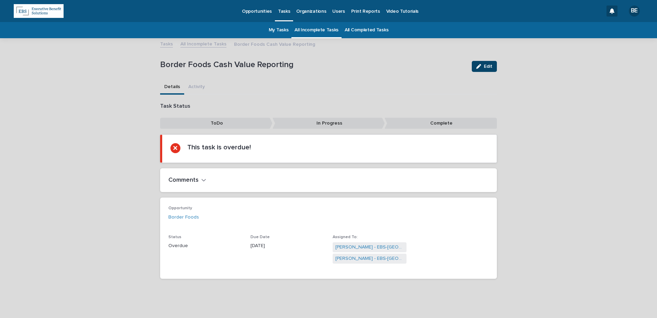
click at [484, 65] on span "Edit" at bounding box center [488, 66] width 9 height 5
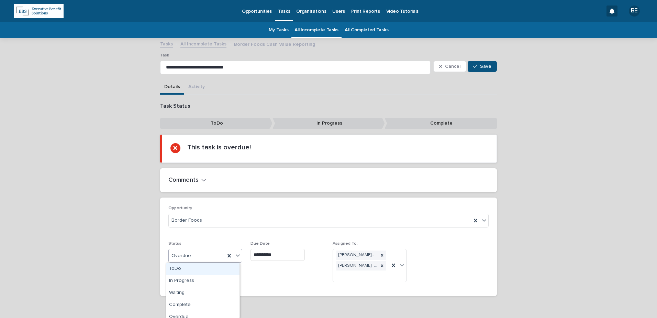
click at [235, 254] on icon at bounding box center [237, 255] width 7 height 7
click at [182, 308] on div "Complete" at bounding box center [202, 305] width 73 height 12
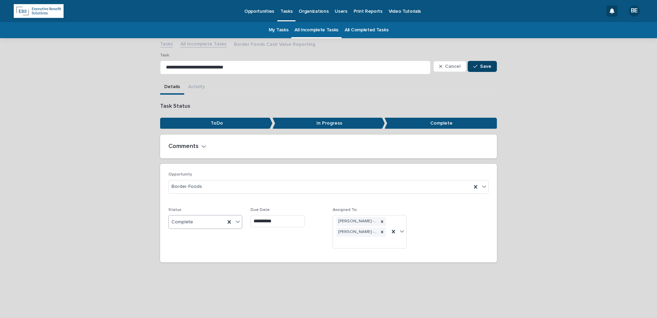
click at [487, 66] on span "Save" at bounding box center [485, 66] width 11 height 5
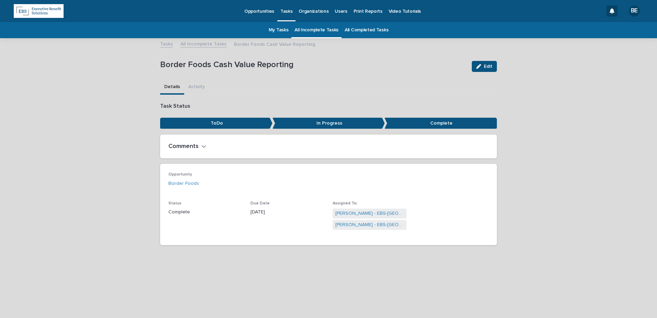
click at [206, 44] on link "All Incomplete Tasks" at bounding box center [203, 44] width 46 height 8
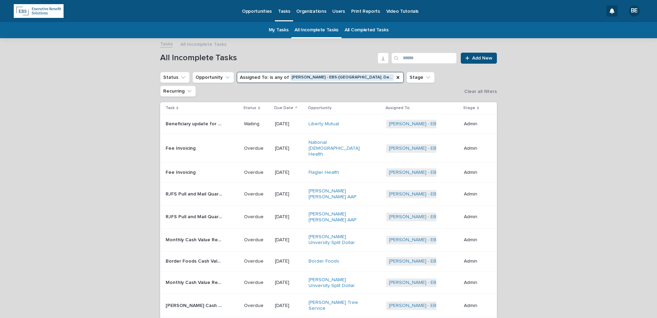
scroll to position [22, 0]
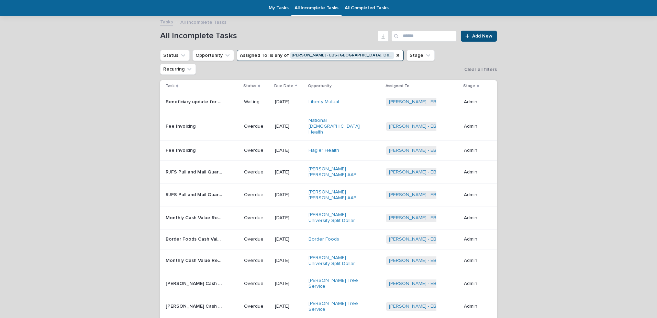
click at [193, 213] on p "Monthly Cash Value Report" at bounding box center [195, 216] width 59 height 7
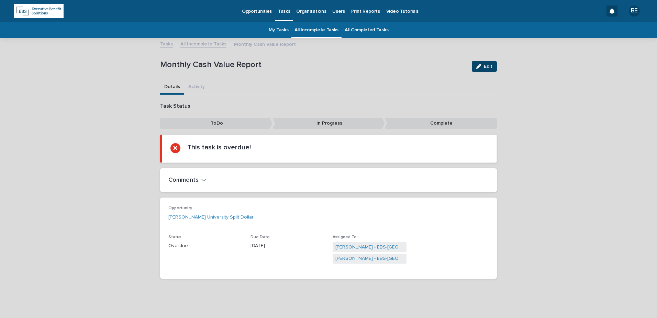
click at [485, 63] on button "Edit" at bounding box center [484, 66] width 25 height 11
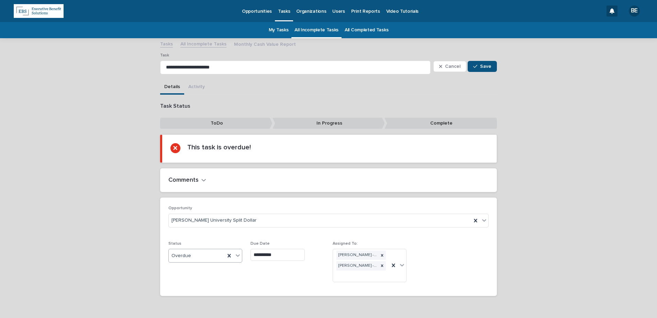
click at [236, 255] on icon at bounding box center [238, 255] width 4 height 2
drag, startPoint x: 186, startPoint y: 304, endPoint x: 217, endPoint y: 302, distance: 31.0
click at [185, 304] on div "Complete" at bounding box center [202, 305] width 73 height 12
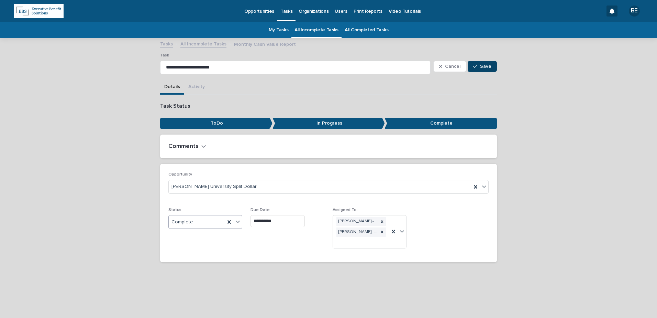
click at [487, 68] on span "Save" at bounding box center [485, 66] width 11 height 5
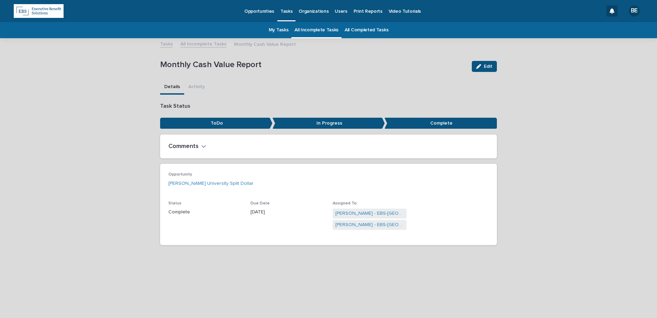
click at [206, 44] on link "All Incomplete Tasks" at bounding box center [203, 44] width 46 height 8
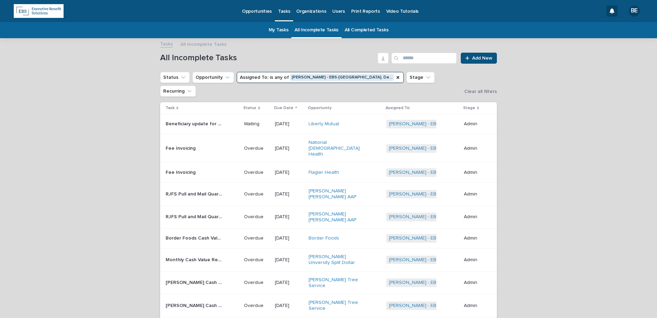
scroll to position [22, 0]
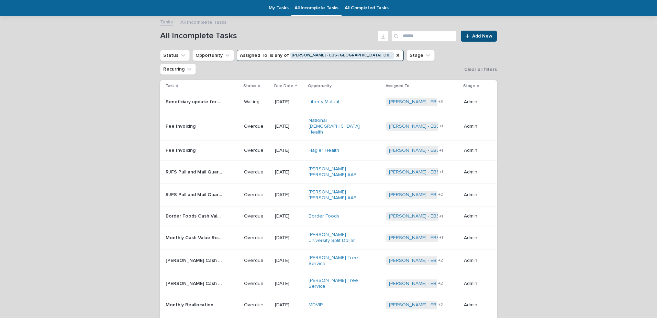
click at [188, 212] on p "Border Foods Cash Value Reporting" at bounding box center [195, 215] width 59 height 7
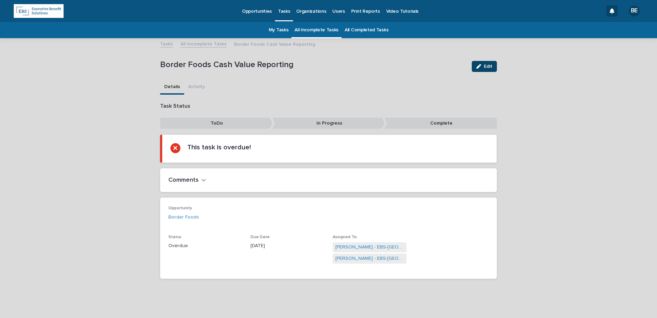
click at [484, 66] on span "Edit" at bounding box center [488, 66] width 9 height 5
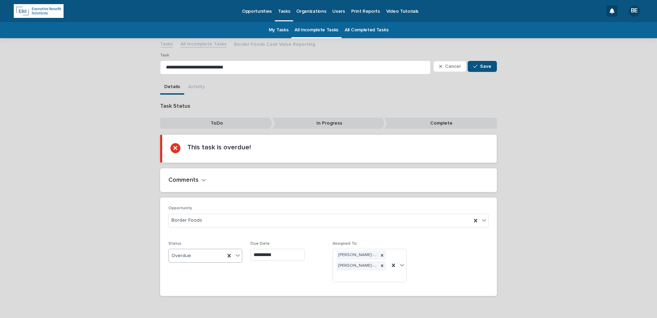
click at [236, 256] on icon at bounding box center [237, 255] width 7 height 7
click at [177, 303] on div "Complete" at bounding box center [202, 305] width 73 height 12
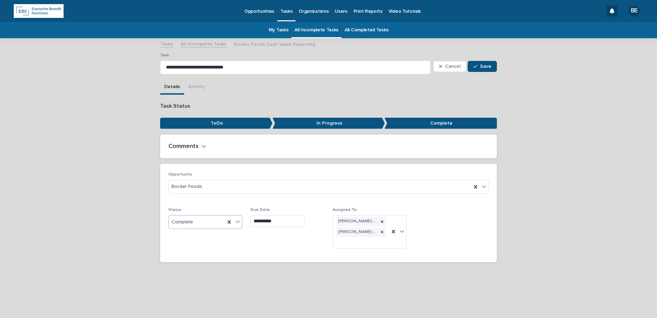
click at [489, 66] on span "Save" at bounding box center [485, 66] width 11 height 5
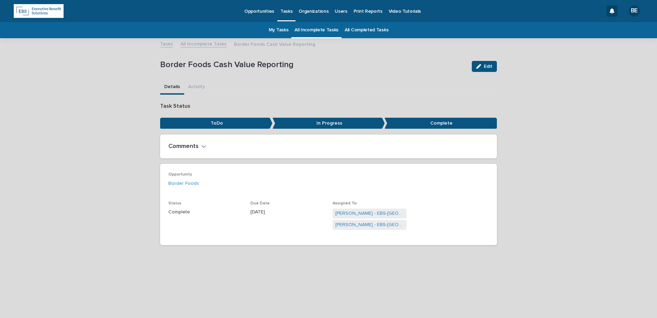
click at [200, 44] on link "All Incomplete Tasks" at bounding box center [203, 44] width 46 height 8
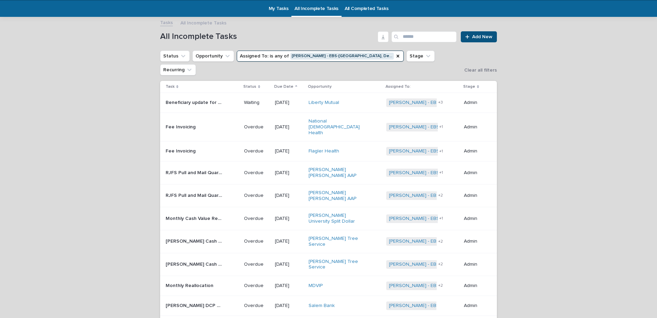
scroll to position [22, 0]
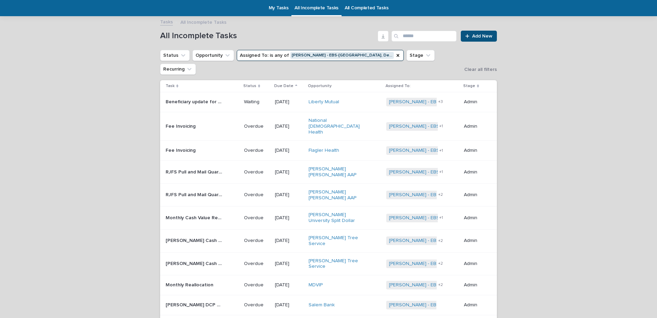
click at [184, 236] on p "Bartlett Cash Values Report" at bounding box center [195, 239] width 59 height 7
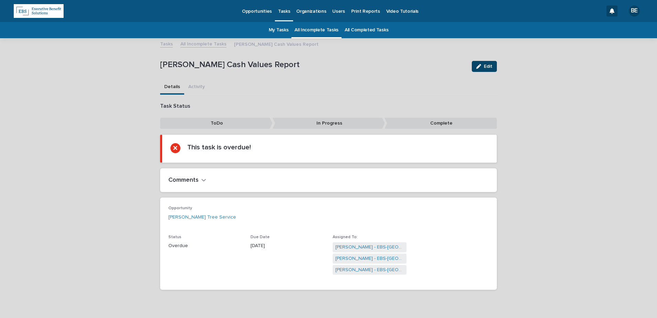
click at [484, 67] on span "Edit" at bounding box center [488, 66] width 9 height 5
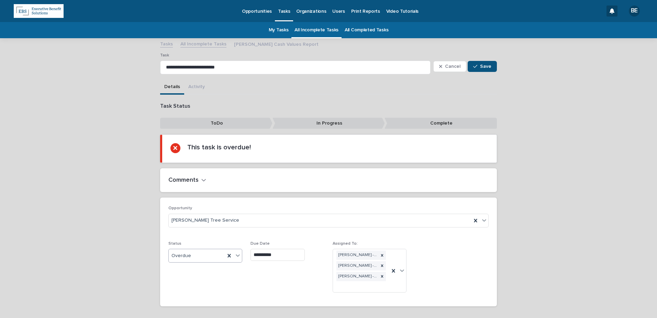
click at [235, 255] on icon at bounding box center [237, 255] width 7 height 7
click at [182, 303] on div "Complete" at bounding box center [202, 305] width 73 height 12
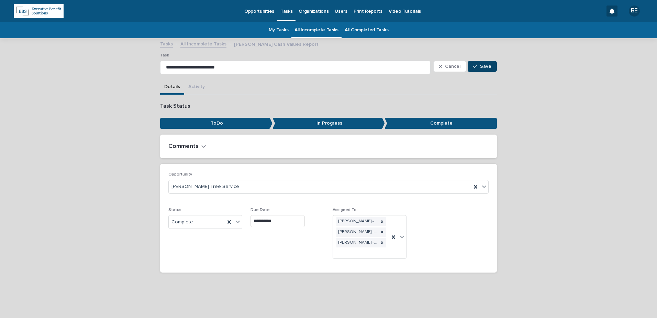
click at [487, 66] on span "Save" at bounding box center [485, 66] width 11 height 5
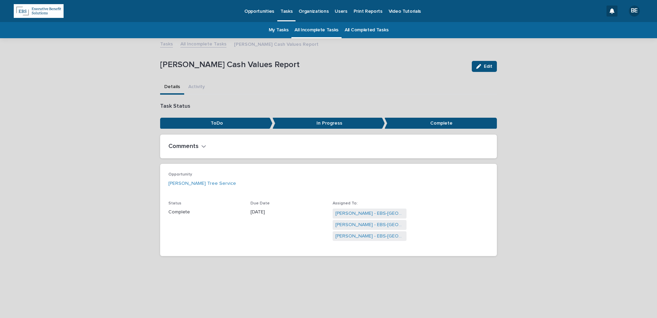
click at [199, 43] on link "All Incomplete Tasks" at bounding box center [203, 44] width 46 height 8
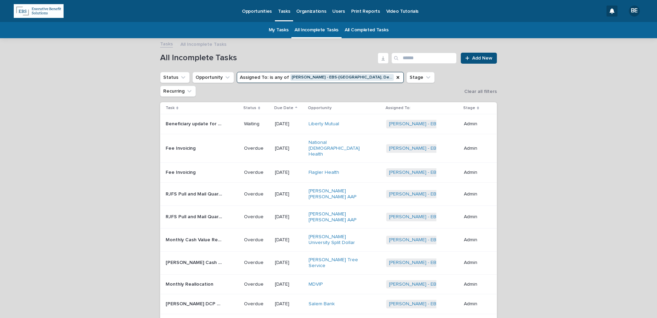
scroll to position [22, 0]
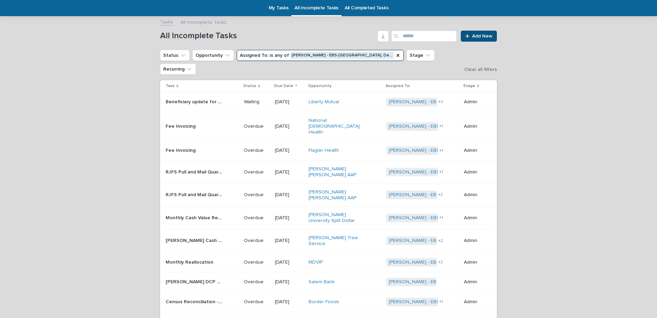
click at [186, 236] on p "Bartlett Cash Values Report" at bounding box center [195, 239] width 59 height 7
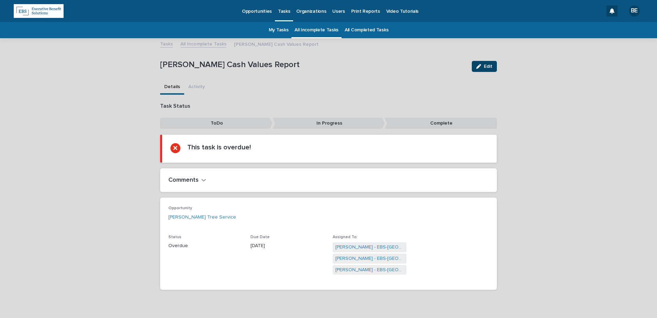
click at [487, 65] on span "Edit" at bounding box center [488, 66] width 9 height 5
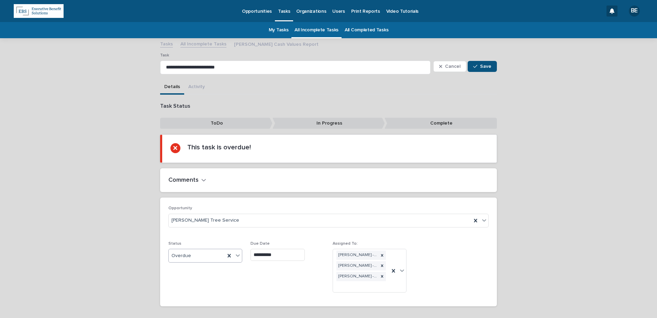
drag, startPoint x: 236, startPoint y: 255, endPoint x: 234, endPoint y: 262, distance: 6.8
click at [236, 256] on icon at bounding box center [237, 255] width 7 height 7
click at [187, 305] on div "Complete" at bounding box center [202, 305] width 73 height 12
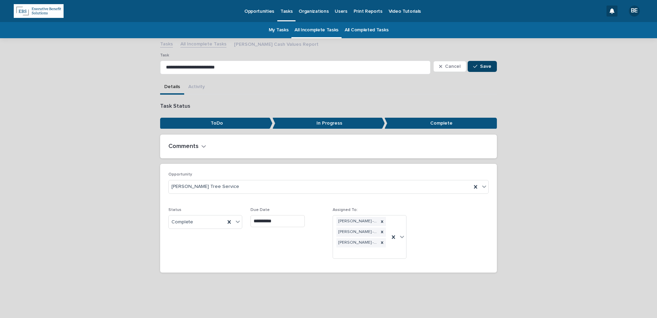
click at [485, 66] on span "Save" at bounding box center [485, 66] width 11 height 5
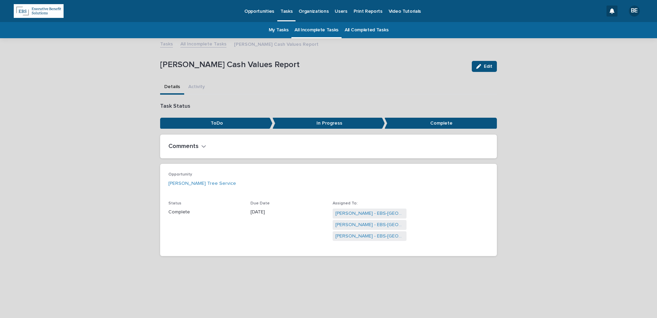
click at [198, 44] on link "All Incomplete Tasks" at bounding box center [203, 44] width 46 height 8
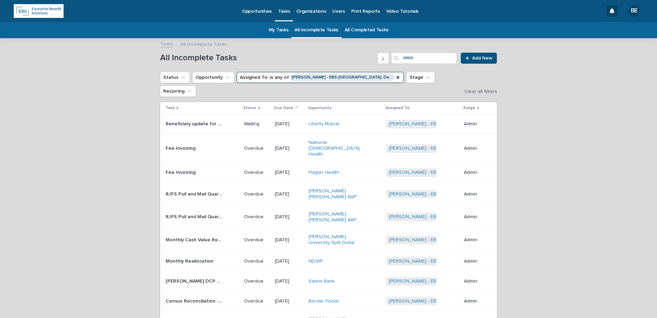
scroll to position [22, 0]
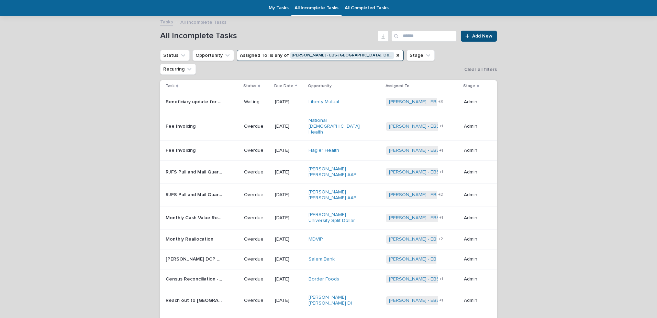
click at [190, 235] on p "Monthly Reallocation" at bounding box center [190, 238] width 49 height 7
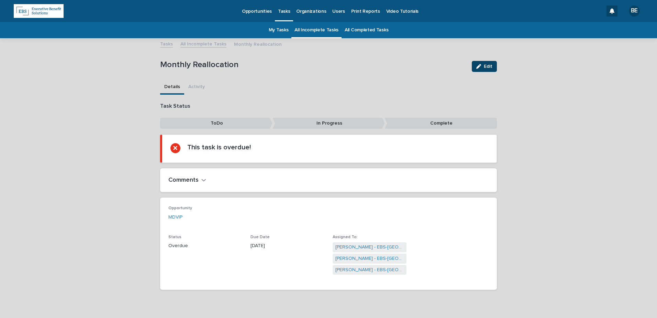
click at [484, 65] on span "Edit" at bounding box center [488, 66] width 9 height 5
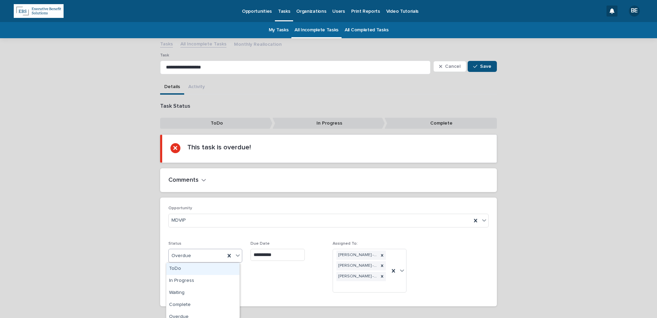
click at [236, 255] on icon at bounding box center [238, 255] width 4 height 2
click at [180, 305] on div "Complete" at bounding box center [202, 305] width 73 height 12
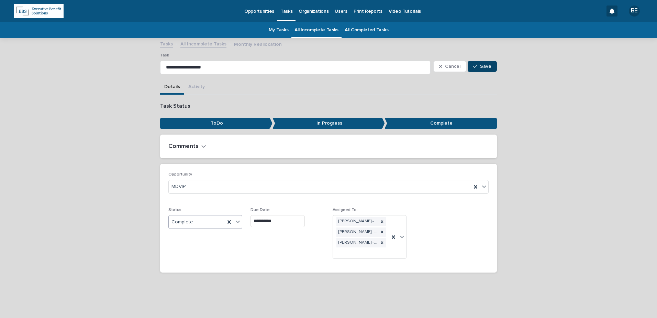
click at [484, 65] on span "Save" at bounding box center [485, 66] width 11 height 5
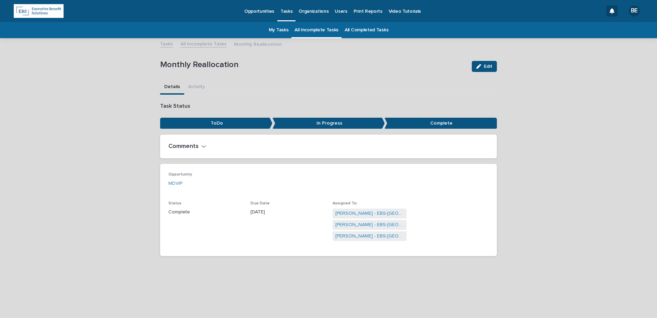
click at [195, 44] on link "All Incomplete Tasks" at bounding box center [203, 44] width 46 height 8
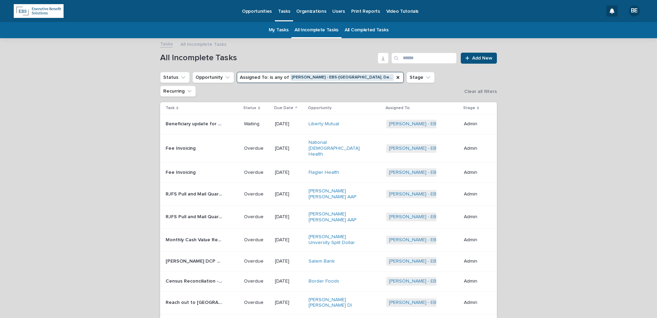
scroll to position [22, 0]
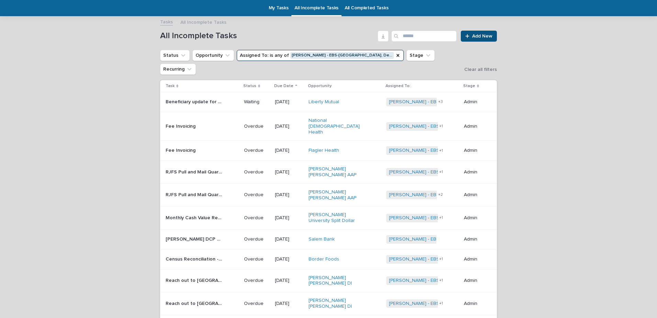
click at [190, 235] on p "Lundregan DCP Statement" at bounding box center [195, 238] width 59 height 7
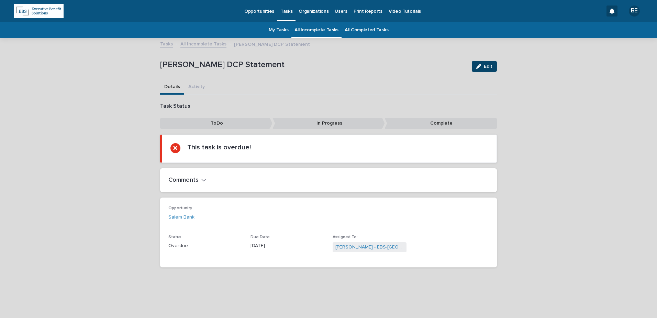
click at [486, 65] on span "Edit" at bounding box center [488, 66] width 9 height 5
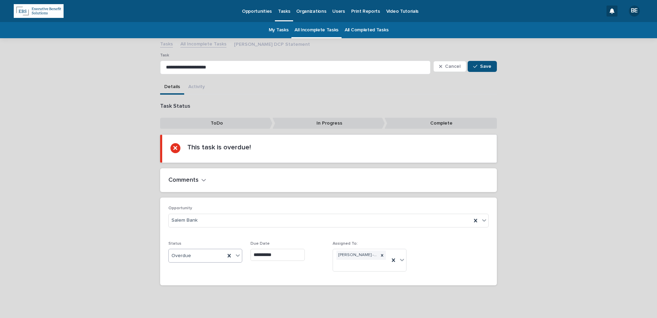
click at [238, 254] on icon at bounding box center [237, 255] width 7 height 7
drag, startPoint x: 223, startPoint y: 273, endPoint x: 191, endPoint y: 305, distance: 45.7
click at [191, 306] on div "Complete" at bounding box center [202, 305] width 73 height 12
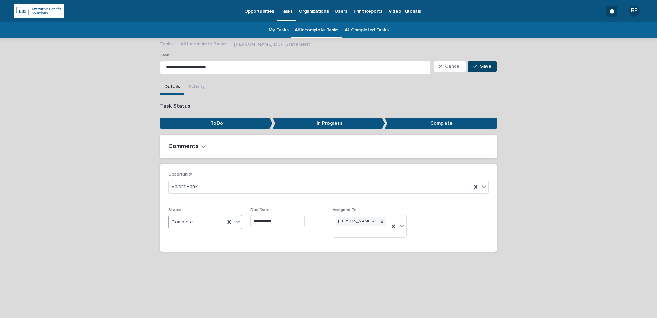
click at [482, 66] on span "Save" at bounding box center [485, 66] width 11 height 5
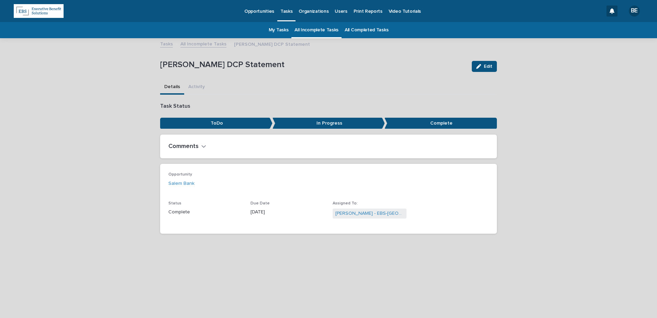
click at [201, 45] on link "All Incomplete Tasks" at bounding box center [203, 44] width 46 height 8
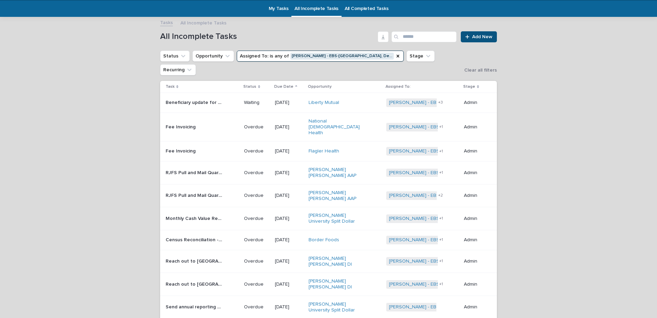
scroll to position [22, 0]
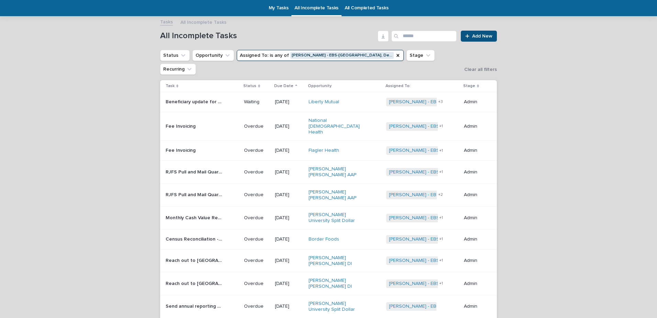
click at [194, 213] on p "Monthly Cash Value Report" at bounding box center [195, 216] width 59 height 7
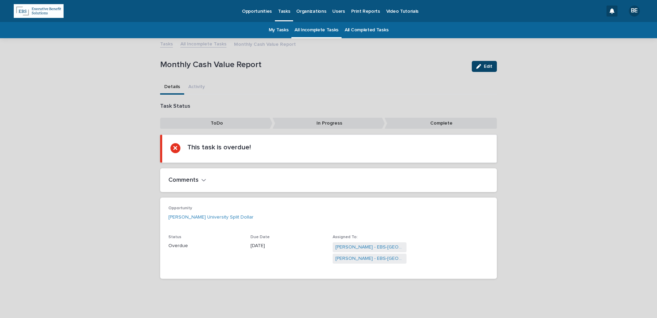
click at [486, 66] on span "Edit" at bounding box center [488, 66] width 9 height 5
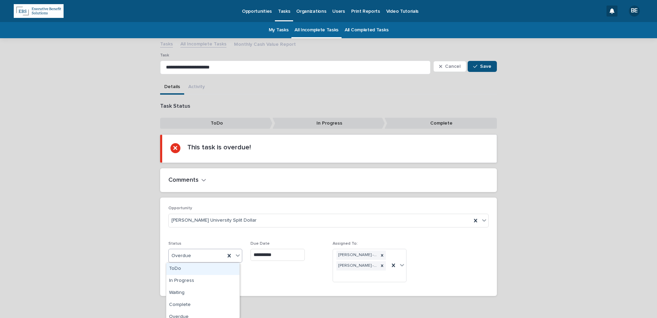
click at [234, 254] on icon at bounding box center [237, 255] width 7 height 7
click at [206, 305] on div "Complete" at bounding box center [202, 305] width 73 height 12
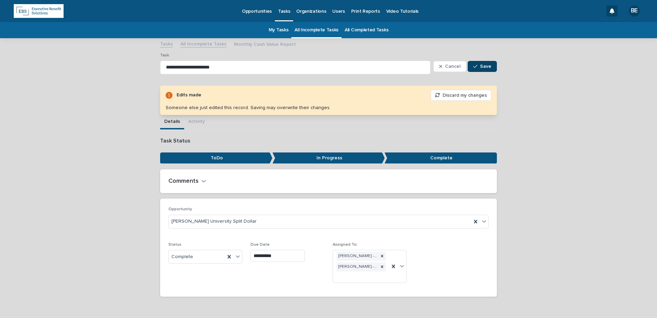
click at [485, 65] on span "Save" at bounding box center [485, 66] width 11 height 5
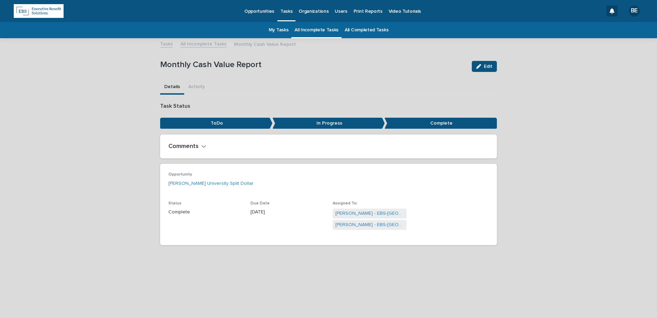
click at [199, 42] on link "All Incomplete Tasks" at bounding box center [203, 44] width 46 height 8
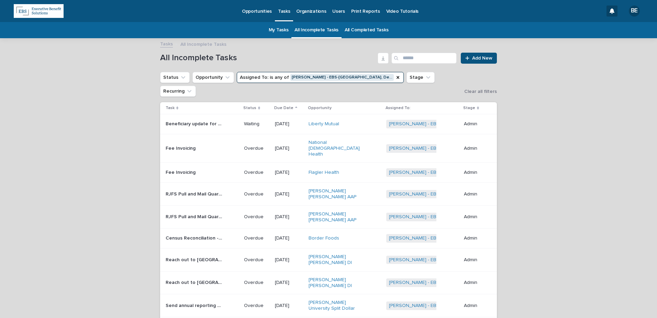
scroll to position [22, 0]
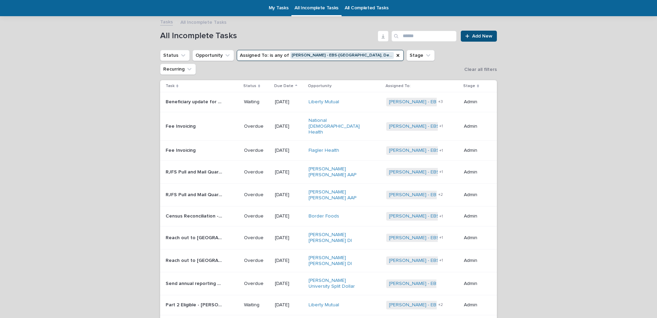
click at [195, 233] on p "Reach out to Hanleigh for Monthly Report" at bounding box center [195, 236] width 59 height 7
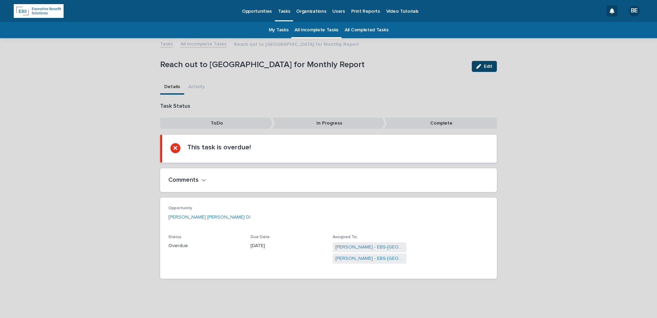
click at [486, 67] on span "Edit" at bounding box center [488, 66] width 9 height 5
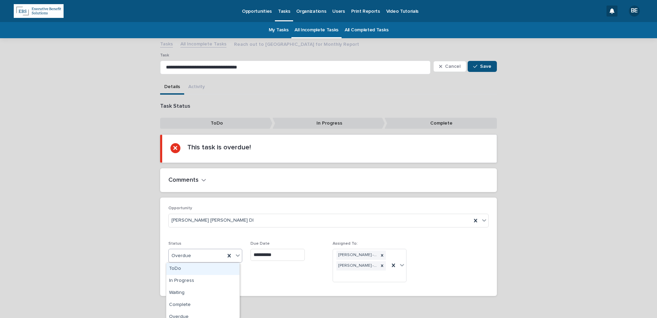
click at [238, 256] on icon at bounding box center [237, 255] width 7 height 7
click at [201, 306] on div "Complete" at bounding box center [202, 305] width 73 height 12
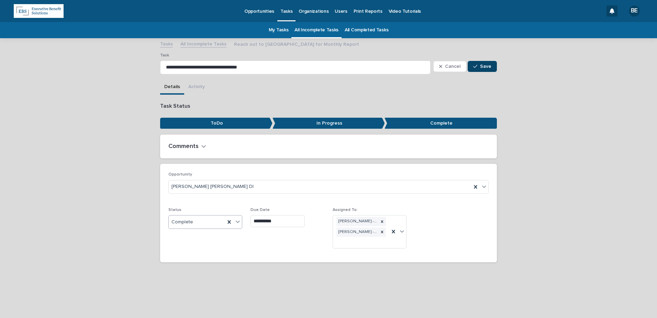
click at [486, 64] on span "Save" at bounding box center [485, 66] width 11 height 5
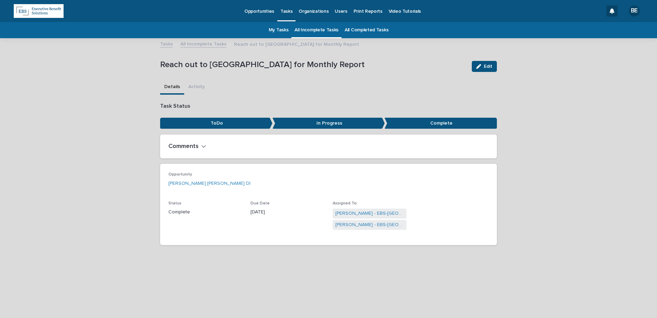
click at [199, 43] on link "All Incomplete Tasks" at bounding box center [203, 44] width 46 height 8
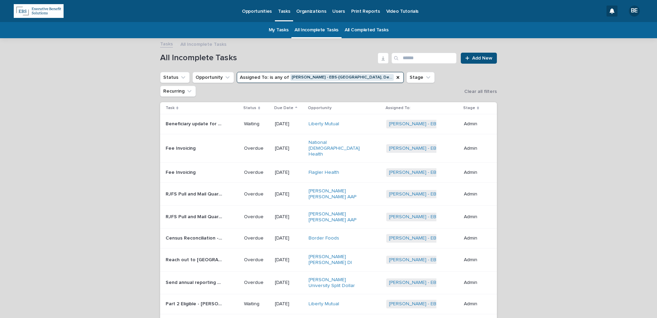
scroll to position [22, 0]
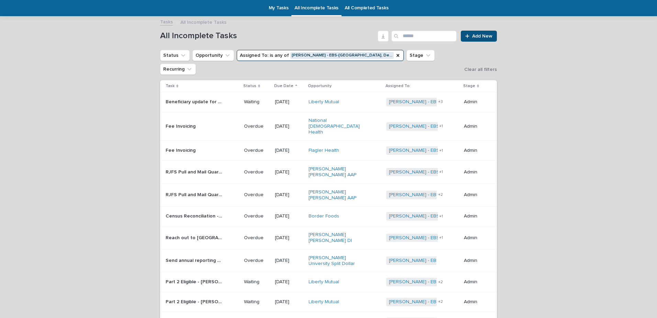
click at [201, 233] on p "Reach out to Hanleigh for Monthly Report" at bounding box center [195, 236] width 59 height 7
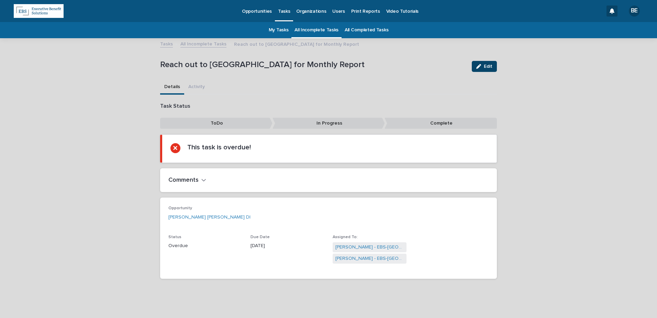
click at [484, 67] on span "Edit" at bounding box center [488, 66] width 9 height 5
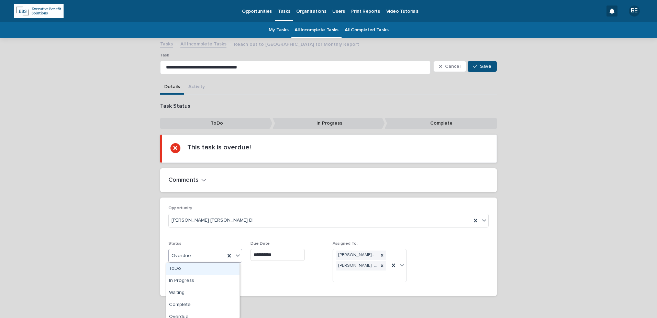
click at [235, 255] on icon at bounding box center [237, 255] width 7 height 7
click at [191, 305] on div "Complete" at bounding box center [202, 305] width 73 height 12
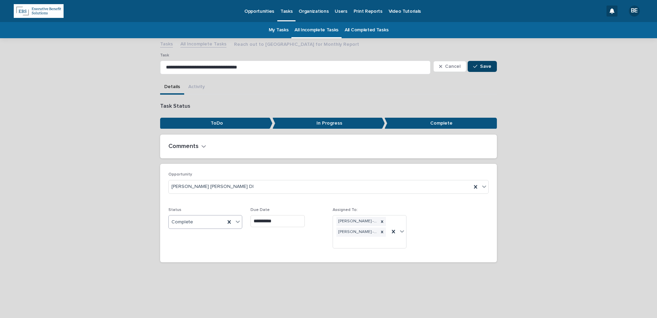
click at [484, 63] on button "Save" at bounding box center [482, 66] width 29 height 11
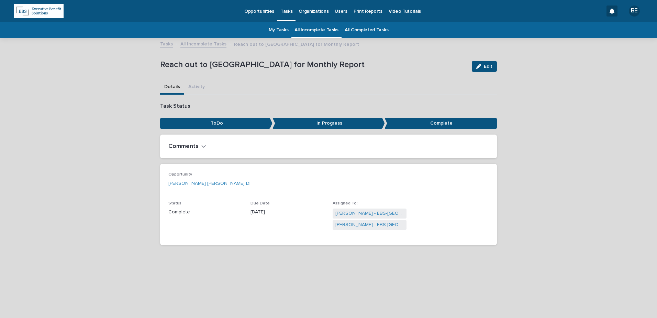
click at [198, 45] on link "All Incomplete Tasks" at bounding box center [203, 44] width 46 height 8
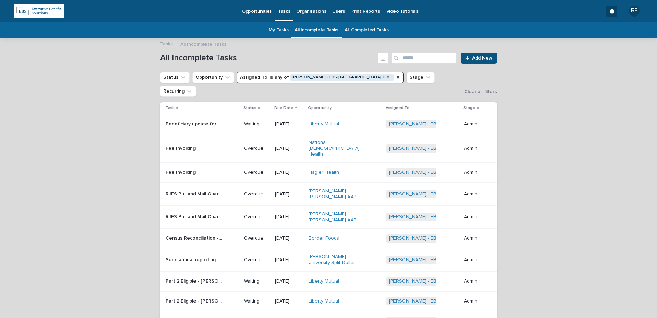
scroll to position [22, 0]
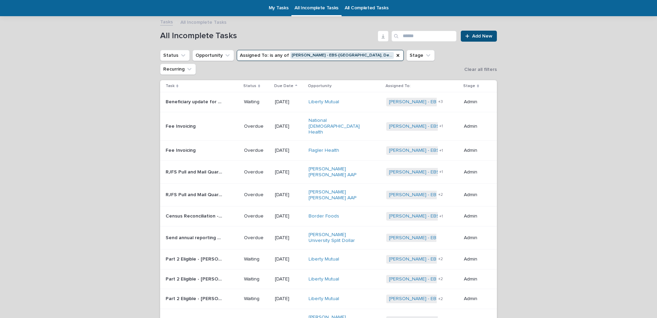
click at [197, 212] on p "Census Reconciliation - Border Foods" at bounding box center [195, 215] width 59 height 7
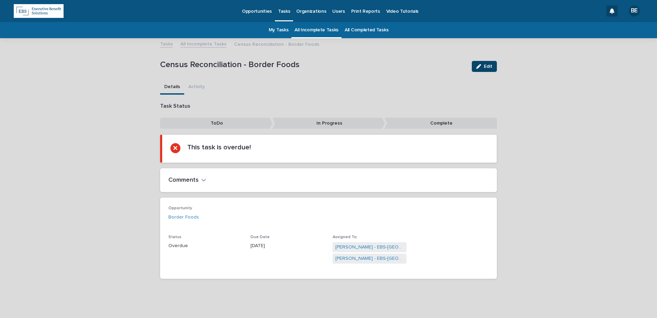
click at [487, 66] on span "Edit" at bounding box center [488, 66] width 9 height 5
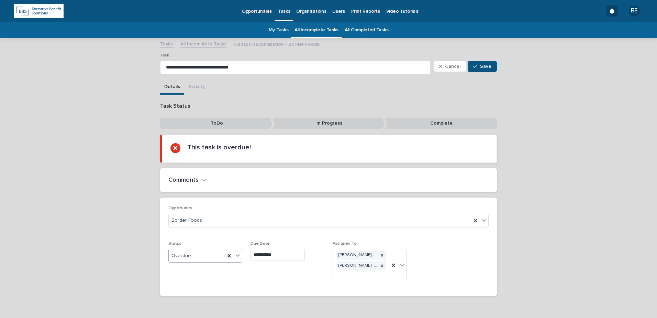
click at [237, 253] on icon at bounding box center [237, 255] width 7 height 7
click at [179, 307] on div "Complete" at bounding box center [202, 305] width 73 height 12
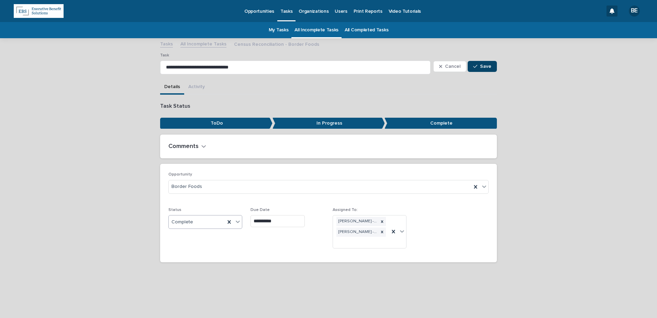
click at [484, 67] on span "Save" at bounding box center [485, 66] width 11 height 5
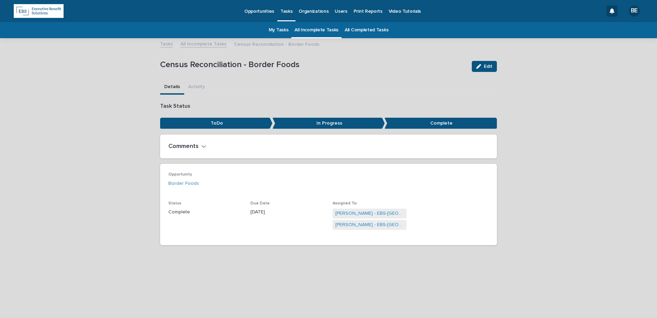
click at [196, 43] on link "All Incomplete Tasks" at bounding box center [203, 44] width 46 height 8
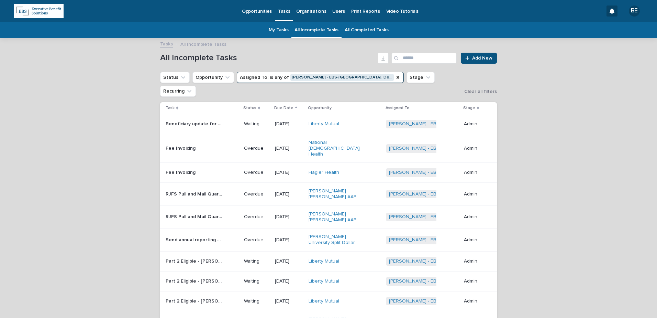
scroll to position [22, 0]
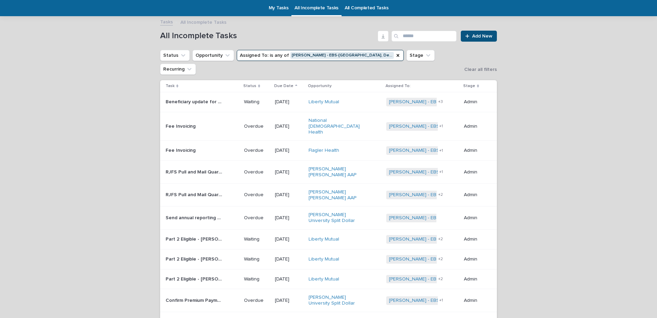
click at [199, 213] on p "Send annual reporting package to Client ([PERSON_NAME])" at bounding box center [195, 216] width 59 height 7
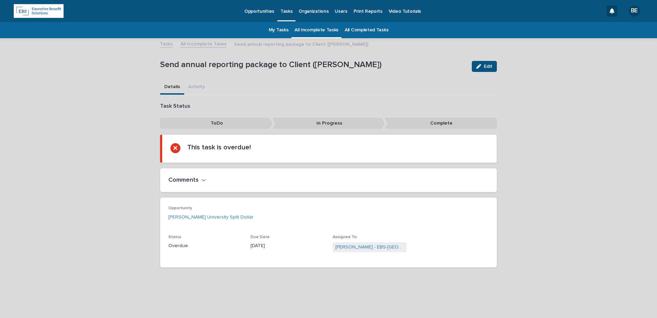
click at [185, 175] on div "Comments" at bounding box center [328, 180] width 337 height 24
click at [191, 180] on h2 "Comments" at bounding box center [183, 180] width 30 height 8
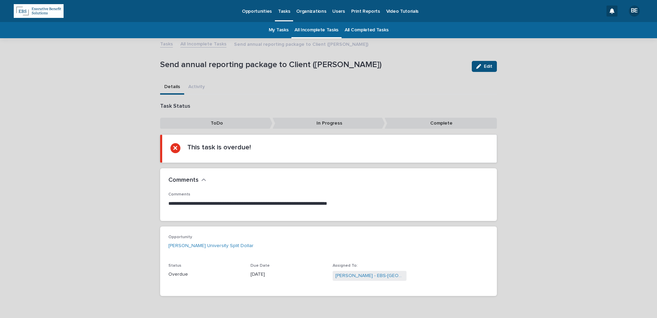
click at [195, 42] on link "All Incomplete Tasks" at bounding box center [203, 44] width 46 height 8
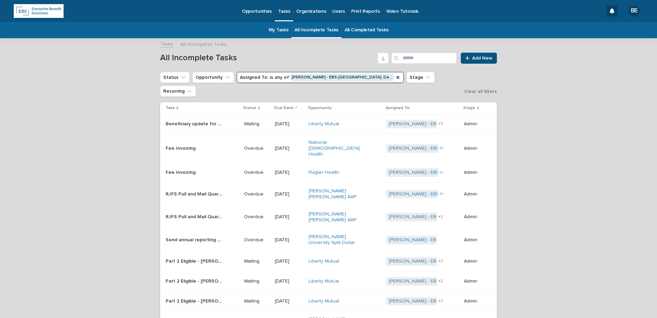
scroll to position [22, 0]
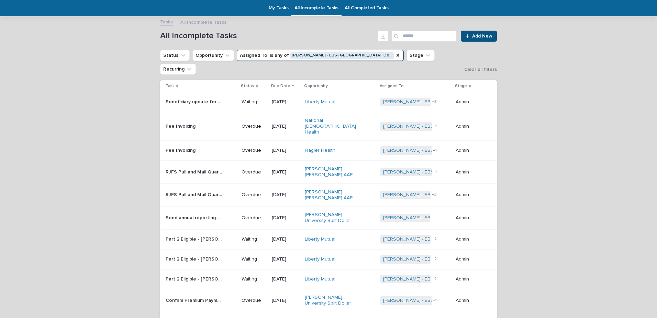
click at [204, 235] on p "Part 2 Eligible - [PERSON_NAME] Bene Adds" at bounding box center [195, 238] width 59 height 7
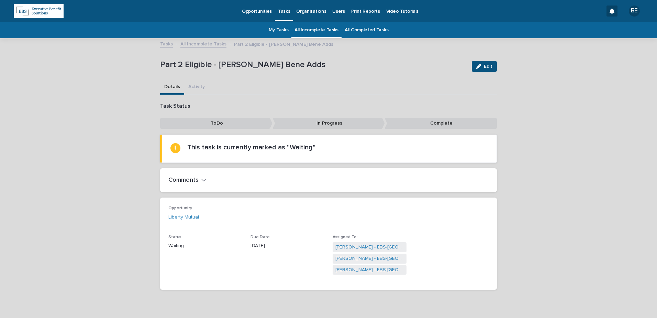
click at [195, 43] on link "All Incomplete Tasks" at bounding box center [203, 44] width 46 height 8
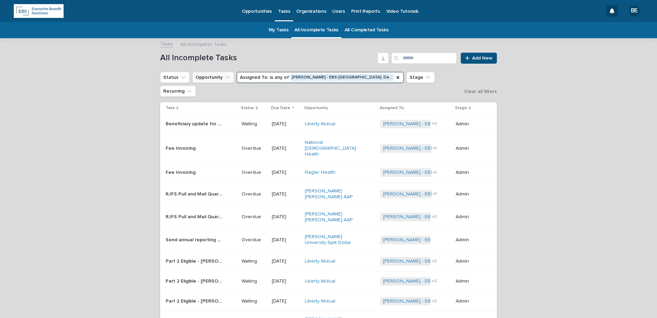
scroll to position [22, 0]
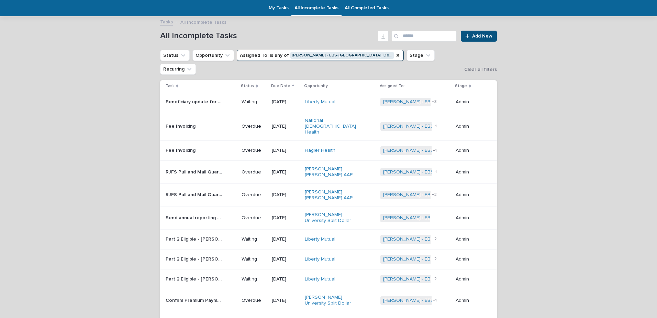
click at [201, 255] on p "Part 2 Eligible - Erin Anderson Bene Adds" at bounding box center [195, 258] width 59 height 7
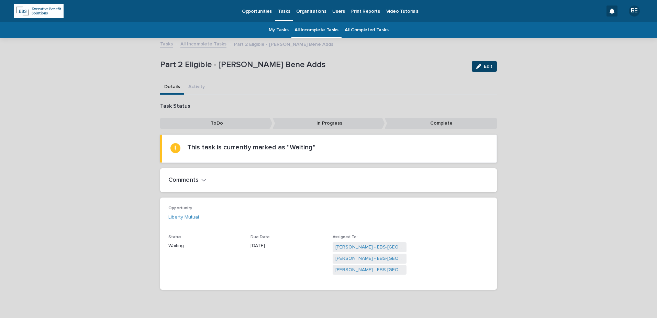
click at [487, 65] on span "Edit" at bounding box center [488, 66] width 9 height 5
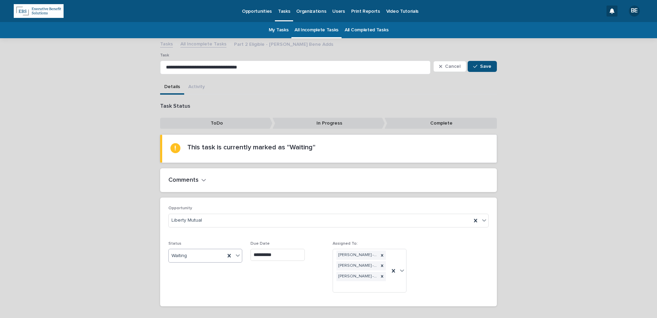
click at [236, 256] on icon at bounding box center [238, 255] width 4 height 2
click at [179, 304] on div "Complete" at bounding box center [202, 305] width 73 height 12
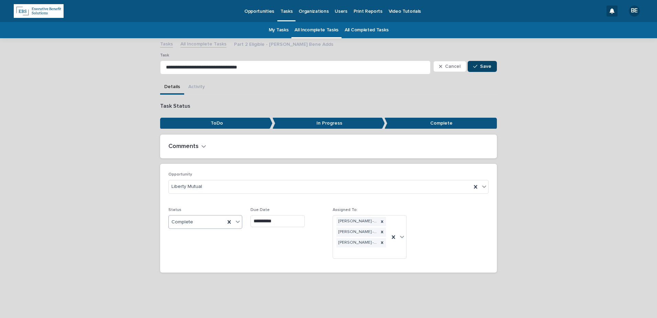
click at [486, 66] on span "Save" at bounding box center [485, 66] width 11 height 5
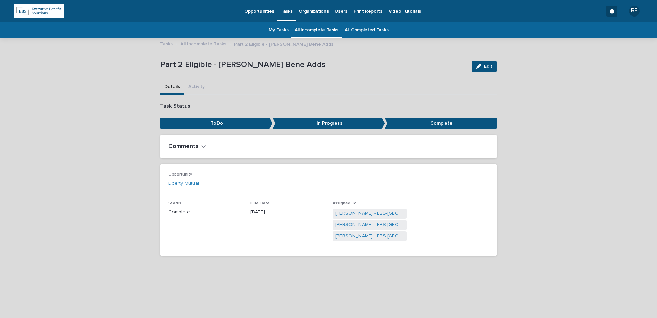
click at [200, 44] on link "All Incomplete Tasks" at bounding box center [203, 44] width 46 height 8
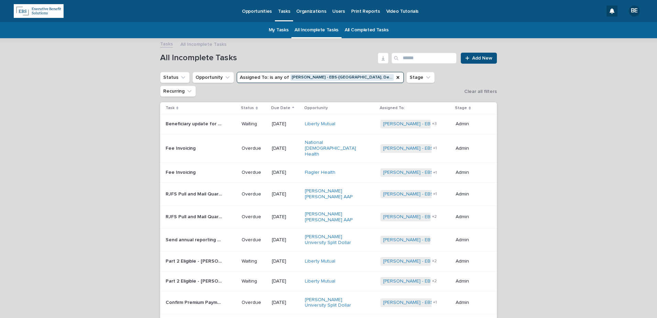
scroll to position [22, 0]
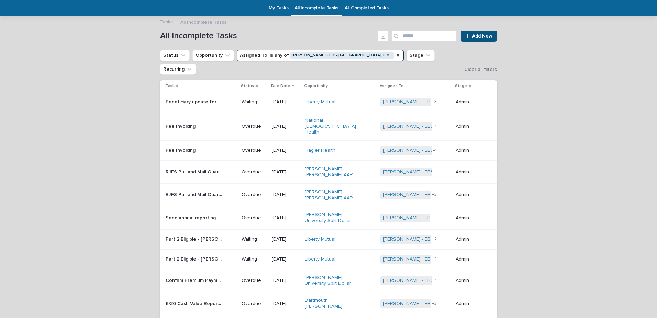
click at [202, 255] on p "Part 2 Eligible - [PERSON_NAME] [PERSON_NAME]" at bounding box center [195, 258] width 59 height 7
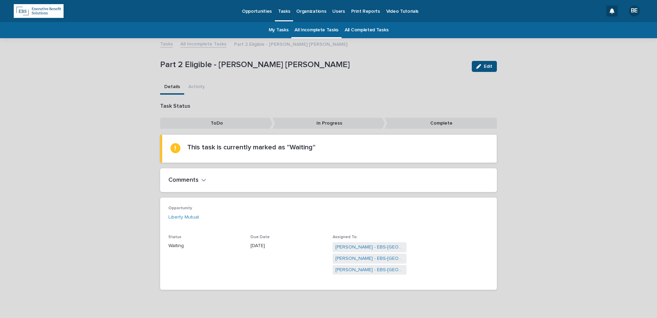
click at [196, 43] on link "All Incomplete Tasks" at bounding box center [203, 44] width 46 height 8
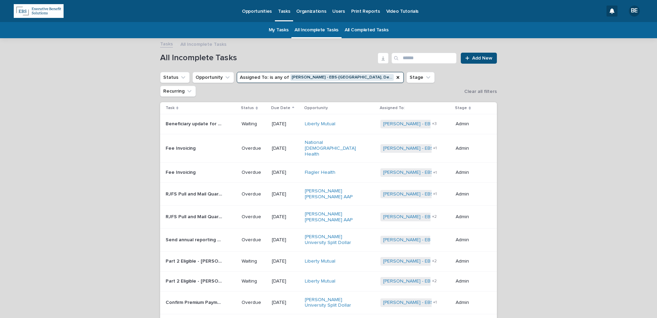
scroll to position [22, 0]
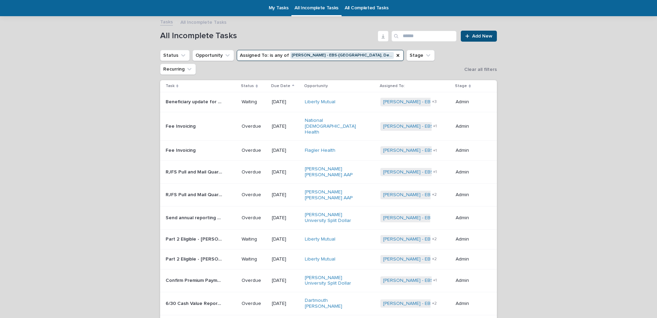
click at [198, 276] on p "Confirm Premium Payment Occurred" at bounding box center [195, 279] width 59 height 7
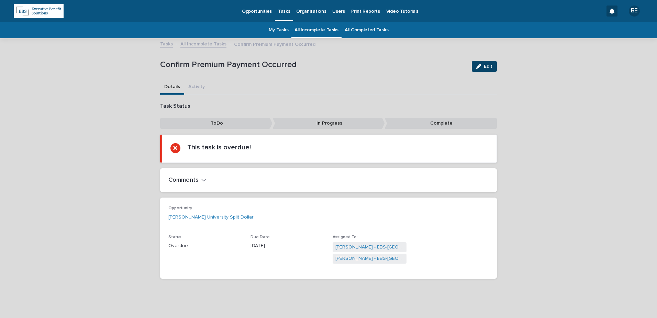
click at [490, 65] on span "Edit" at bounding box center [488, 66] width 9 height 5
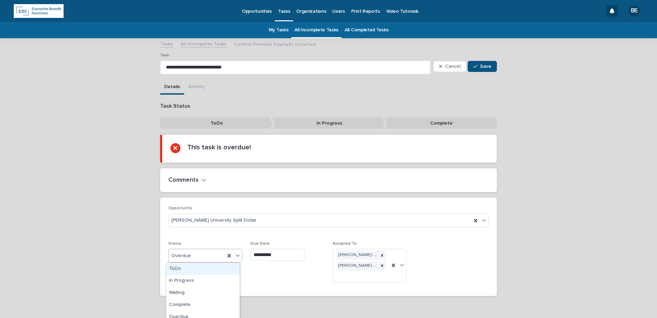
drag, startPoint x: 239, startPoint y: 254, endPoint x: 221, endPoint y: 262, distance: 19.9
click at [239, 254] on div at bounding box center [238, 255] width 8 height 12
click at [183, 305] on div "Complete" at bounding box center [202, 305] width 73 height 12
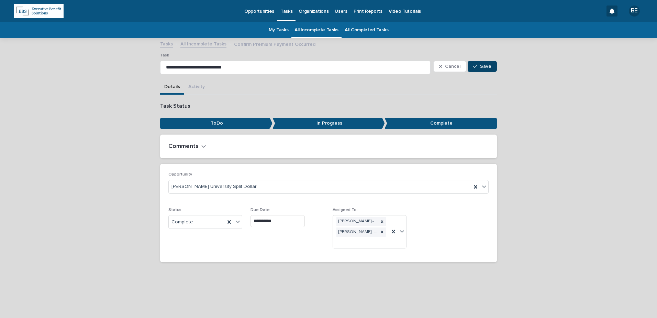
click at [482, 67] on span "Save" at bounding box center [485, 66] width 11 height 5
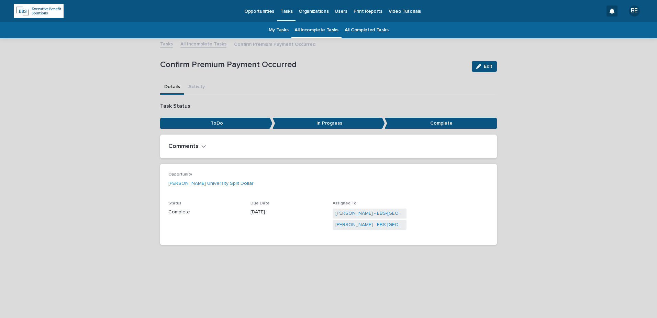
click at [198, 44] on link "All Incomplete Tasks" at bounding box center [203, 44] width 46 height 8
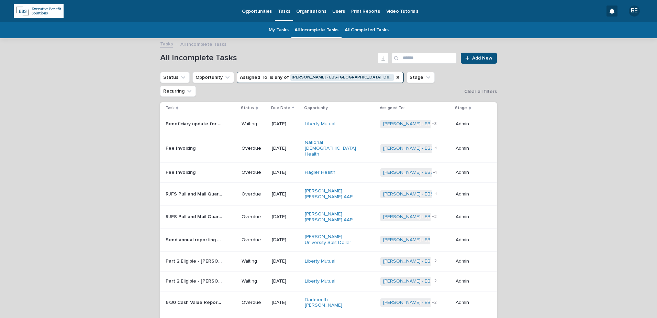
scroll to position [22, 0]
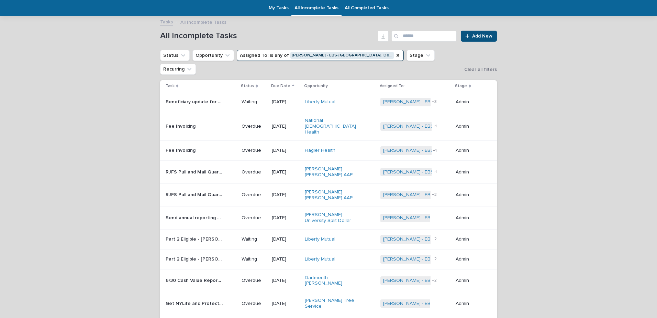
click at [194, 299] on p "Get NYLife and Protective Cash Values" at bounding box center [195, 302] width 59 height 7
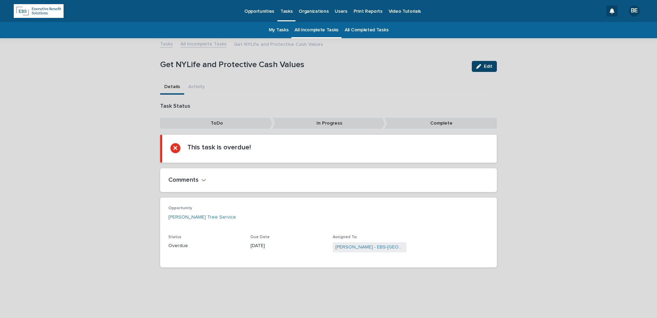
click at [494, 65] on button "Edit" at bounding box center [484, 66] width 25 height 11
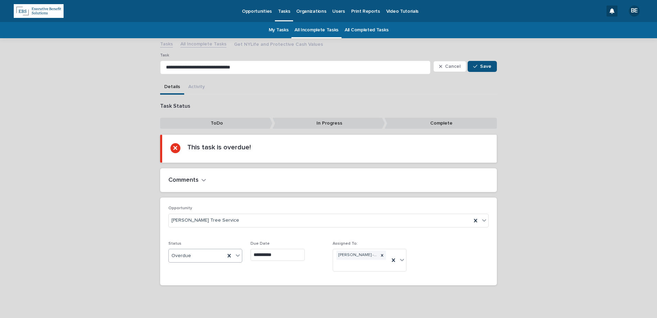
click at [236, 253] on icon at bounding box center [237, 255] width 7 height 7
drag, startPoint x: 179, startPoint y: 302, endPoint x: 215, endPoint y: 307, distance: 36.4
click at [179, 302] on div "Complete" at bounding box center [202, 305] width 73 height 12
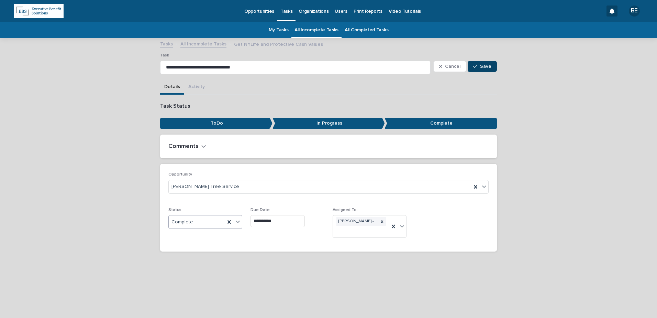
click at [486, 67] on span "Save" at bounding box center [485, 66] width 11 height 5
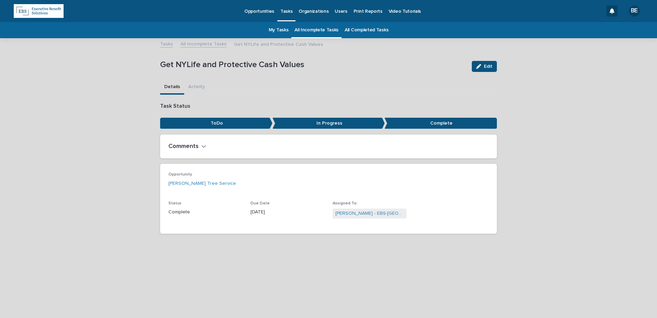
click at [197, 44] on link "All Incomplete Tasks" at bounding box center [203, 44] width 46 height 8
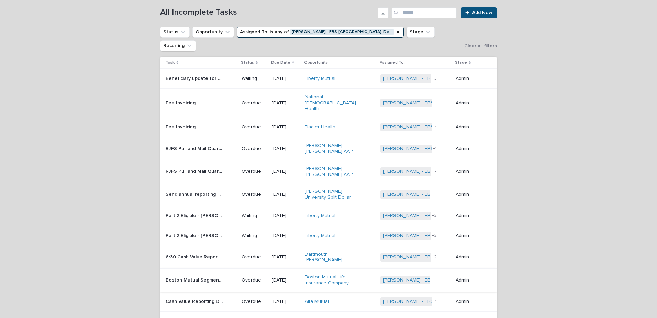
scroll to position [56, 0]
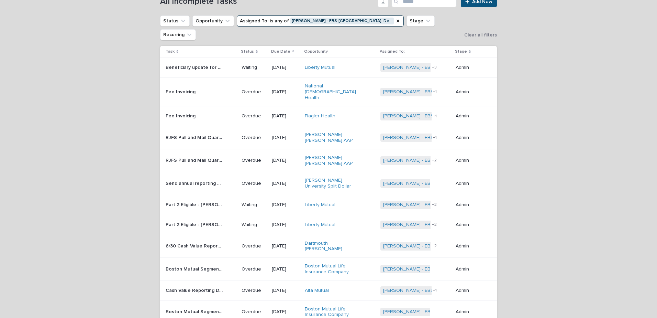
click at [201, 265] on p "Boston Mutual Segment Reporting" at bounding box center [195, 268] width 59 height 7
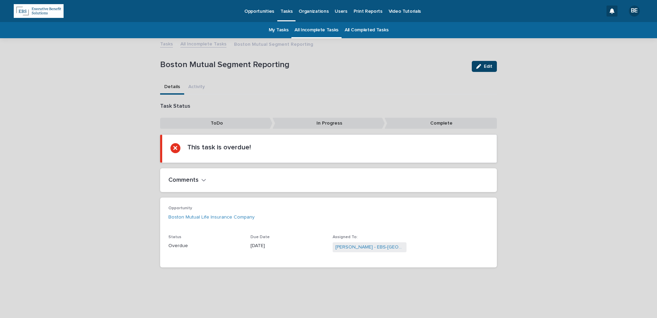
click at [488, 66] on span "Edit" at bounding box center [488, 66] width 9 height 5
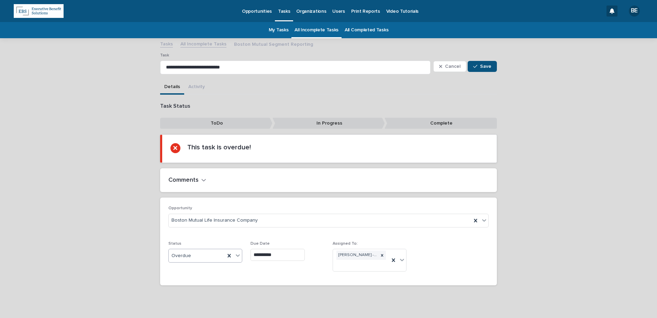
click at [236, 257] on icon at bounding box center [237, 255] width 7 height 7
click at [186, 304] on div "Complete" at bounding box center [202, 305] width 73 height 12
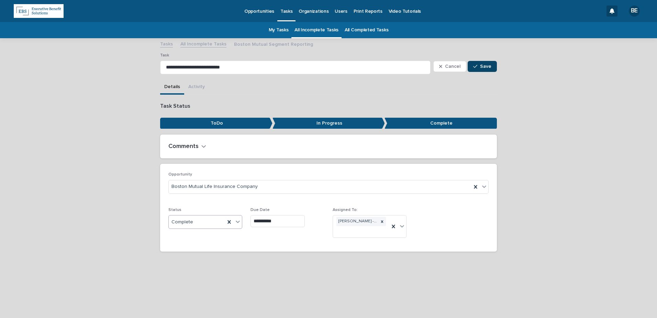
click at [491, 65] on span "Save" at bounding box center [485, 66] width 11 height 5
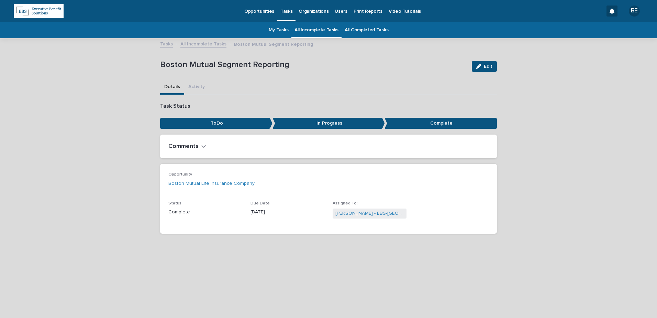
click at [192, 43] on link "All Incomplete Tasks" at bounding box center [203, 44] width 46 height 8
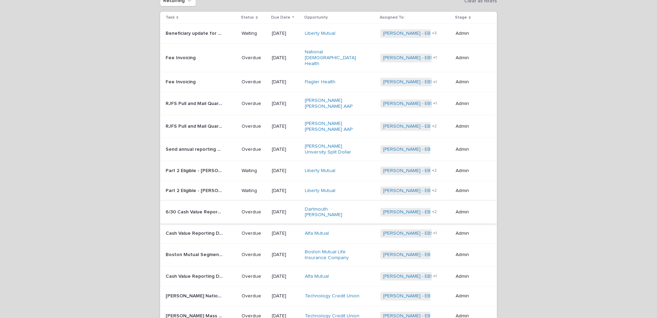
scroll to position [91, 0]
click at [186, 250] on p "Boston Mutual Segment Reporting" at bounding box center [195, 253] width 59 height 7
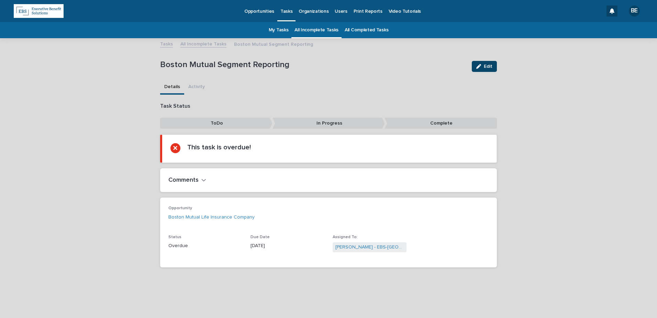
click at [489, 63] on button "Edit" at bounding box center [484, 66] width 25 height 11
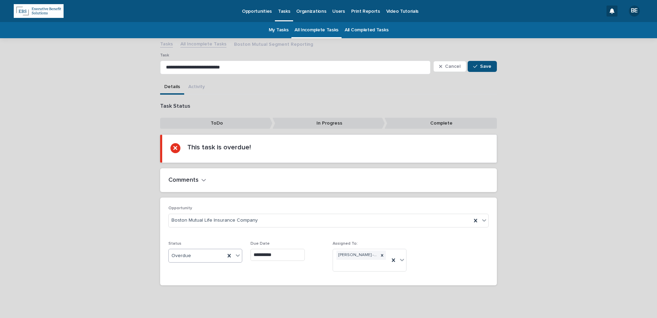
click at [235, 254] on icon at bounding box center [237, 255] width 7 height 7
drag, startPoint x: 186, startPoint y: 298, endPoint x: 188, endPoint y: 303, distance: 5.1
click at [185, 304] on div "Complete" at bounding box center [202, 305] width 73 height 12
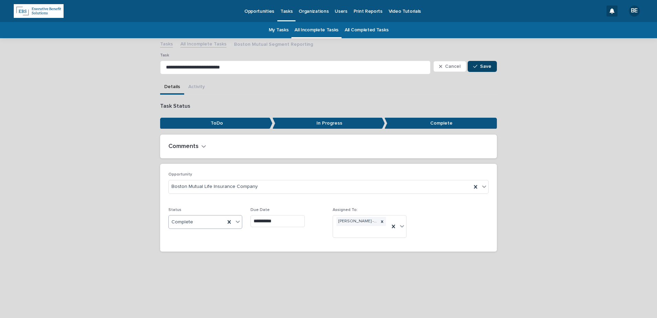
click at [483, 63] on button "Save" at bounding box center [482, 66] width 29 height 11
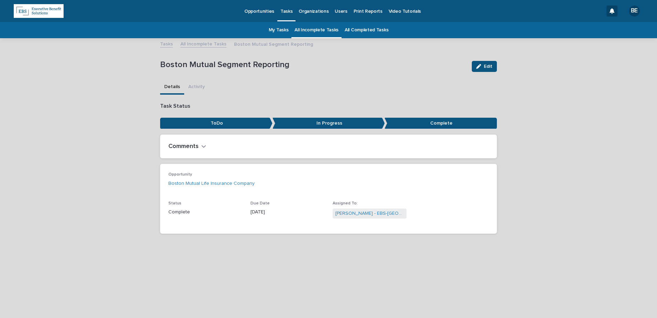
click at [199, 43] on link "All Incomplete Tasks" at bounding box center [203, 44] width 46 height 8
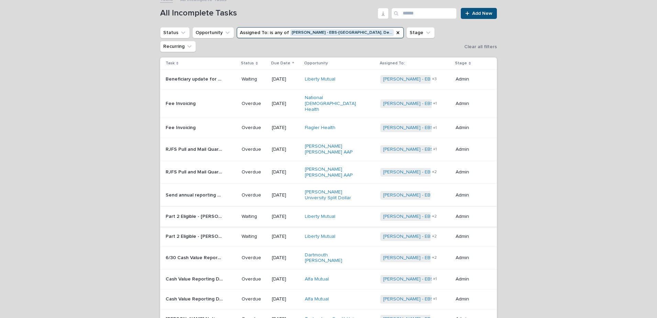
scroll to position [56, 0]
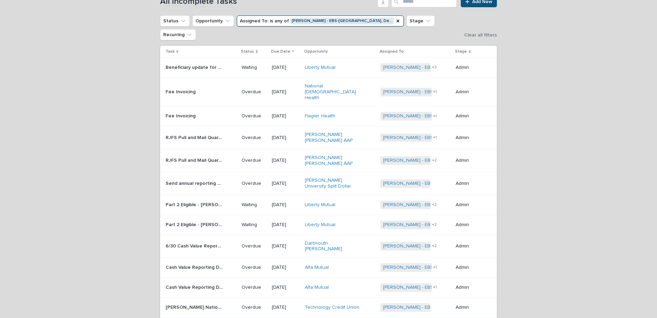
click at [196, 263] on p "Cash Value Reporting DBO, Group Term, and Retiree" at bounding box center [195, 266] width 59 height 7
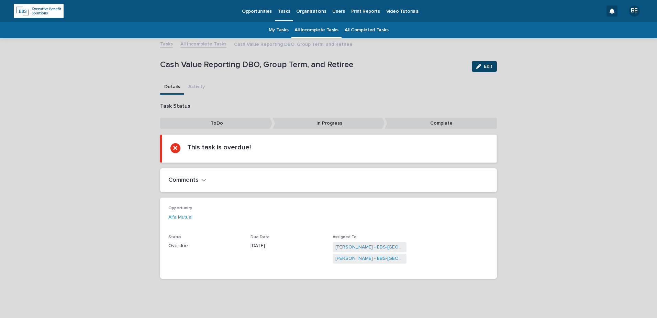
click at [483, 63] on button "Edit" at bounding box center [484, 66] width 25 height 11
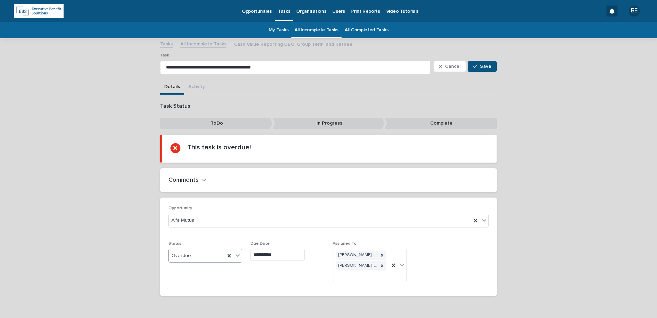
click at [236, 256] on icon at bounding box center [238, 255] width 4 height 2
click at [197, 307] on div "Complete" at bounding box center [202, 305] width 73 height 12
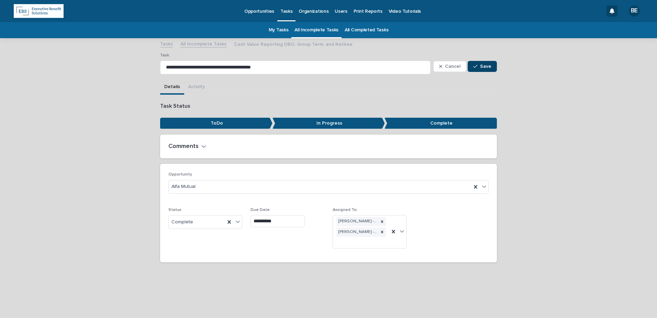
drag, startPoint x: 486, startPoint y: 64, endPoint x: 469, endPoint y: 63, distance: 17.5
click at [486, 63] on button "Save" at bounding box center [482, 66] width 29 height 11
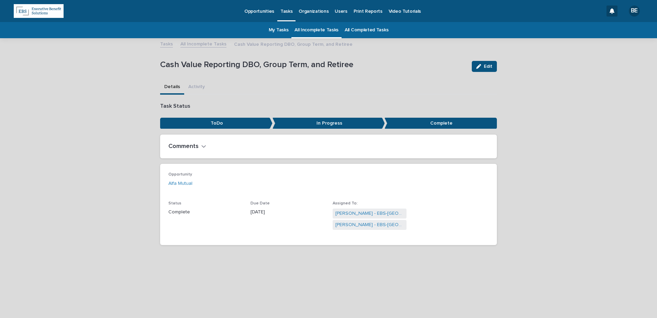
click at [198, 43] on link "All Incomplete Tasks" at bounding box center [203, 44] width 46 height 8
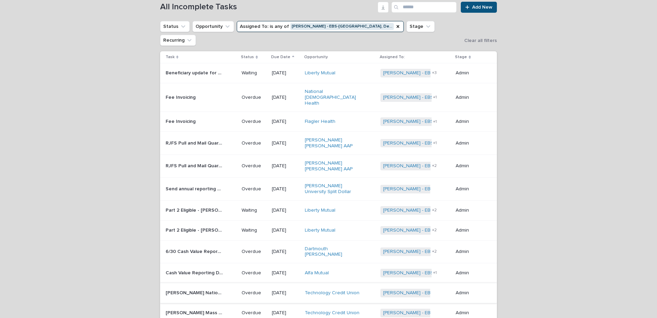
scroll to position [91, 0]
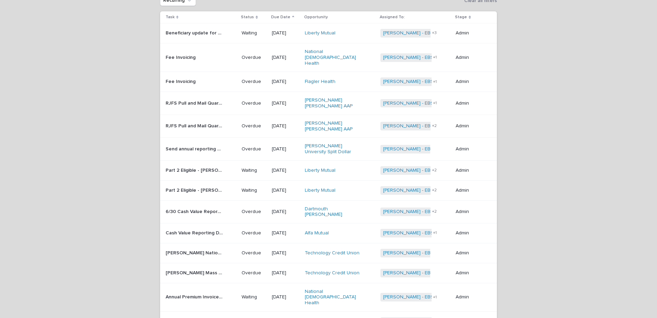
click at [195, 229] on p "Cash Value Reporting DBO, Group Term, and Retiree" at bounding box center [195, 232] width 59 height 7
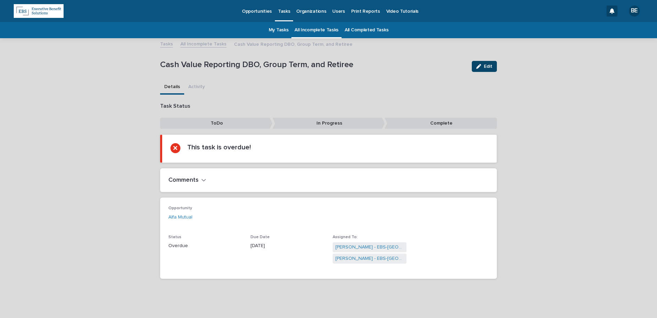
click at [487, 64] on span "Edit" at bounding box center [488, 66] width 9 height 5
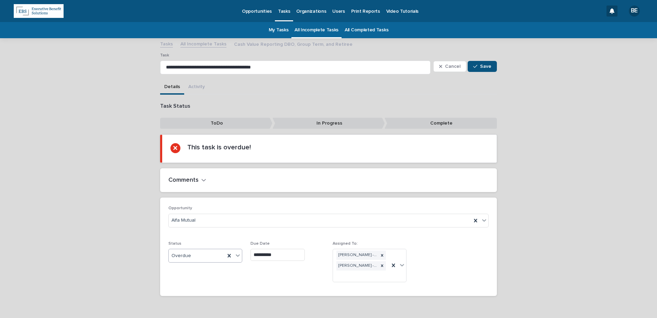
drag, startPoint x: 234, startPoint y: 253, endPoint x: 234, endPoint y: 259, distance: 5.8
click at [234, 253] on icon at bounding box center [237, 255] width 7 height 7
click at [183, 306] on div "Complete" at bounding box center [202, 305] width 73 height 12
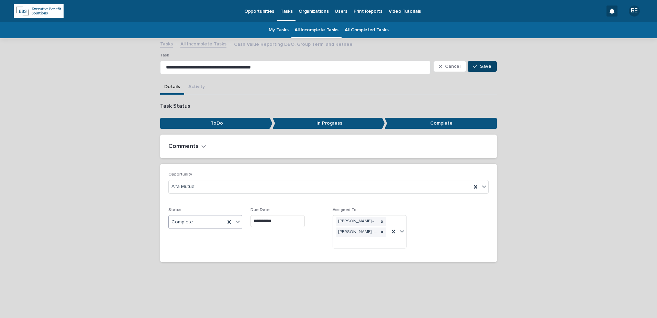
click at [484, 65] on span "Save" at bounding box center [485, 66] width 11 height 5
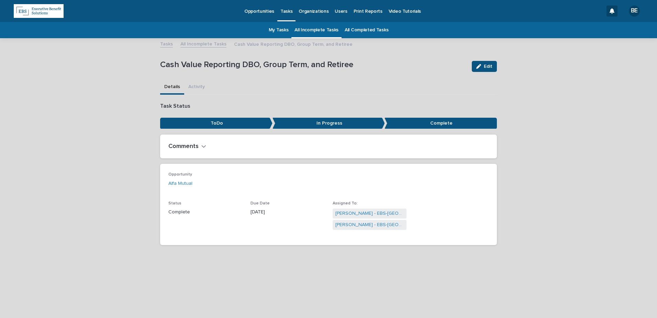
click at [201, 43] on link "All Incomplete Tasks" at bounding box center [203, 44] width 46 height 8
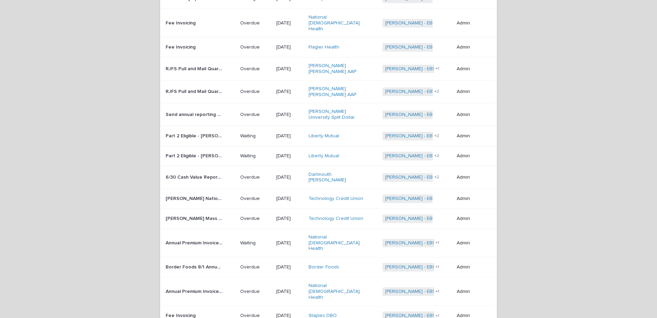
scroll to position [166, 0]
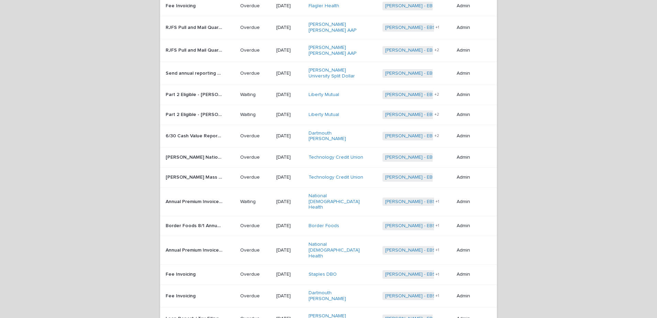
click at [197, 153] on p "Jeannine Jacobsen Nationwide Premium Invoicing" at bounding box center [195, 156] width 59 height 7
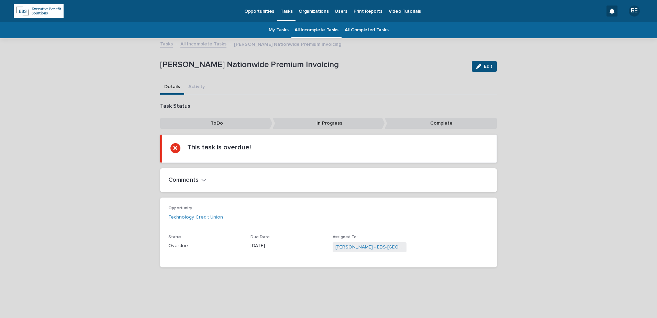
click at [195, 176] on h2 "Comments" at bounding box center [183, 180] width 30 height 8
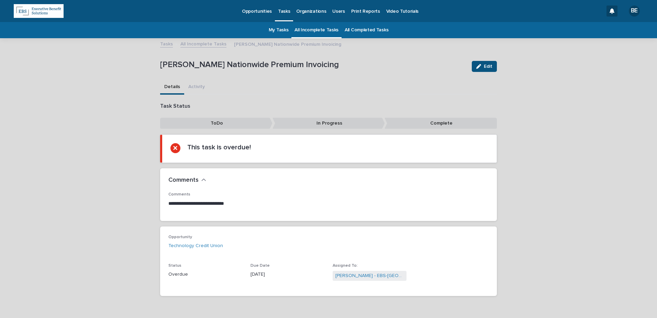
click at [125, 172] on div "**********" at bounding box center [328, 187] width 657 height 297
click at [484, 64] on span "Edit" at bounding box center [488, 66] width 9 height 5
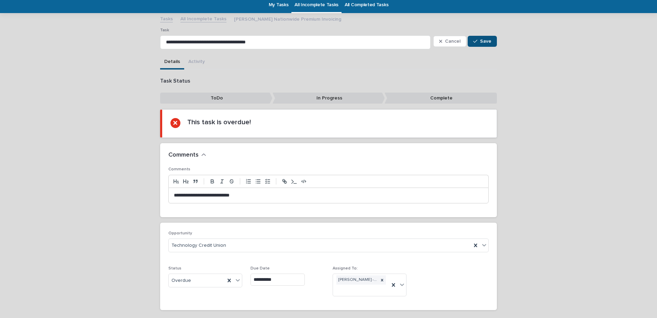
scroll to position [57, 0]
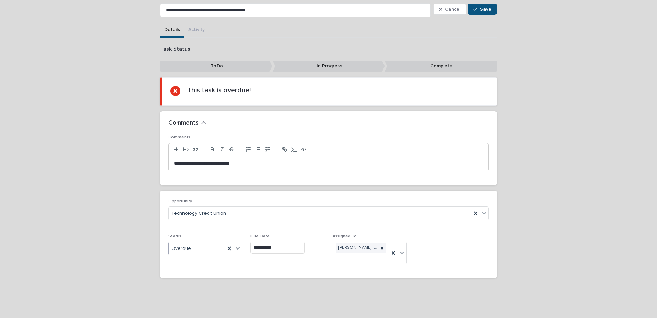
click at [237, 247] on icon at bounding box center [238, 248] width 4 height 2
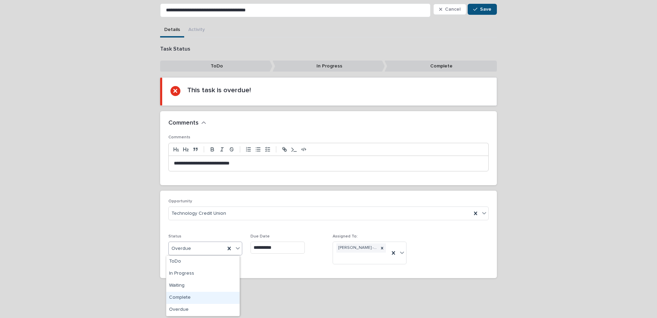
click at [185, 296] on div "Complete" at bounding box center [202, 298] width 73 height 12
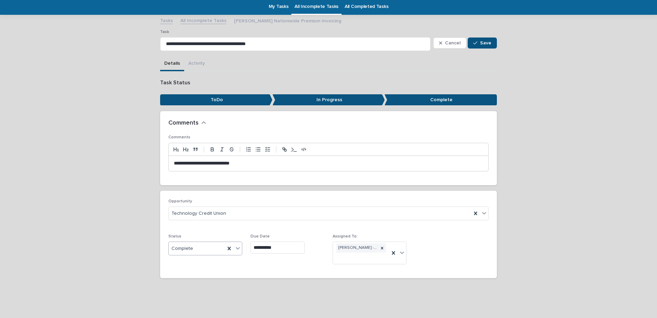
scroll to position [23, 0]
click at [482, 43] on span "Save" at bounding box center [485, 43] width 11 height 5
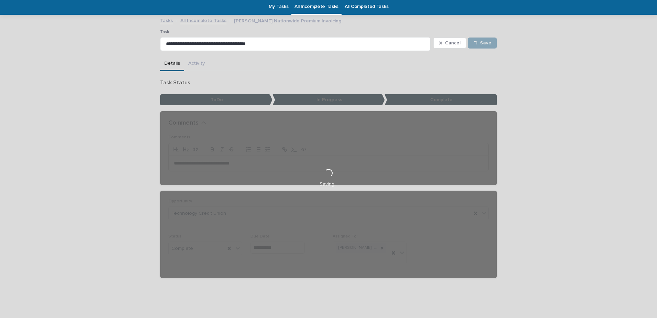
scroll to position [0, 0]
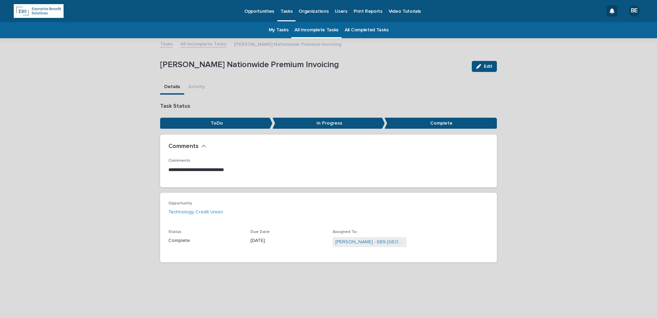
click at [200, 44] on link "All Incomplete Tasks" at bounding box center [203, 44] width 46 height 8
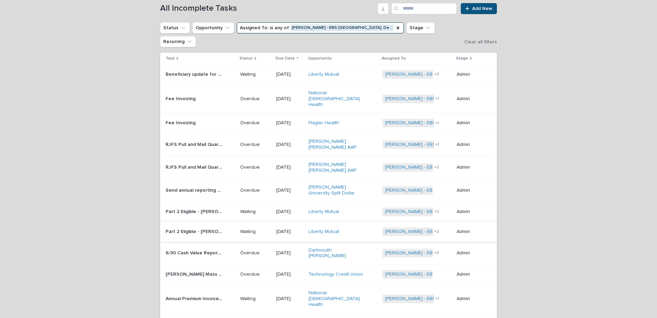
scroll to position [91, 0]
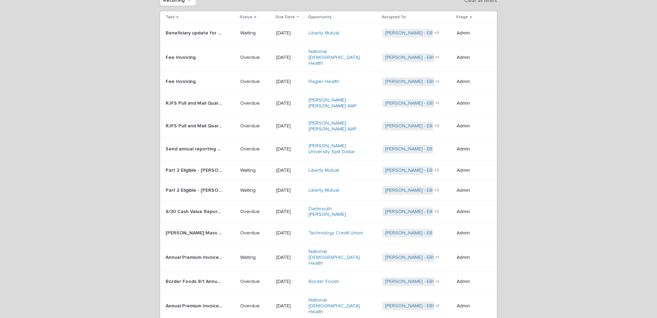
click at [196, 229] on p "Jeannine Jacobsen Mass Mutual Premium Invoice" at bounding box center [195, 232] width 59 height 7
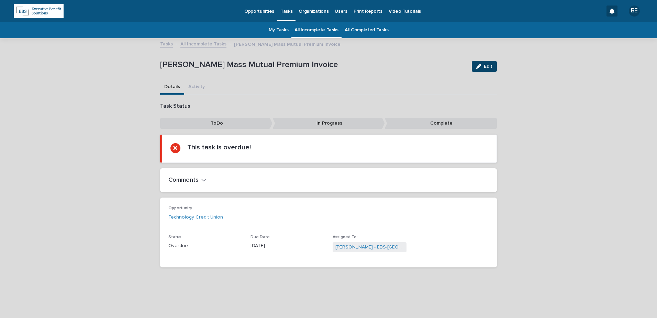
click at [483, 63] on button "Edit" at bounding box center [484, 66] width 25 height 11
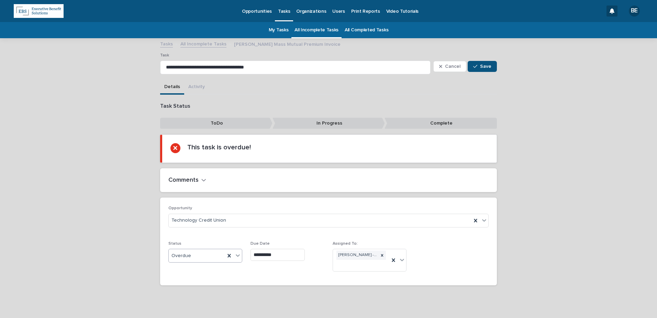
click at [235, 254] on icon at bounding box center [237, 255] width 7 height 7
click at [182, 303] on div "Complete" at bounding box center [202, 305] width 73 height 12
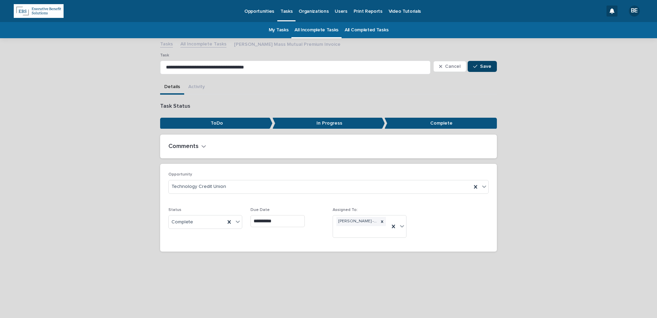
click at [487, 65] on span "Save" at bounding box center [485, 66] width 11 height 5
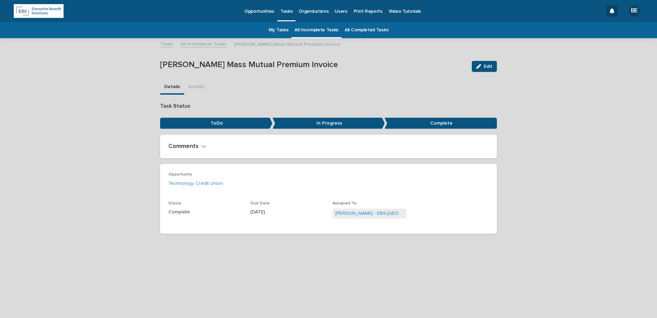
click at [195, 42] on link "All Incomplete Tasks" at bounding box center [203, 44] width 46 height 8
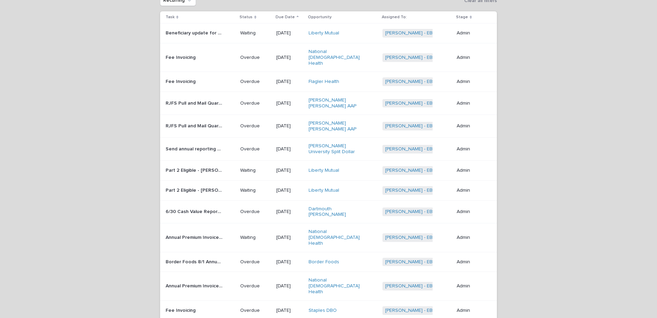
scroll to position [101, 0]
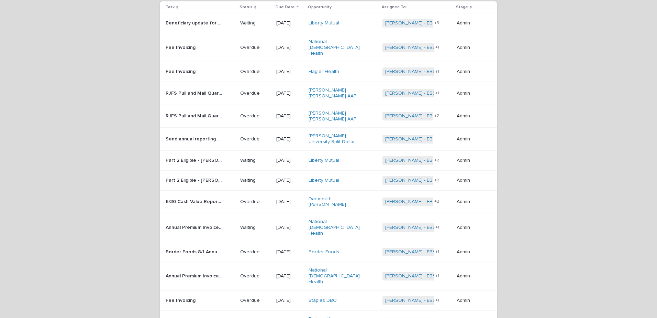
click at [189, 223] on p "Annual Premium Invoice - August policies - Penn Mutual - awaiting remittance" at bounding box center [195, 226] width 59 height 7
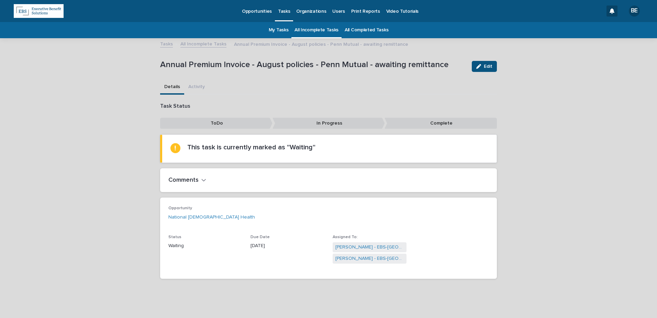
click at [188, 179] on h2 "Comments" at bounding box center [183, 180] width 30 height 8
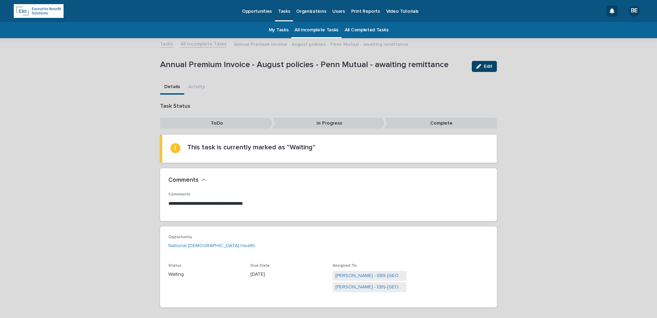
click at [486, 64] on span "Edit" at bounding box center [488, 66] width 9 height 5
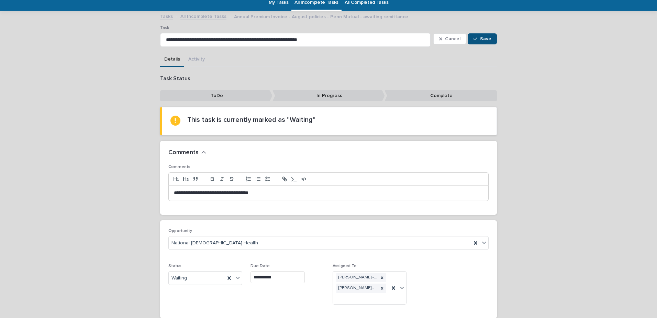
scroll to position [68, 0]
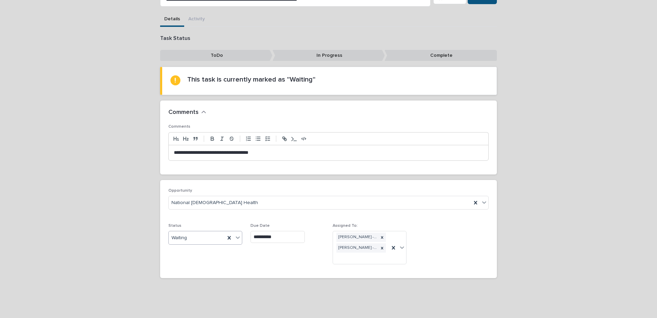
click at [235, 236] on icon at bounding box center [237, 237] width 7 height 7
click at [182, 286] on div "Complete" at bounding box center [202, 287] width 73 height 12
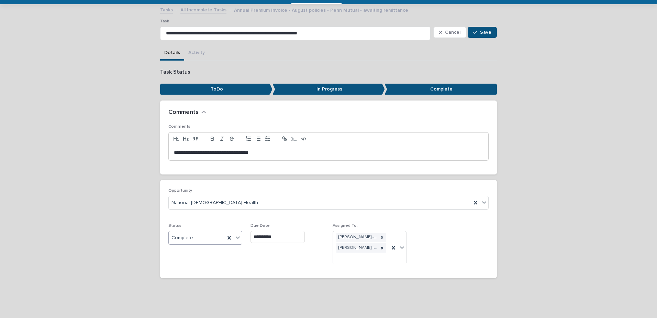
scroll to position [34, 0]
click at [484, 30] on span "Save" at bounding box center [485, 32] width 11 height 5
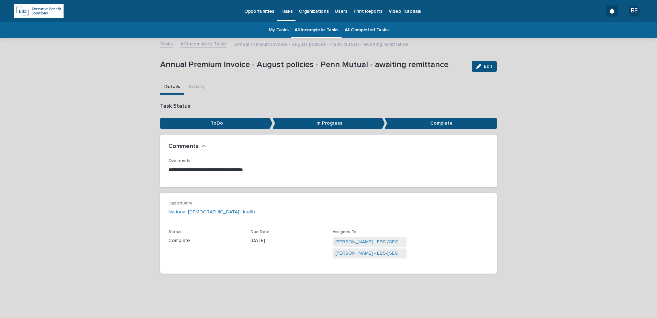
scroll to position [0, 0]
click at [205, 44] on link "All Incomplete Tasks" at bounding box center [203, 44] width 46 height 8
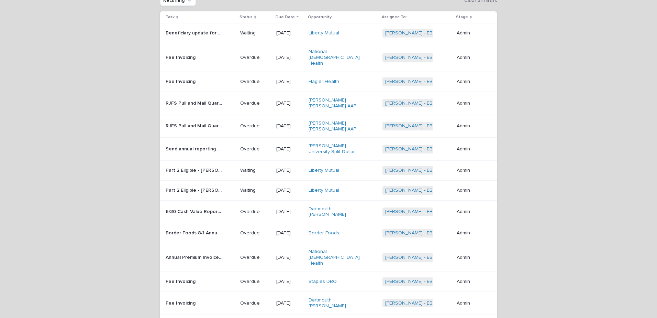
scroll to position [101, 0]
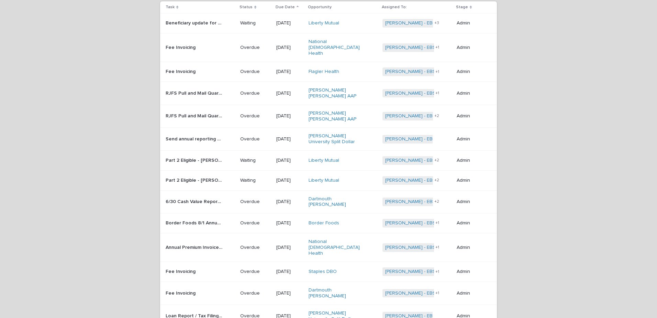
click at [204, 219] on p "Border Foods 8/1 Annual Premium Invoicing" at bounding box center [195, 222] width 59 height 7
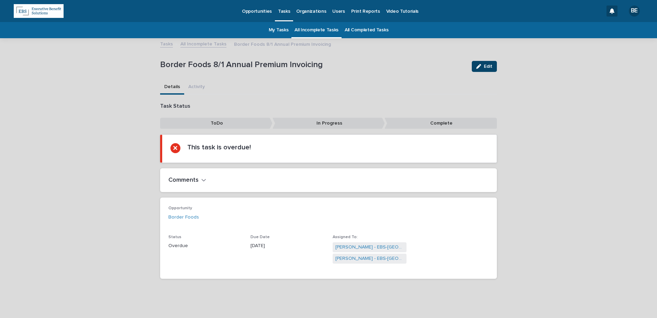
click at [484, 64] on span "Edit" at bounding box center [488, 66] width 9 height 5
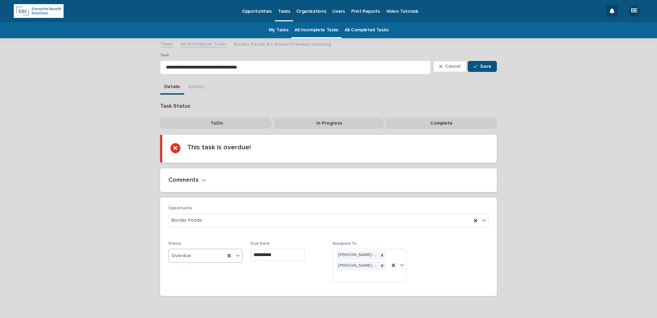
click at [236, 254] on icon at bounding box center [237, 255] width 7 height 7
click at [197, 307] on div "Complete" at bounding box center [202, 305] width 73 height 12
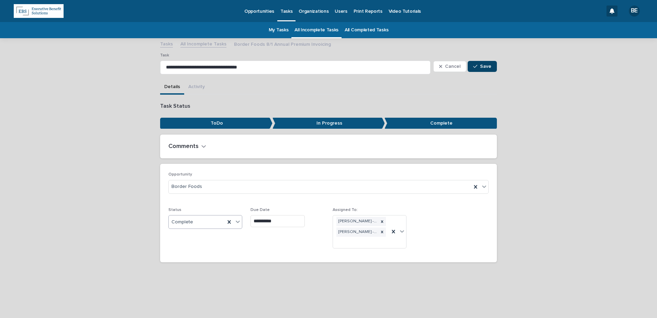
click at [484, 62] on button "Save" at bounding box center [482, 66] width 29 height 11
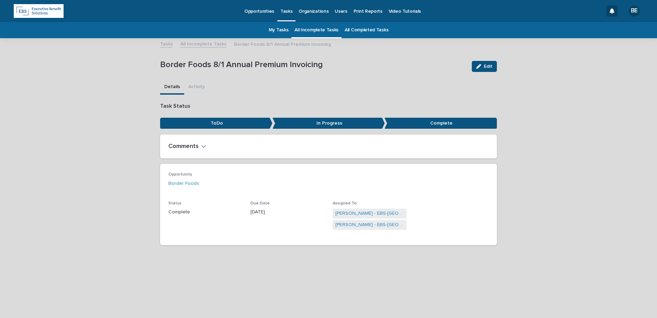
click at [198, 41] on link "All Incomplete Tasks" at bounding box center [203, 44] width 46 height 8
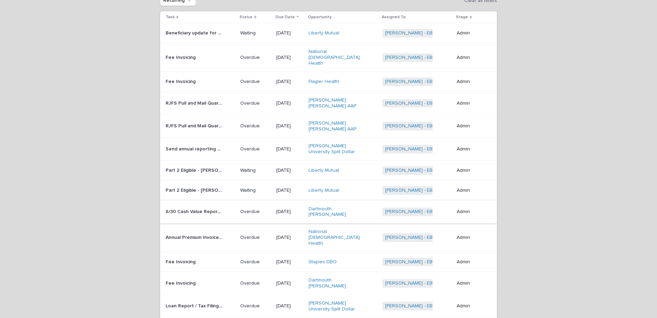
scroll to position [101, 0]
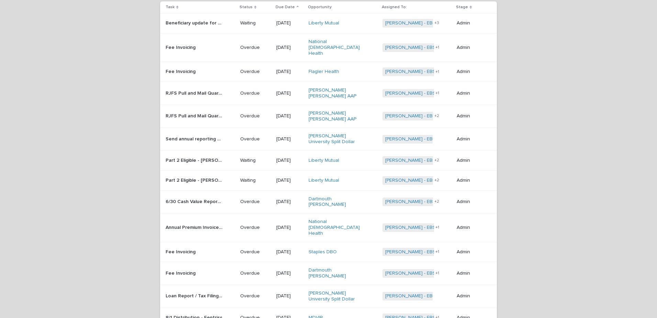
click at [191, 223] on p "Annual Premium Invoice - August policies - Penn Mutual" at bounding box center [195, 226] width 59 height 7
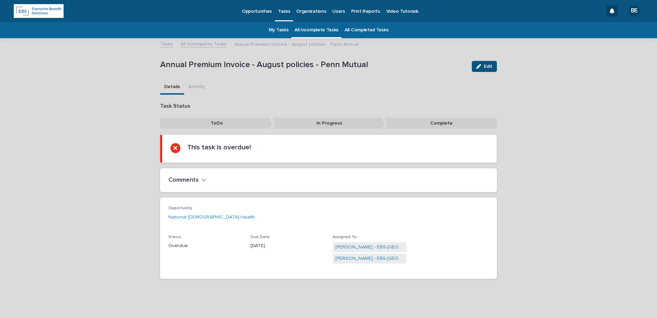
click at [189, 179] on h2 "Comments" at bounding box center [183, 180] width 30 height 8
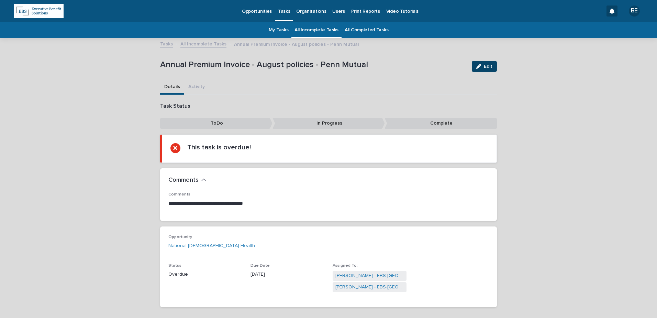
click at [485, 64] on span "Edit" at bounding box center [488, 66] width 9 height 5
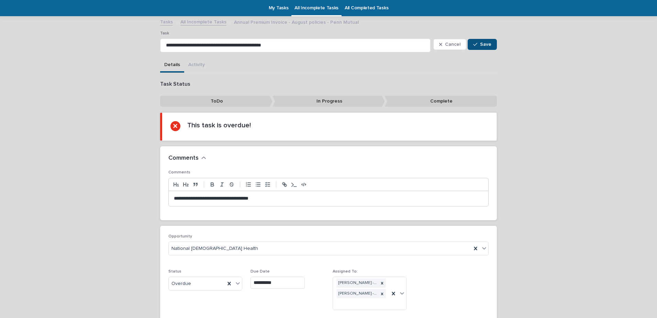
scroll to position [68, 0]
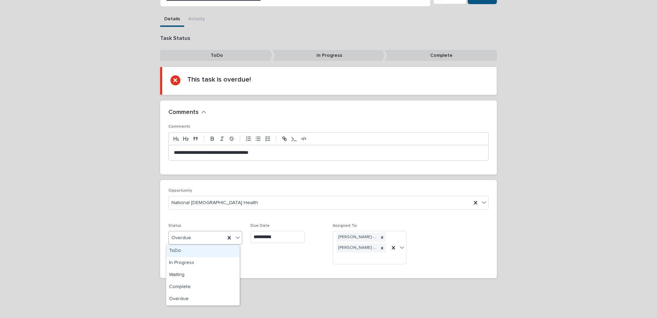
click at [238, 235] on icon at bounding box center [237, 237] width 7 height 7
click at [182, 286] on div "Complete" at bounding box center [202, 287] width 73 height 12
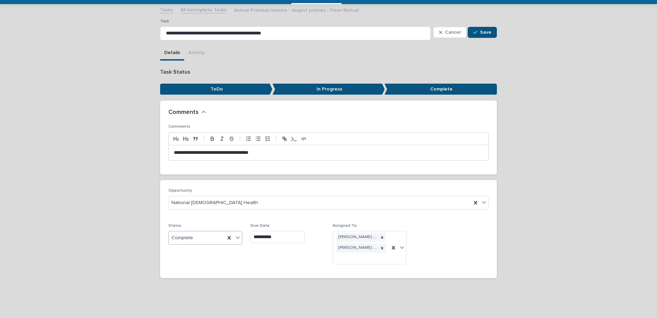
scroll to position [34, 0]
click at [484, 31] on span "Save" at bounding box center [485, 32] width 11 height 5
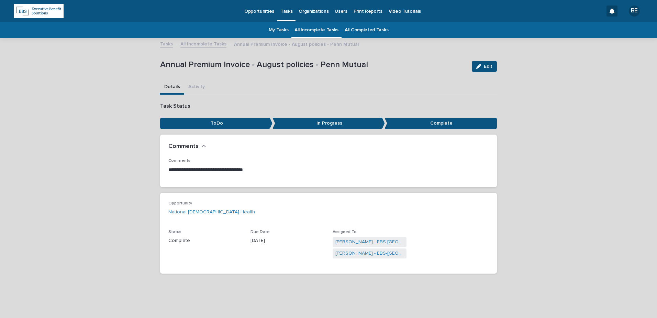
scroll to position [0, 0]
click at [194, 44] on link "All Incomplete Tasks" at bounding box center [203, 44] width 46 height 8
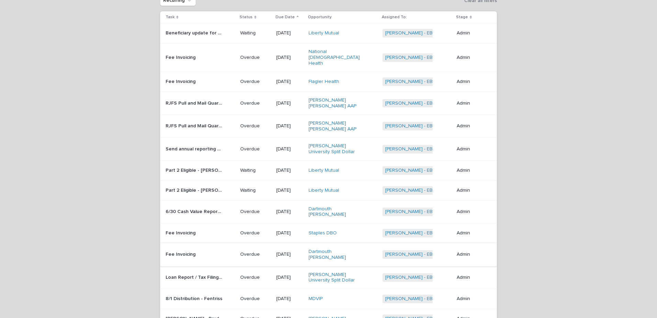
scroll to position [101, 0]
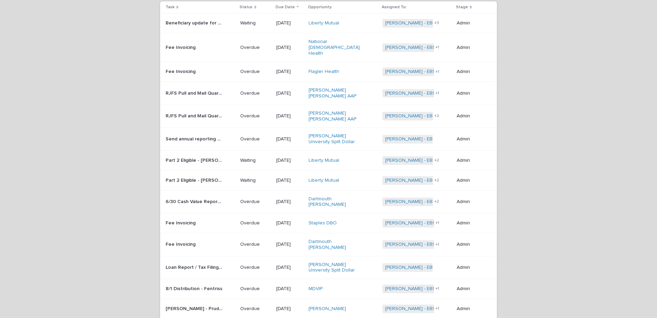
click at [184, 219] on p "Fee Invoicing" at bounding box center [181, 222] width 31 height 7
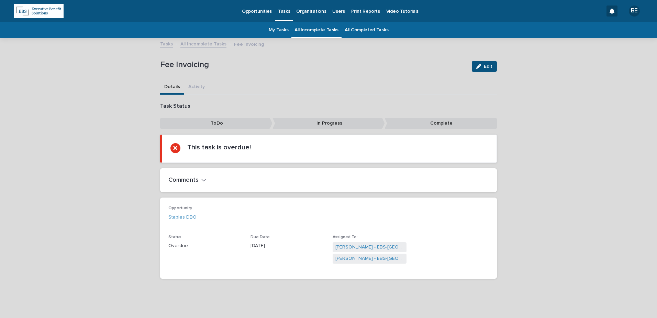
click at [196, 42] on link "All Incomplete Tasks" at bounding box center [203, 44] width 46 height 8
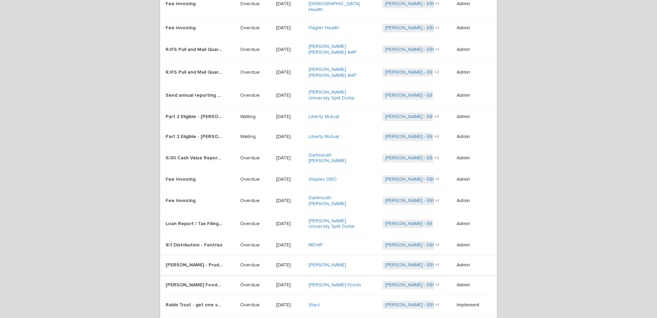
scroll to position [160, 0]
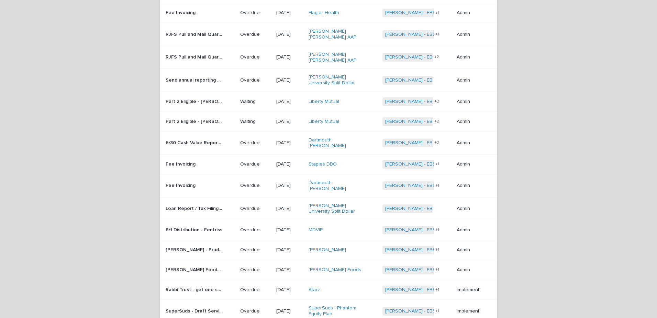
click at [197, 204] on p "Loan Report / Tax Filing - Exec" at bounding box center [195, 207] width 59 height 7
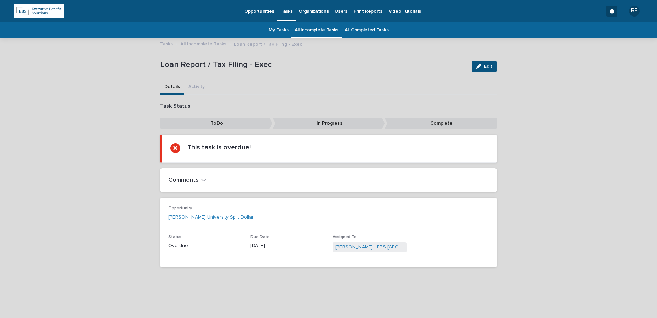
click at [191, 178] on h2 "Comments" at bounding box center [183, 180] width 30 height 8
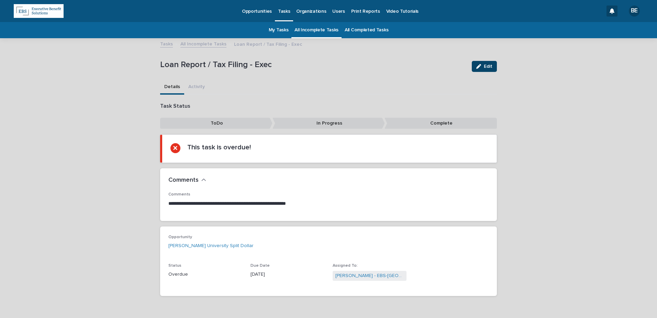
drag, startPoint x: 485, startPoint y: 64, endPoint x: 534, endPoint y: 84, distance: 52.5
click at [484, 64] on span "Edit" at bounding box center [488, 66] width 9 height 5
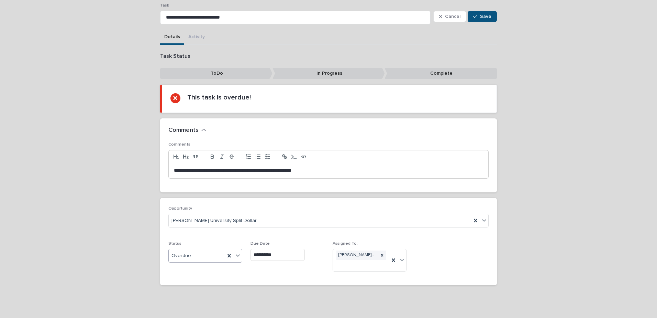
scroll to position [57, 0]
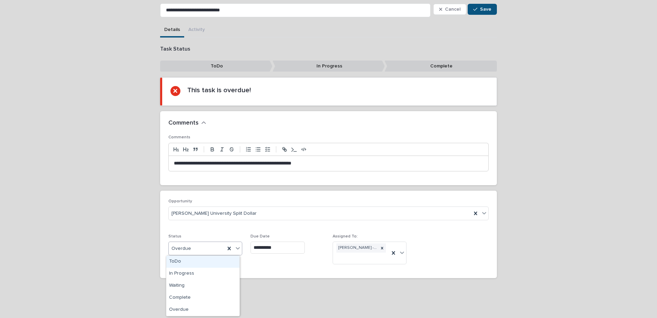
click at [236, 249] on icon at bounding box center [238, 248] width 4 height 2
click at [182, 297] on div "Complete" at bounding box center [202, 298] width 73 height 12
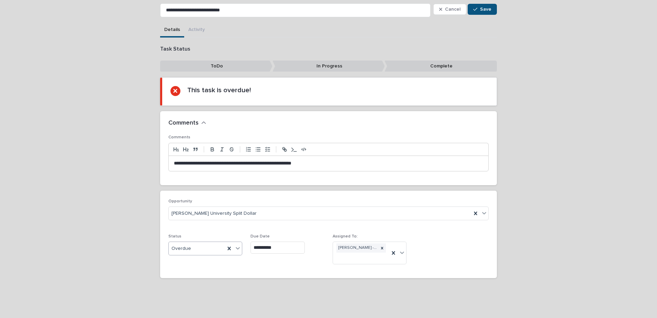
scroll to position [23, 0]
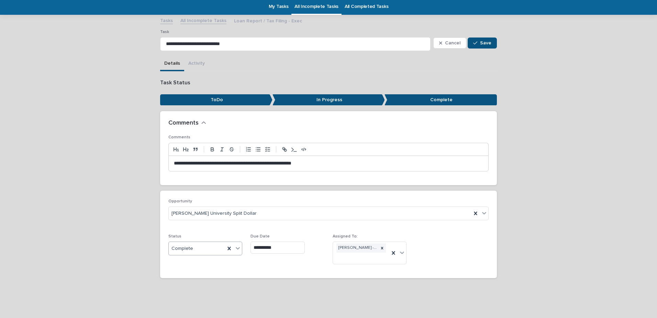
drag, startPoint x: 481, startPoint y: 38, endPoint x: 496, endPoint y: 48, distance: 18.4
click at [481, 38] on button "Save" at bounding box center [482, 42] width 29 height 11
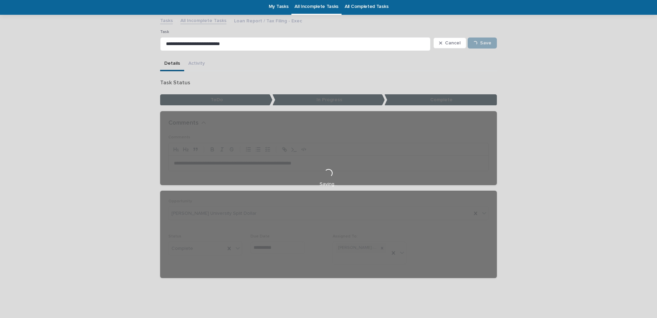
scroll to position [0, 0]
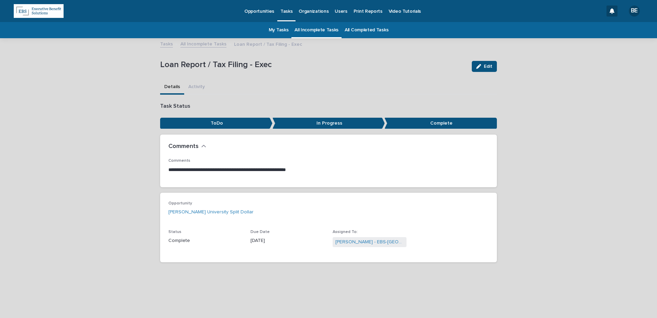
click at [205, 43] on link "All Incomplete Tasks" at bounding box center [203, 44] width 46 height 8
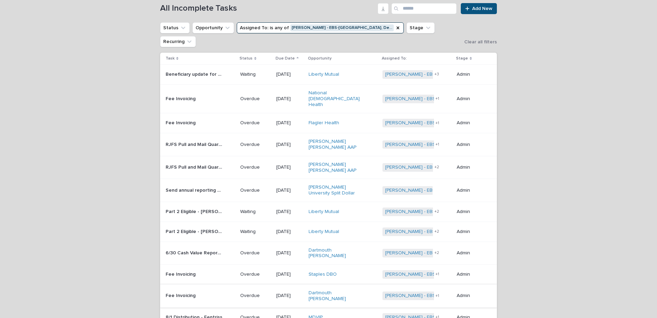
scroll to position [91, 0]
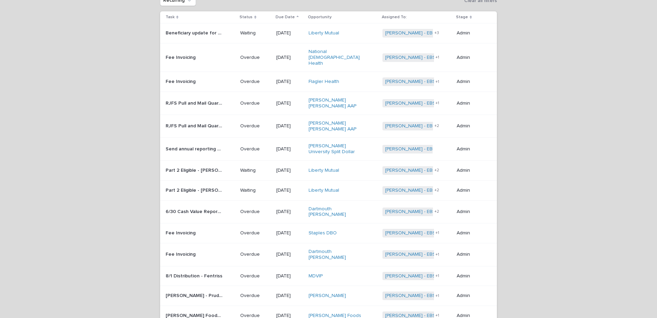
click at [186, 272] on p "8/1 Distribution - Fentriss" at bounding box center [195, 275] width 58 height 7
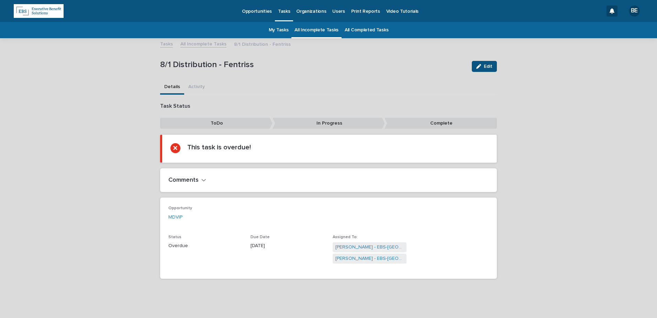
click at [481, 64] on button "Edit" at bounding box center [484, 66] width 25 height 11
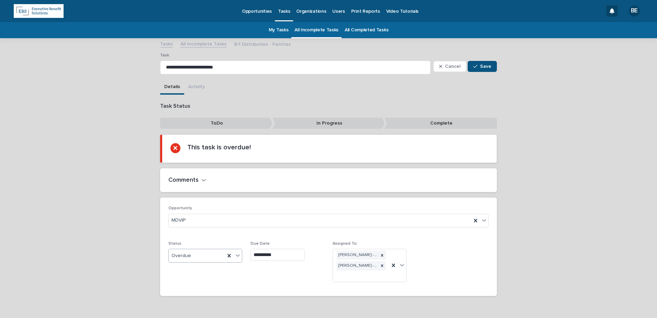
click at [235, 255] on icon at bounding box center [237, 255] width 7 height 7
drag, startPoint x: 181, startPoint y: 298, endPoint x: 182, endPoint y: 303, distance: 4.6
click at [182, 303] on div "Complete" at bounding box center [202, 305] width 73 height 12
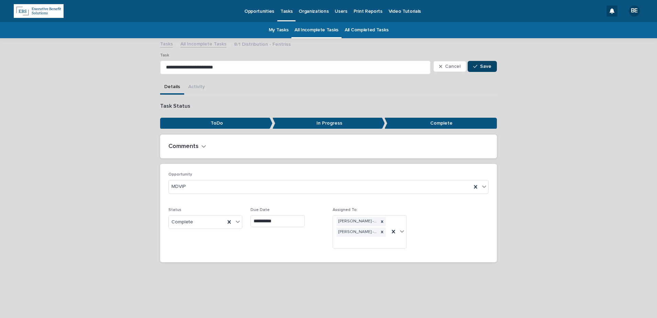
click at [487, 65] on span "Save" at bounding box center [485, 66] width 11 height 5
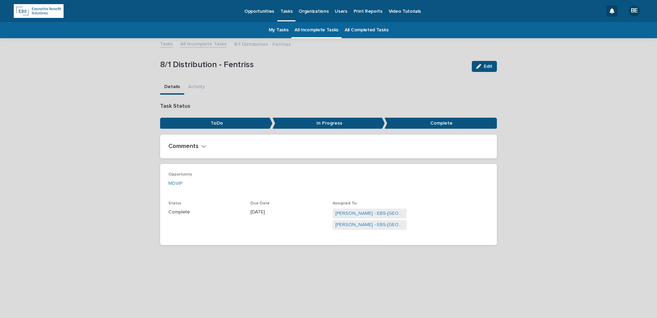
click at [202, 43] on link "All Incomplete Tasks" at bounding box center [203, 44] width 46 height 8
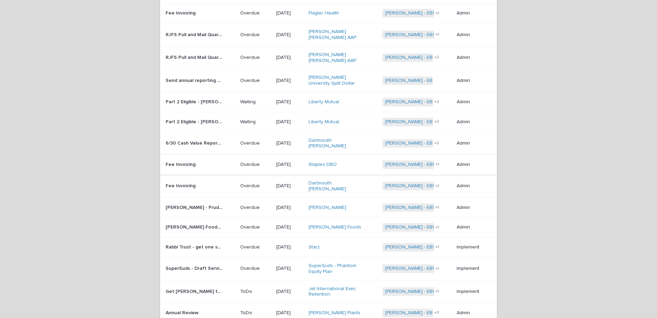
scroll to position [160, 0]
click at [199, 222] on p "Welch Foods Investment Reporting" at bounding box center [195, 225] width 59 height 7
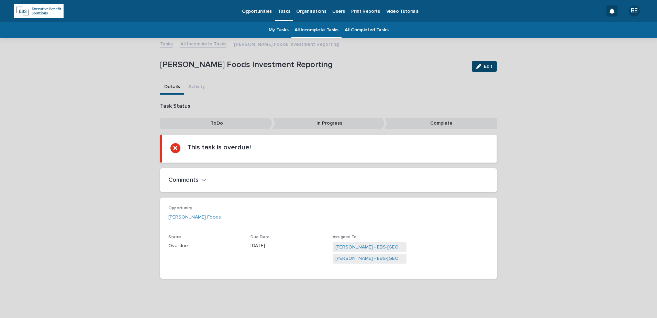
click at [485, 65] on span "Edit" at bounding box center [488, 66] width 9 height 5
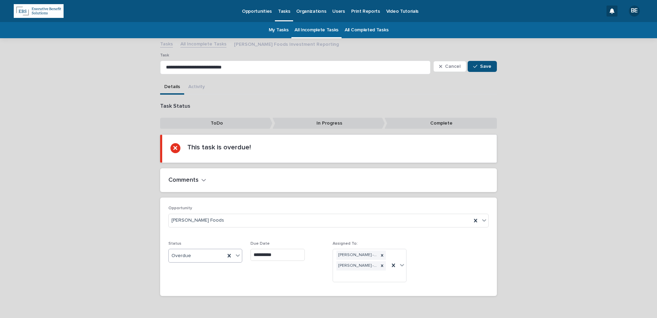
click at [236, 255] on icon at bounding box center [237, 255] width 7 height 7
click at [179, 301] on div "Complete" at bounding box center [202, 305] width 73 height 12
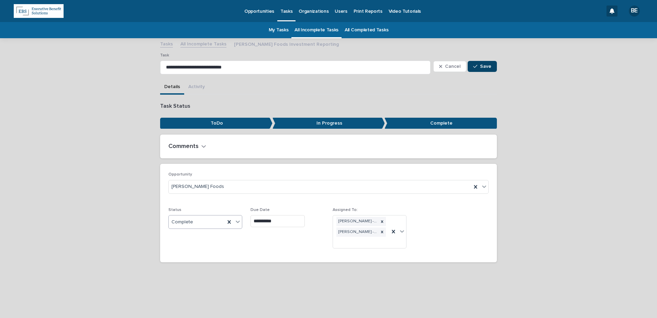
click at [485, 66] on span "Save" at bounding box center [485, 66] width 11 height 5
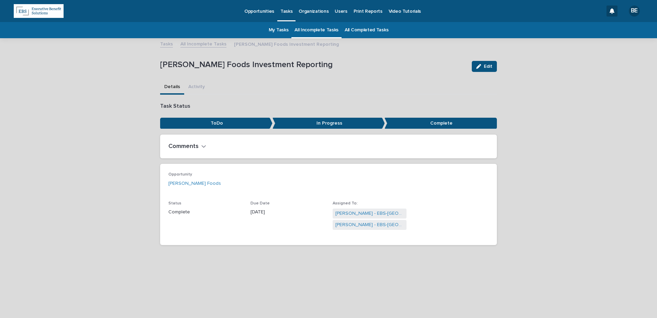
click at [197, 42] on link "All Incomplete Tasks" at bounding box center [203, 44] width 46 height 8
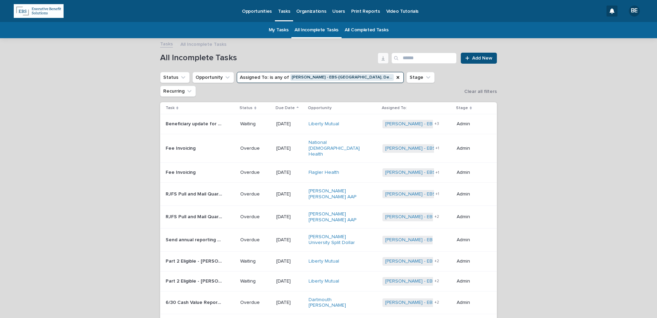
click at [383, 57] on icon "button" at bounding box center [384, 58] width 6 height 6
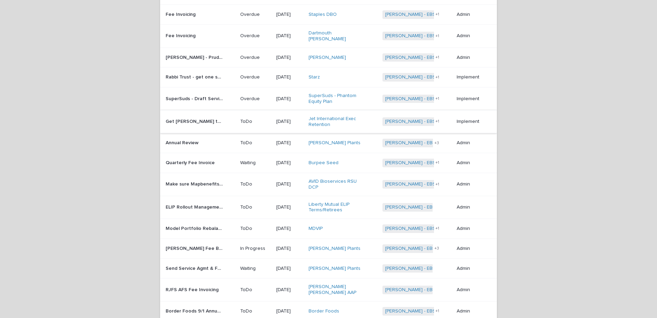
scroll to position [309, 0]
click at [194, 285] on p "RJFS AFS Fee Invoicing" at bounding box center [193, 288] width 54 height 7
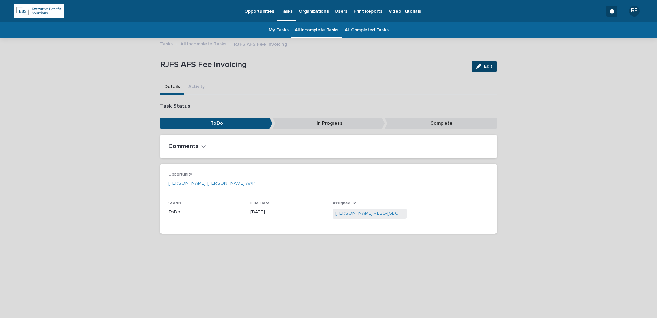
click at [484, 63] on button "Edit" at bounding box center [484, 66] width 25 height 11
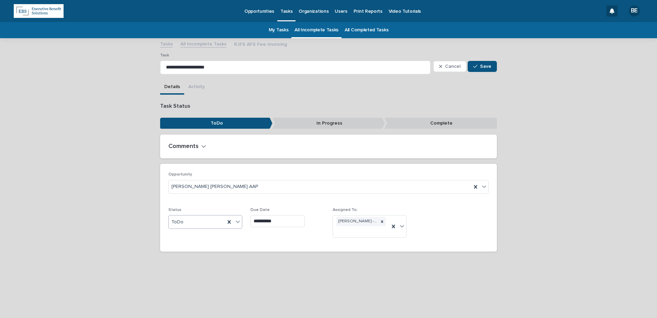
click at [237, 222] on icon at bounding box center [237, 221] width 7 height 7
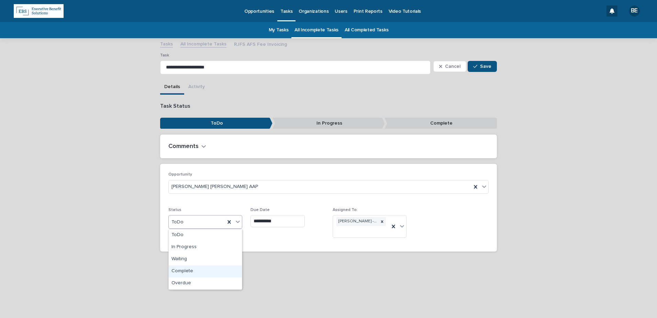
drag, startPoint x: 188, startPoint y: 271, endPoint x: 213, endPoint y: 268, distance: 25.2
click at [187, 271] on div "Complete" at bounding box center [205, 271] width 73 height 12
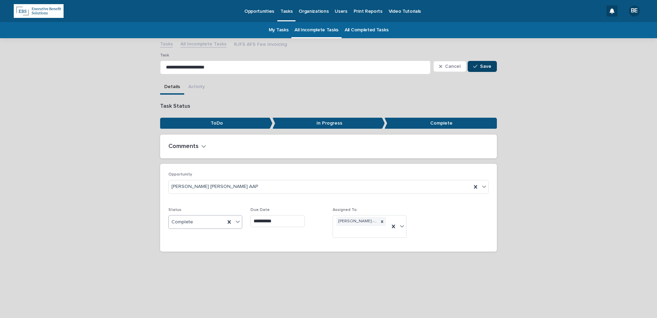
click at [480, 66] on div "button" at bounding box center [476, 66] width 7 height 5
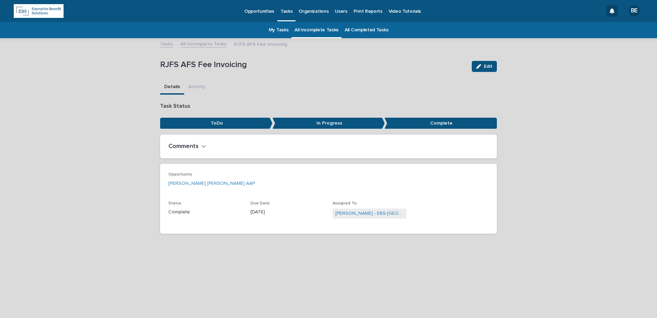
click at [256, 10] on p "Opportunities" at bounding box center [259, 7] width 30 height 14
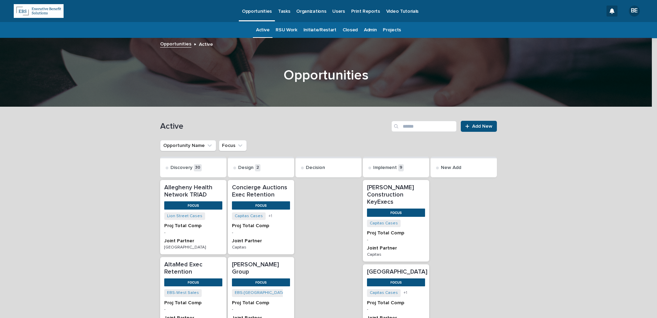
click at [364, 29] on link "Admin" at bounding box center [370, 30] width 13 height 16
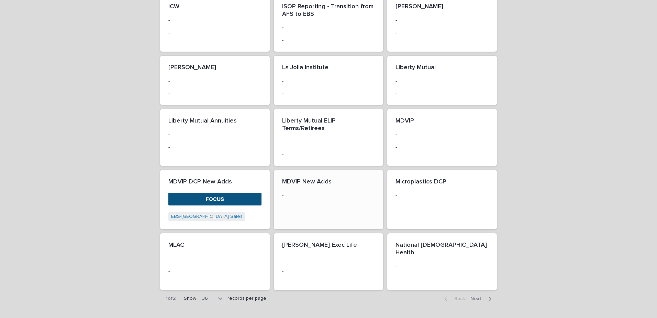
scroll to position [586, 0]
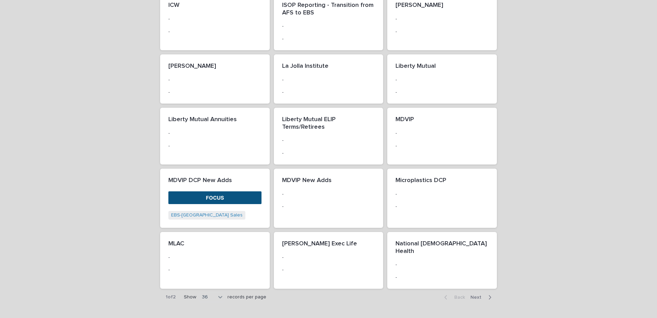
drag, startPoint x: 476, startPoint y: 275, endPoint x: 509, endPoint y: 276, distance: 33.0
click at [476, 295] on span "Next" at bounding box center [478, 297] width 15 height 5
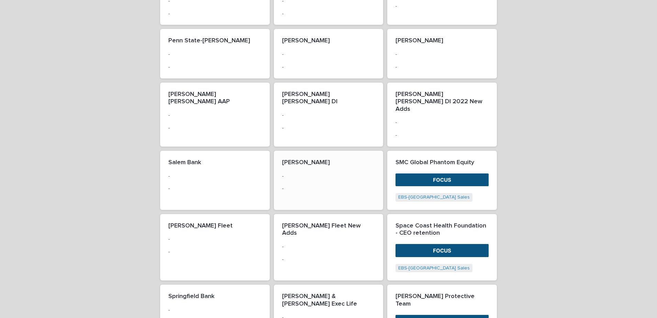
scroll to position [248, 0]
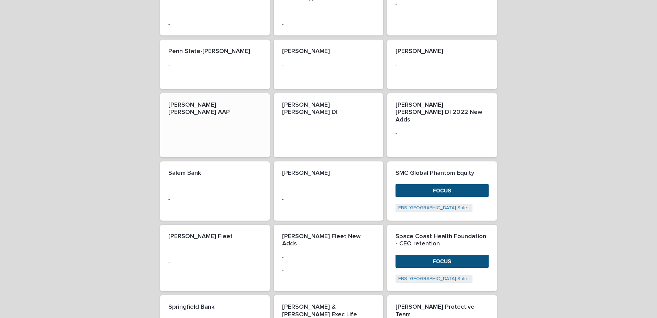
click at [208, 111] on div "Raymond James AAP - -" at bounding box center [215, 121] width 110 height 57
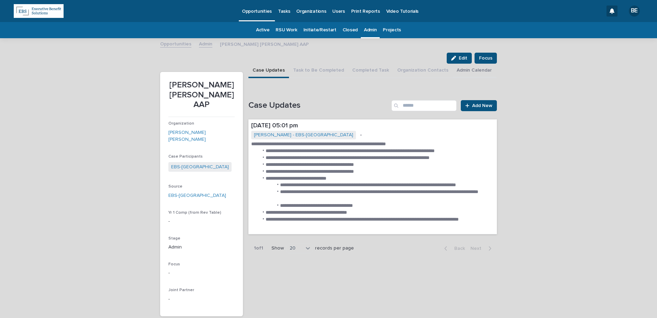
click at [463, 69] on button "Admin Calendar" at bounding box center [474, 71] width 43 height 14
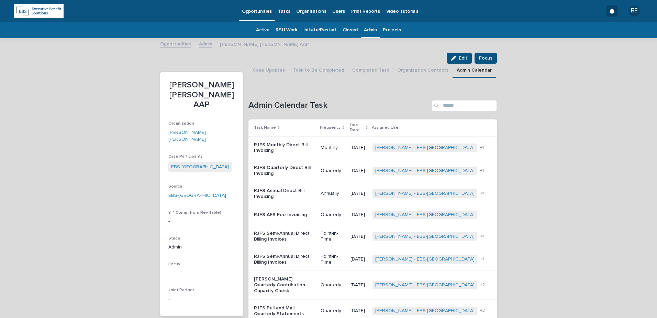
click at [289, 212] on p "RJFS AFS Fee Invoicing" at bounding box center [284, 215] width 61 height 6
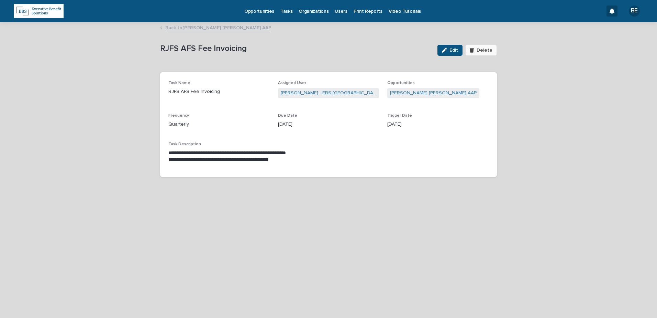
click at [482, 48] on span "Delete" at bounding box center [485, 50] width 16 height 5
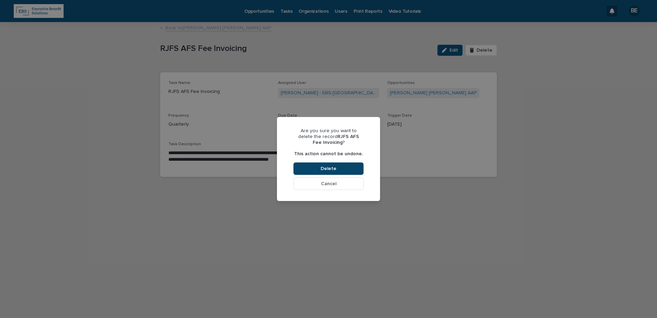
click at [332, 169] on span "Delete" at bounding box center [329, 168] width 16 height 5
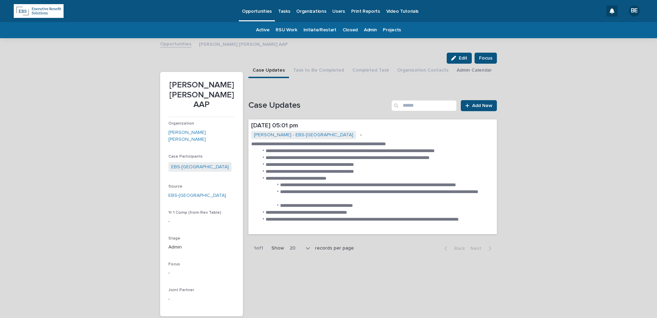
click at [469, 70] on button "Admin Calendar" at bounding box center [474, 71] width 43 height 14
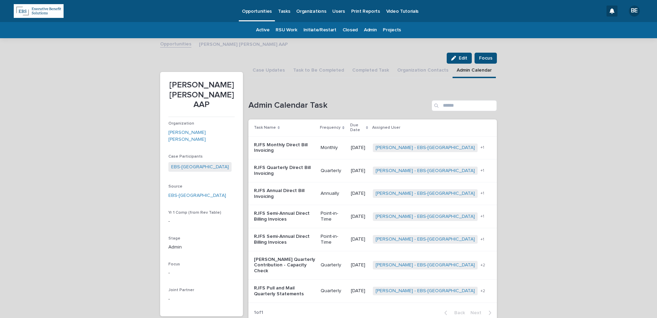
click at [315, 233] on p "RJFS Semi-Annual Direct Billing Invoices" at bounding box center [284, 239] width 61 height 12
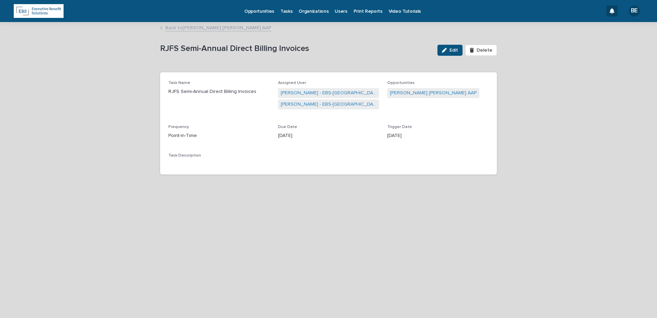
click at [192, 26] on link "Back to Raymond James AAP" at bounding box center [218, 27] width 106 height 8
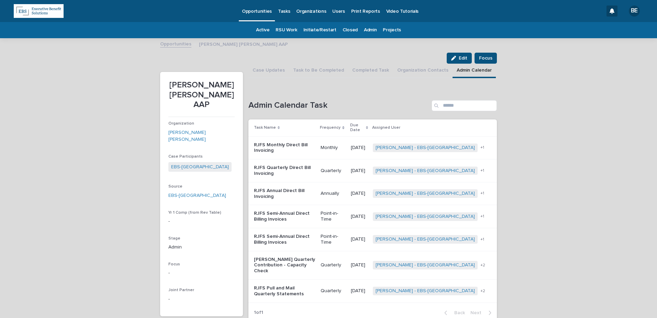
click at [315, 210] on p "RJFS Semi-Annual Direct Billing Invoices" at bounding box center [284, 216] width 61 height 12
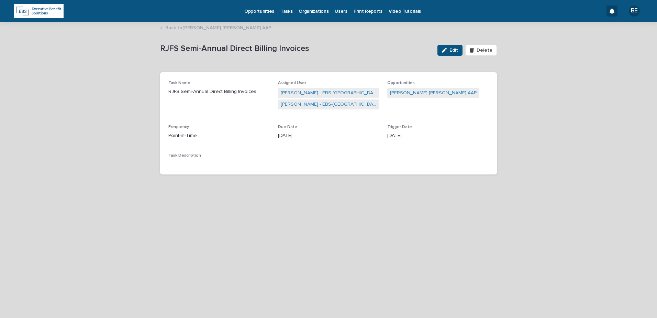
click at [194, 25] on link "Back to Raymond James AAP" at bounding box center [218, 27] width 106 height 8
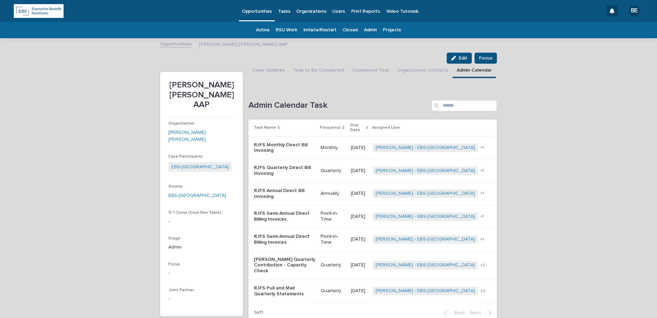
click at [284, 9] on p "Tasks" at bounding box center [284, 7] width 12 height 14
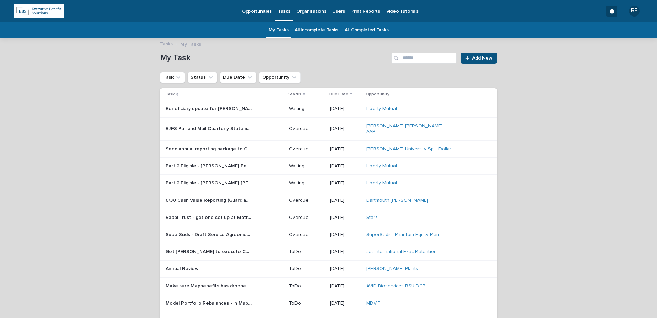
click at [311, 29] on link "All Incomplete Tasks" at bounding box center [317, 30] width 44 height 16
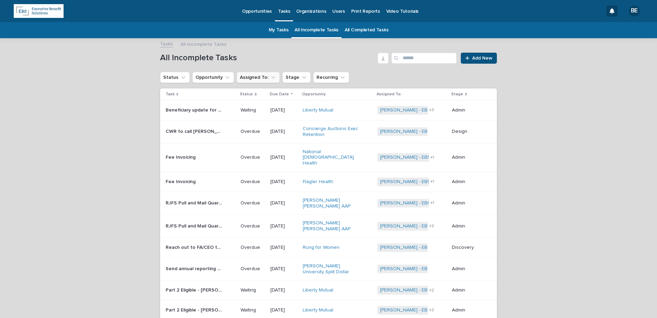
click at [270, 77] on icon "Assigned To:" at bounding box center [273, 77] width 7 height 7
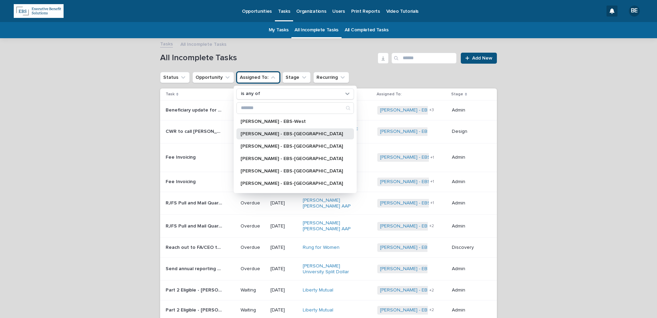
click at [257, 134] on p "[PERSON_NAME] - EBS-[GEOGRAPHIC_DATA]" at bounding box center [292, 133] width 102 height 5
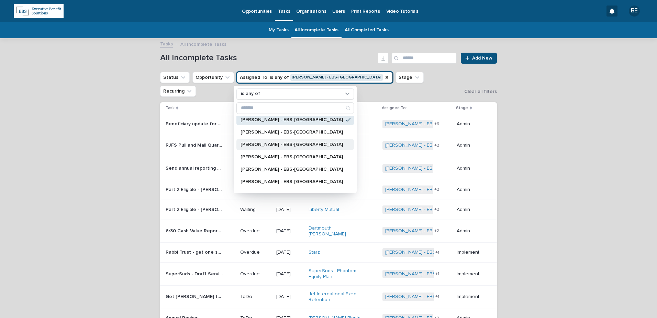
scroll to position [34, 0]
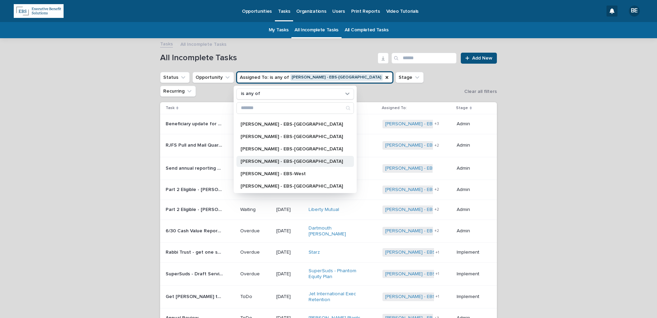
click at [259, 161] on p "[PERSON_NAME] - EBS-[GEOGRAPHIC_DATA]" at bounding box center [292, 161] width 102 height 5
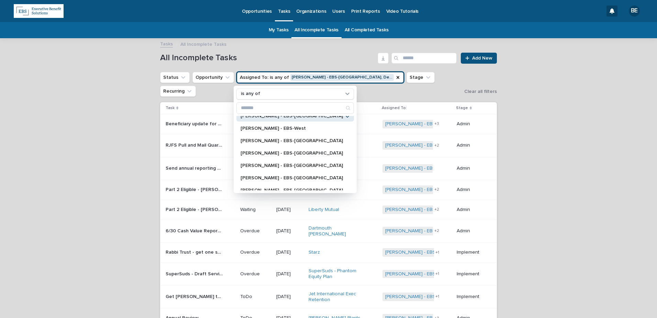
scroll to position [98, 0]
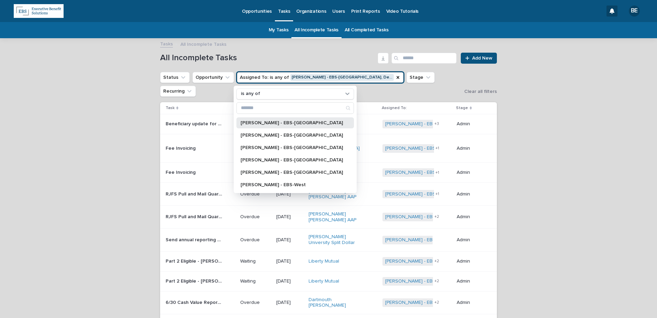
click at [257, 123] on p "[PERSON_NAME] - EBS-[GEOGRAPHIC_DATA]" at bounding box center [292, 122] width 102 height 5
click at [259, 150] on div "[PERSON_NAME] - EBS-[GEOGRAPHIC_DATA]" at bounding box center [296, 147] width 118 height 11
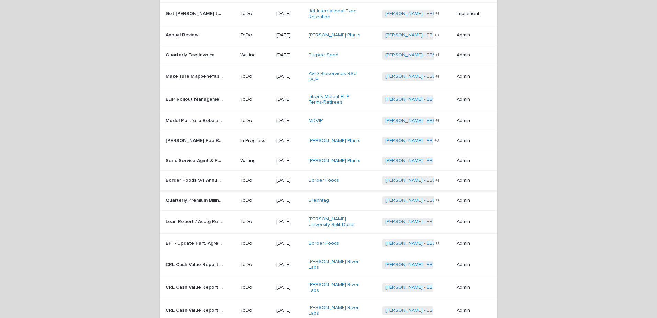
scroll to position [446, 0]
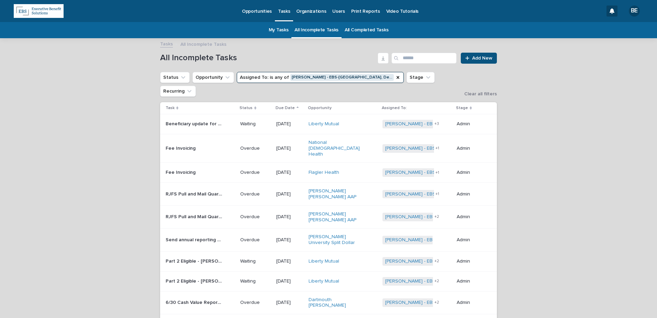
click at [259, 9] on p "Opportunities" at bounding box center [257, 7] width 30 height 14
